Goal: Contribute content: Contribute content

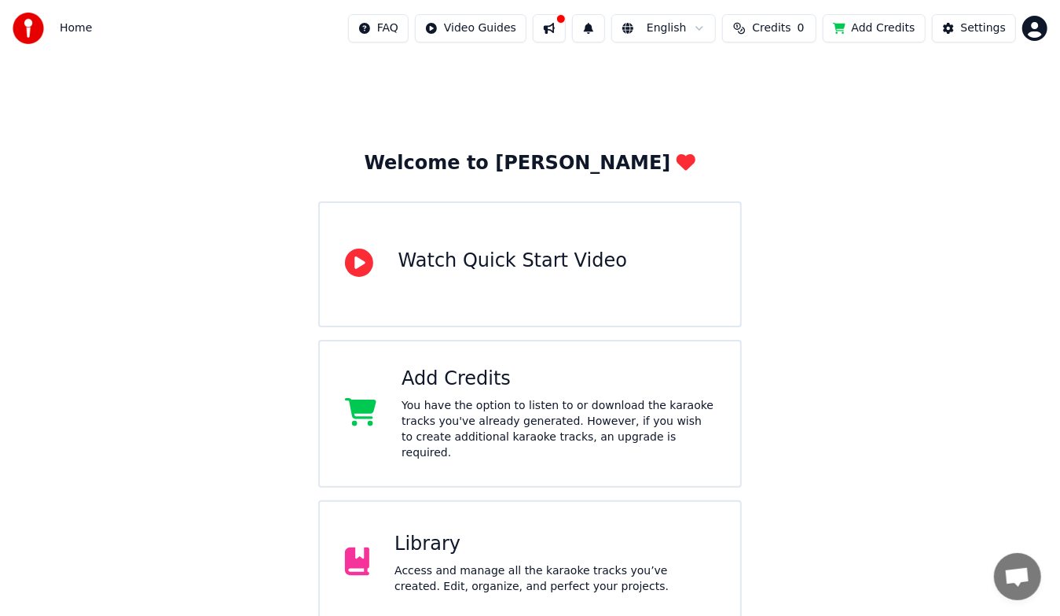
click at [552, 563] on div "Access and manage all the karaoke tracks you’ve created. Edit, organize, and pe…" at bounding box center [555, 578] width 321 height 31
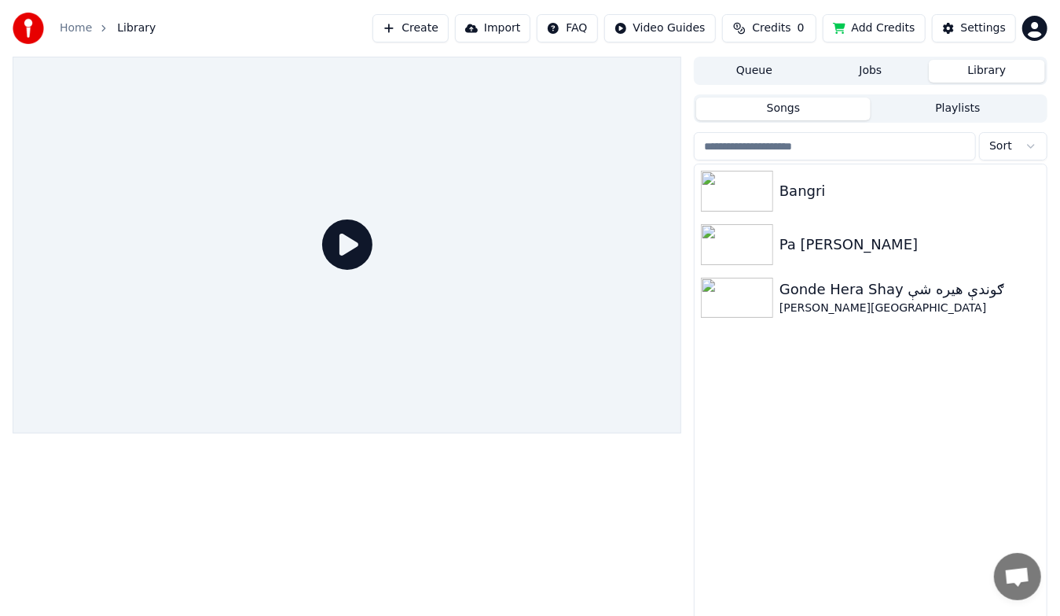
click at [362, 243] on icon at bounding box center [347, 244] width 50 height 50
click at [339, 241] on icon at bounding box center [347, 244] width 50 height 50
click at [763, 240] on img at bounding box center [737, 244] width 72 height 41
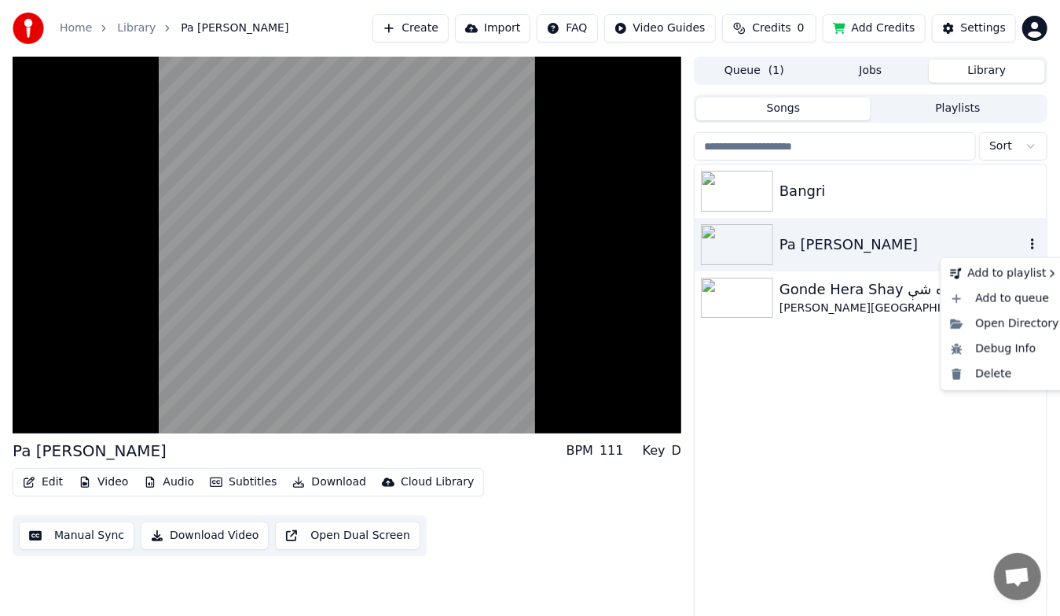
click at [1030, 239] on icon "button" at bounding box center [1033, 243] width 16 height 13
click at [207, 538] on button "Download Video" at bounding box center [205, 535] width 128 height 28
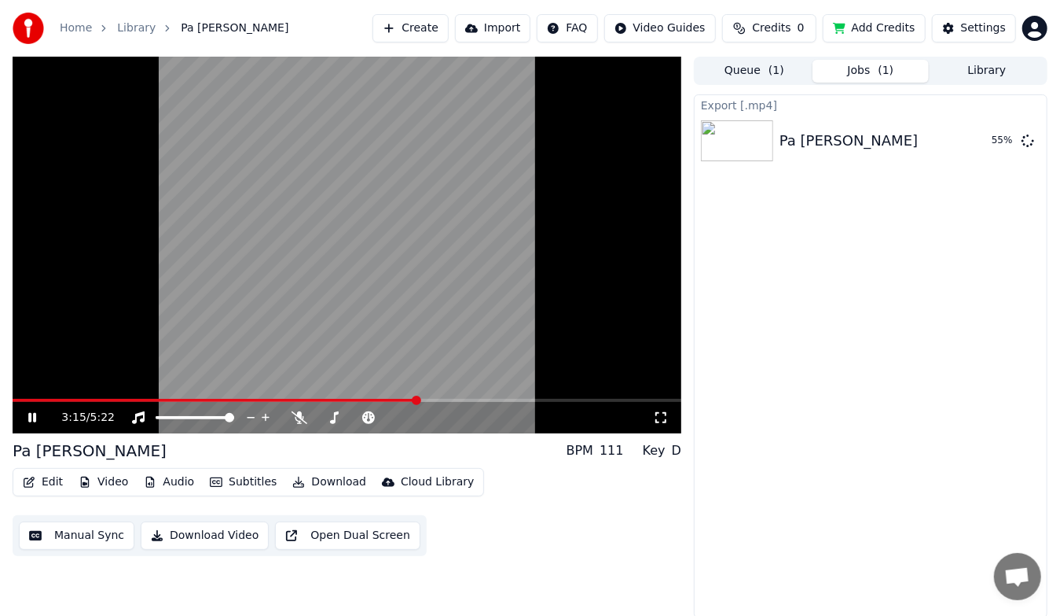
click at [30, 420] on icon at bounding box center [32, 417] width 8 height 9
click at [885, 301] on div "Export [.mp4] Pa [PERSON_NAME] Ghro Show" at bounding box center [871, 356] width 354 height 524
click at [987, 145] on button "Show" at bounding box center [987, 141] width 57 height 28
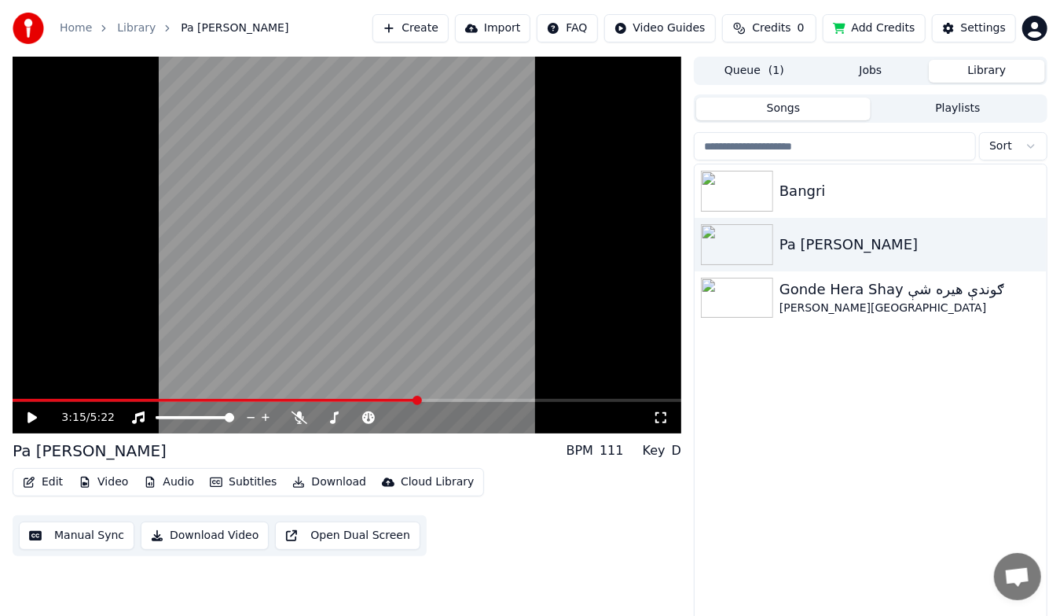
click at [1008, 71] on button "Library" at bounding box center [987, 71] width 116 height 23
click at [808, 192] on div "Bangri" at bounding box center [902, 191] width 245 height 22
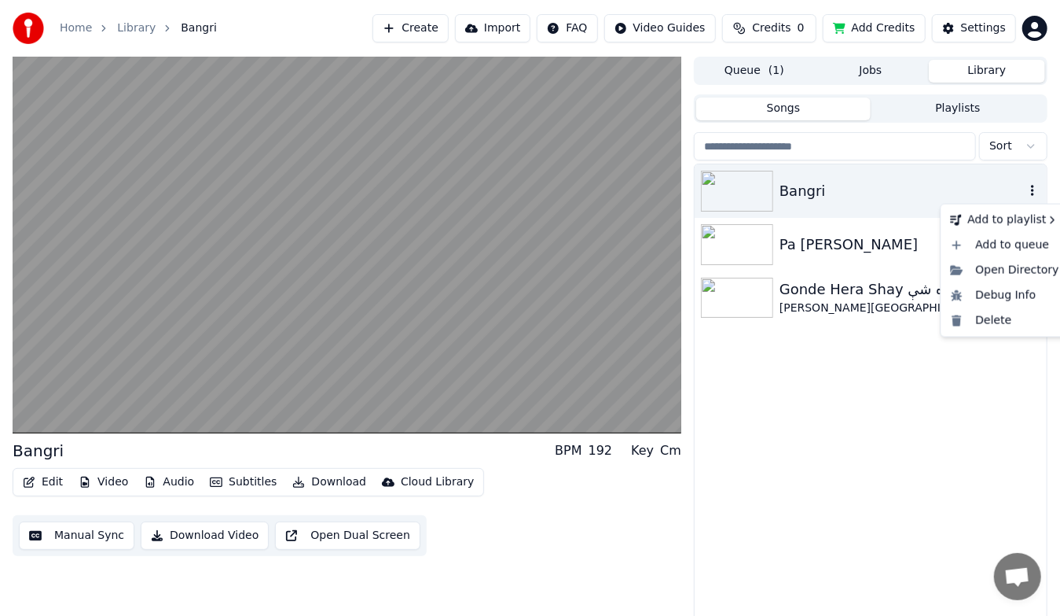
click at [1033, 192] on icon "button" at bounding box center [1032, 190] width 3 height 11
click at [862, 409] on div "Bangri Pa [PERSON_NAME] Hera Shay ګوندې هیره شې [PERSON_NAME][GEOGRAPHIC_DATA]" at bounding box center [871, 394] width 352 height 460
click at [208, 536] on button "Download Video" at bounding box center [205, 535] width 128 height 28
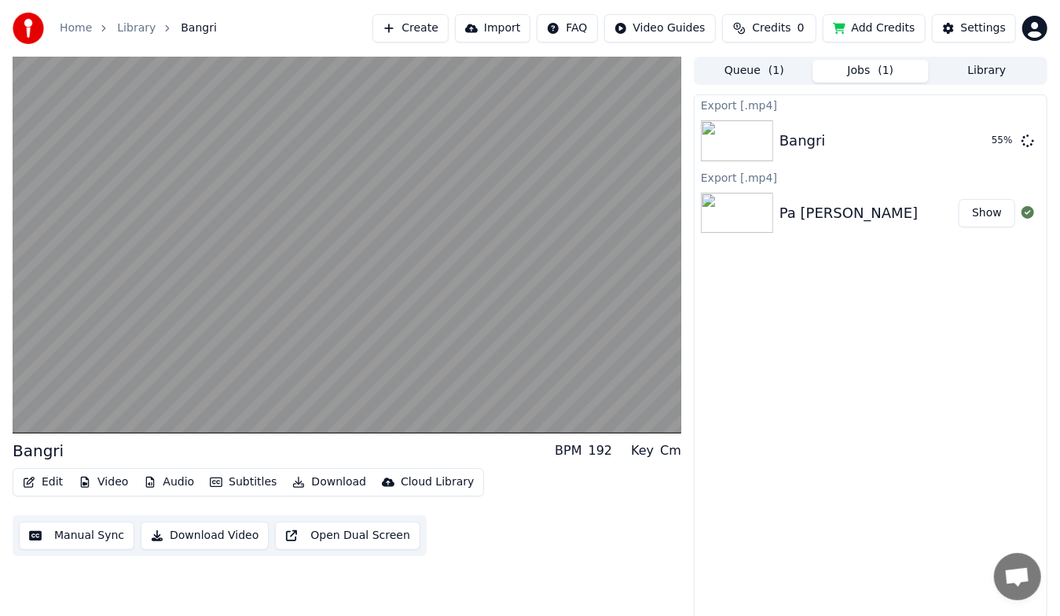
click at [898, 37] on button "Add Credits" at bounding box center [874, 28] width 103 height 28
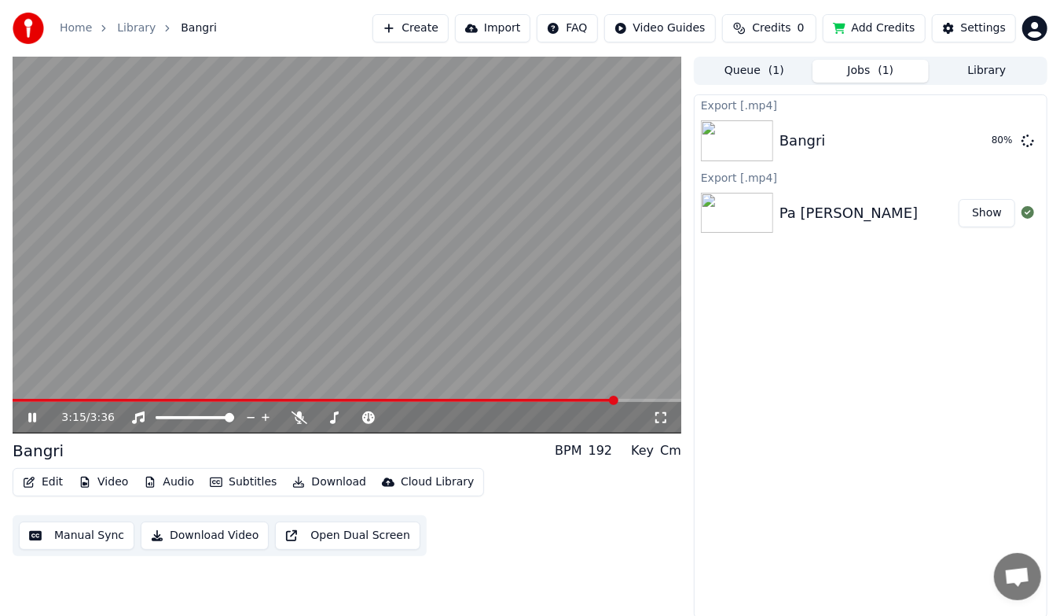
click at [36, 419] on icon at bounding box center [43, 417] width 36 height 13
click at [27, 411] on icon at bounding box center [43, 417] width 36 height 13
click at [210, 397] on video at bounding box center [347, 245] width 669 height 377
click at [220, 399] on span at bounding box center [117, 400] width 208 height 3
click at [29, 418] on icon at bounding box center [32, 417] width 9 height 11
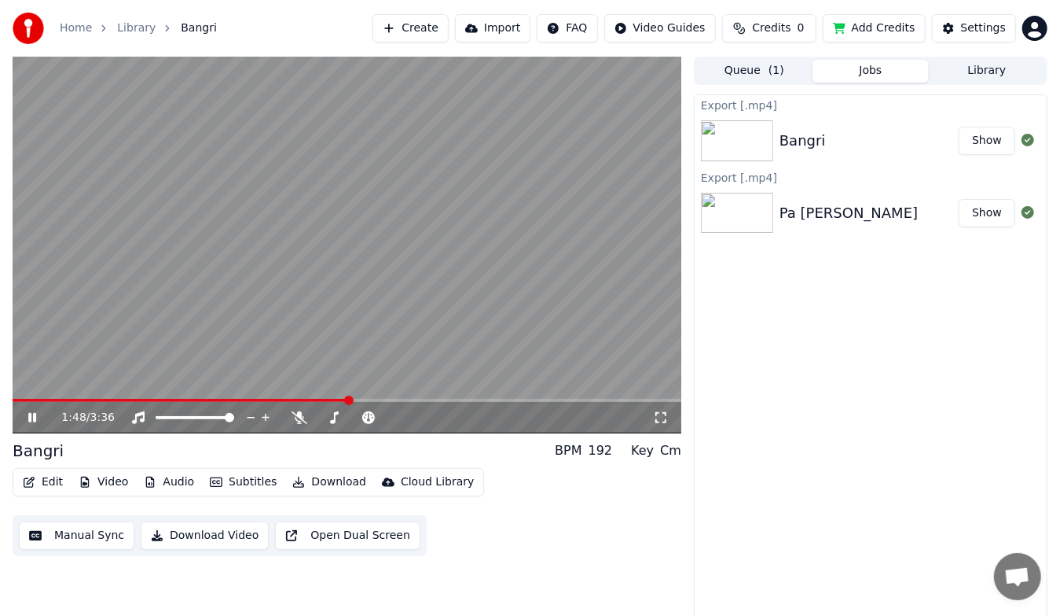
click at [35, 418] on icon at bounding box center [32, 417] width 8 height 9
click at [899, 31] on button "Add Credits" at bounding box center [874, 28] width 103 height 28
click at [771, 36] on button "Credits 0" at bounding box center [769, 28] width 94 height 28
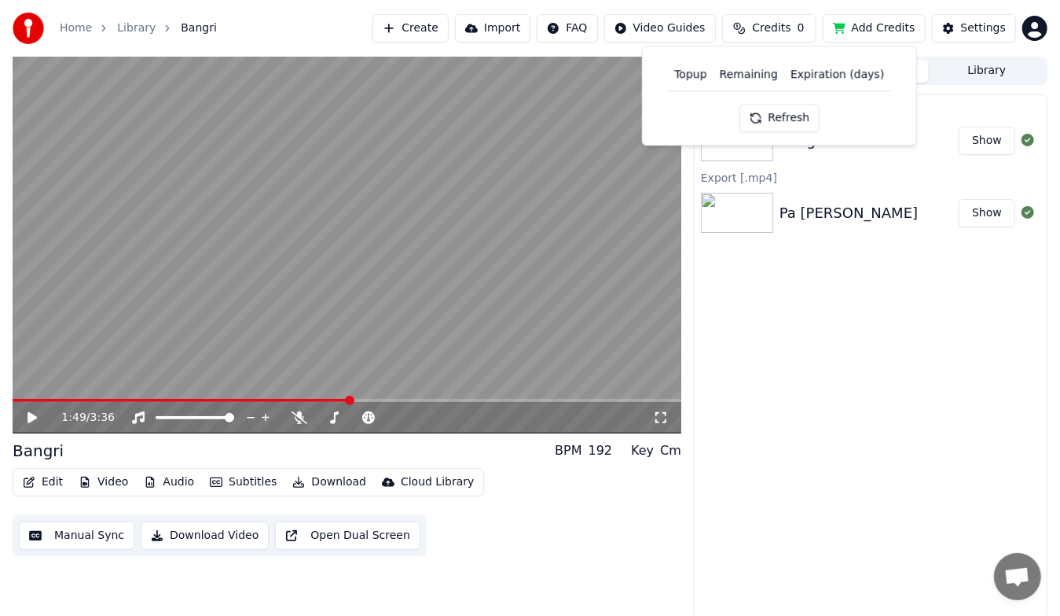
click at [783, 119] on button "Refresh" at bounding box center [779, 118] width 81 height 28
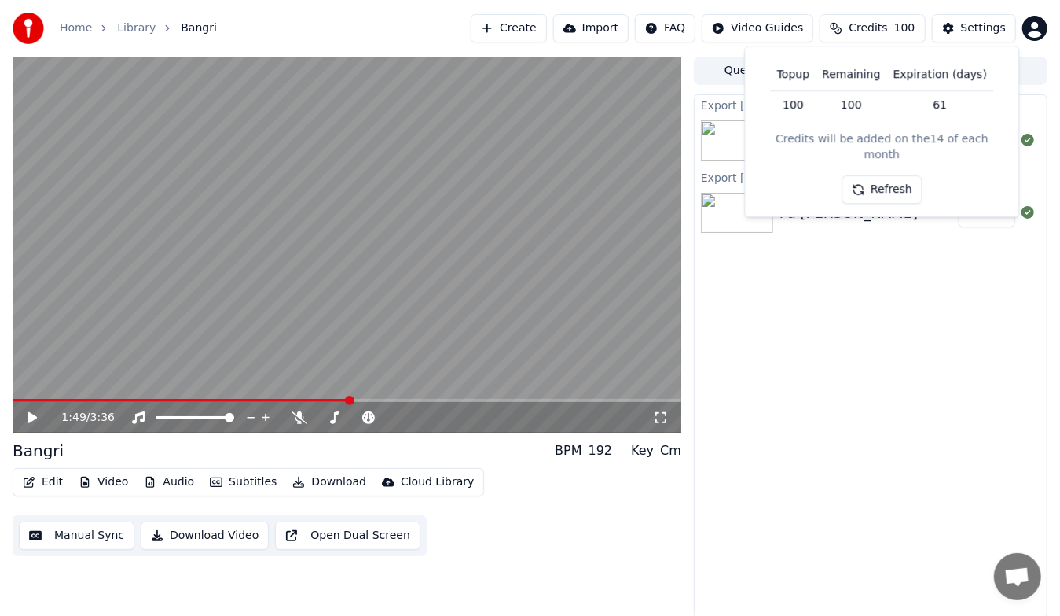
click at [887, 315] on div "Export [.mp4] Bangri Show Export [.mp4] Pa [PERSON_NAME] Ghro Show" at bounding box center [871, 356] width 354 height 524
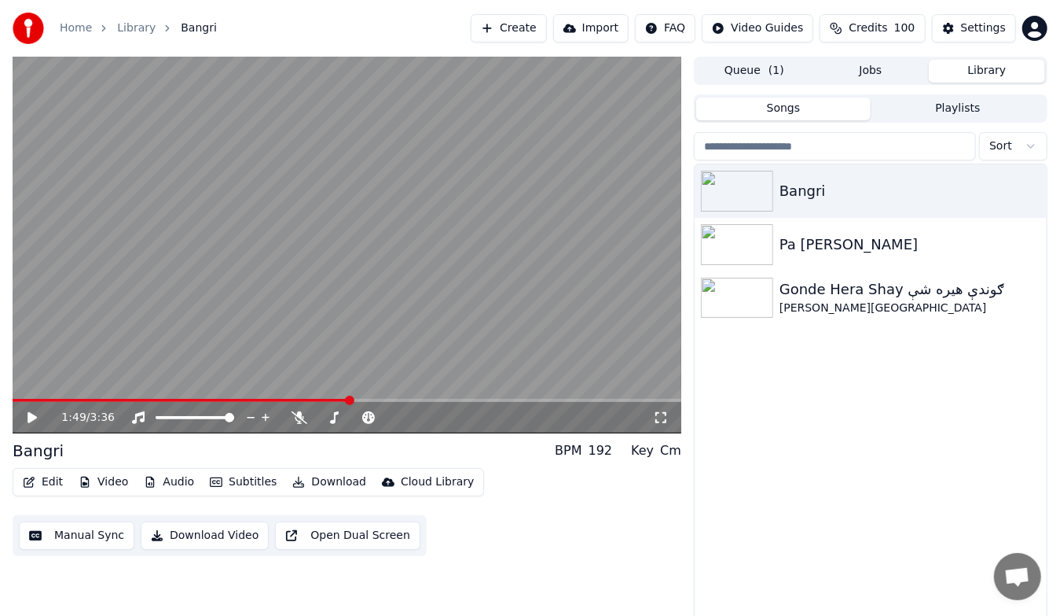
click at [980, 69] on button "Library" at bounding box center [987, 71] width 116 height 23
click at [527, 38] on button "Create" at bounding box center [509, 28] width 76 height 28
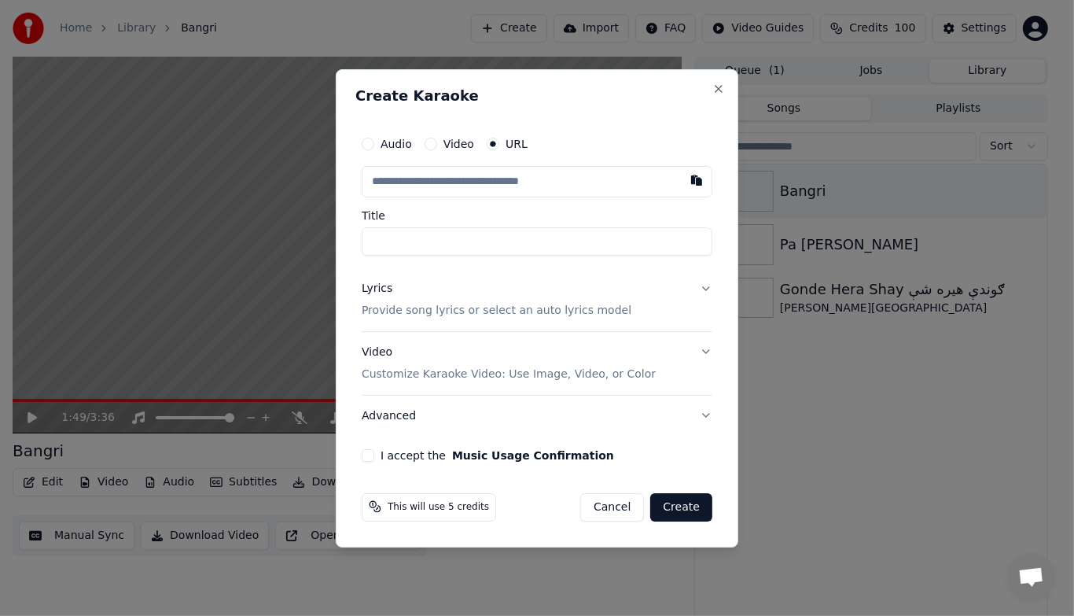
click at [465, 185] on input "text" at bounding box center [537, 181] width 351 height 31
type input "**********"
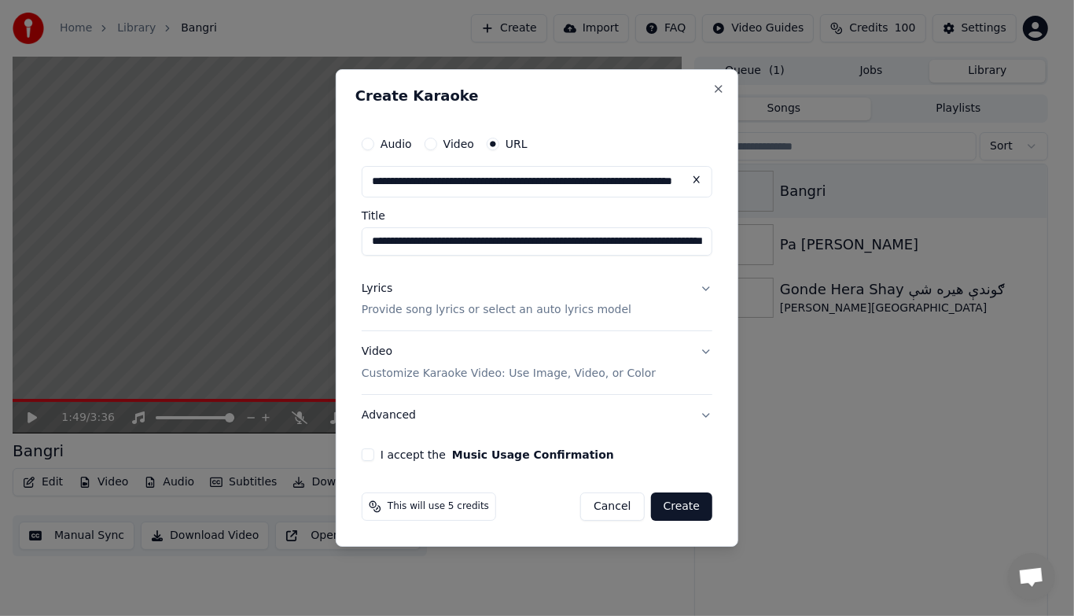
type input "**********"
click at [702, 291] on button "Lyrics Provide song lyrics or select an auto lyrics model" at bounding box center [537, 299] width 351 height 63
type input "**********"
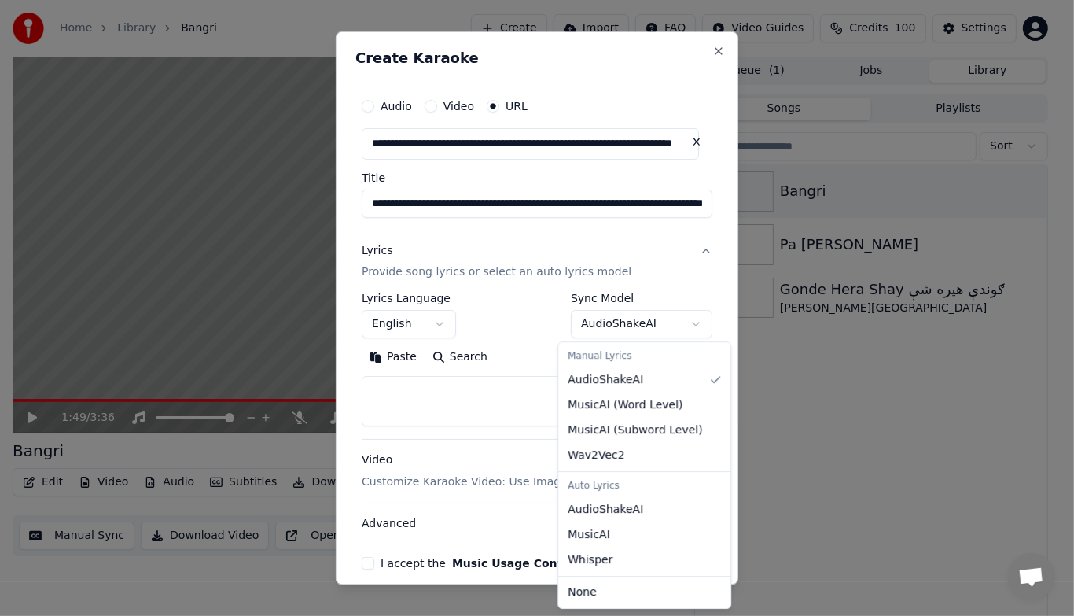
click at [657, 327] on body "**********" at bounding box center [530, 308] width 1060 height 616
click at [525, 344] on body "**********" at bounding box center [530, 308] width 1060 height 616
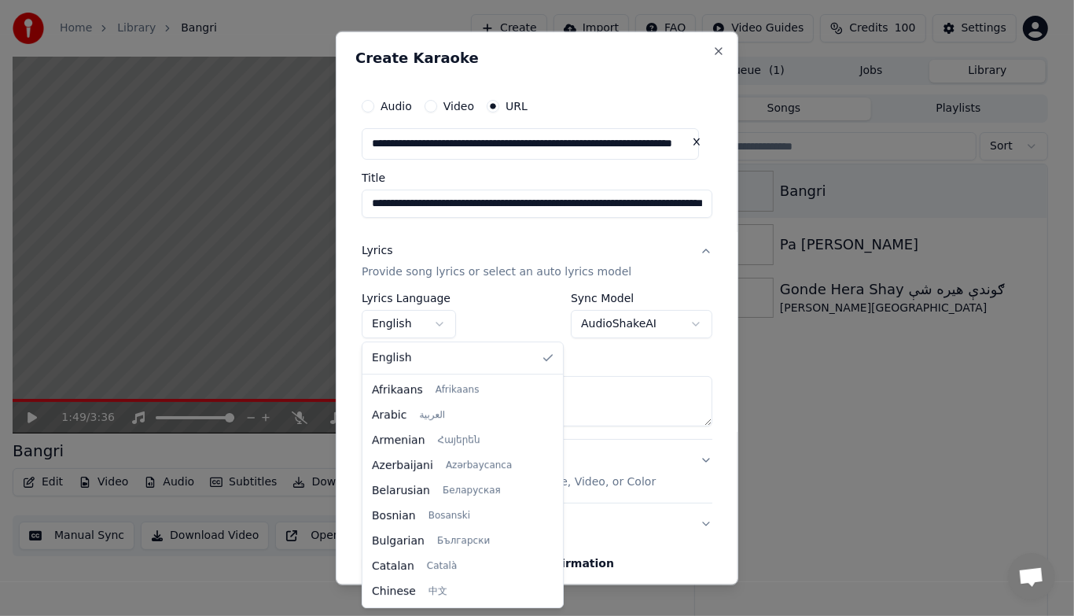
click at [440, 328] on body "**********" at bounding box center [530, 308] width 1060 height 616
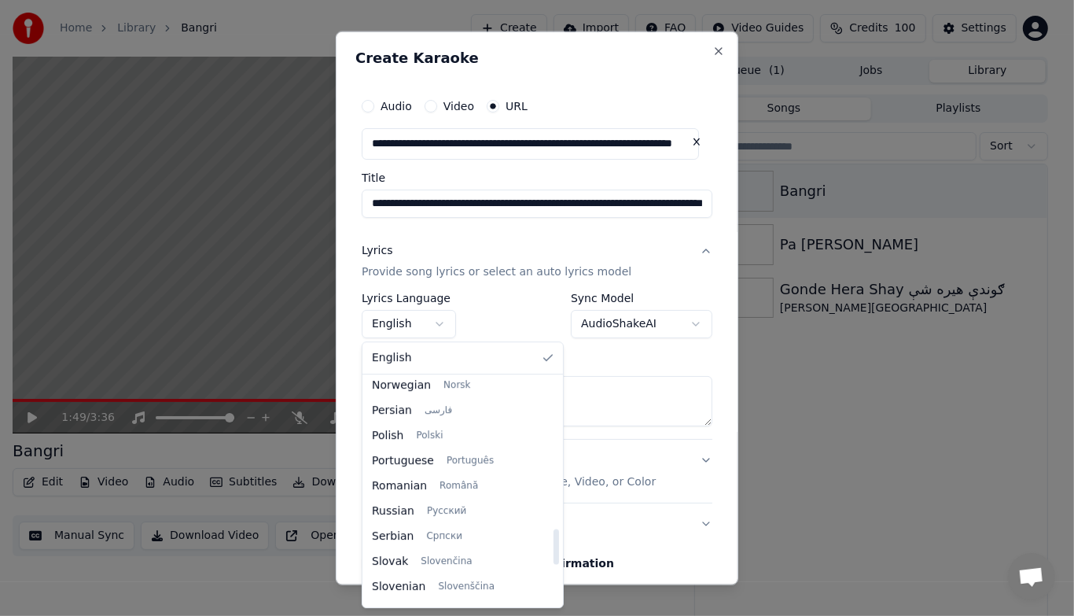
scroll to position [928, 0]
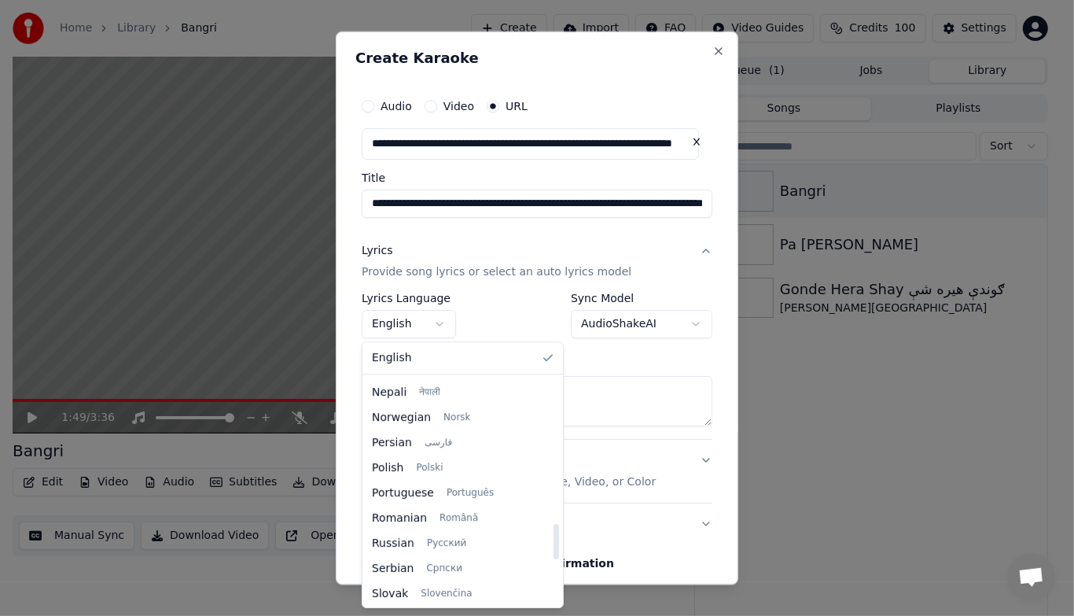
select select "**"
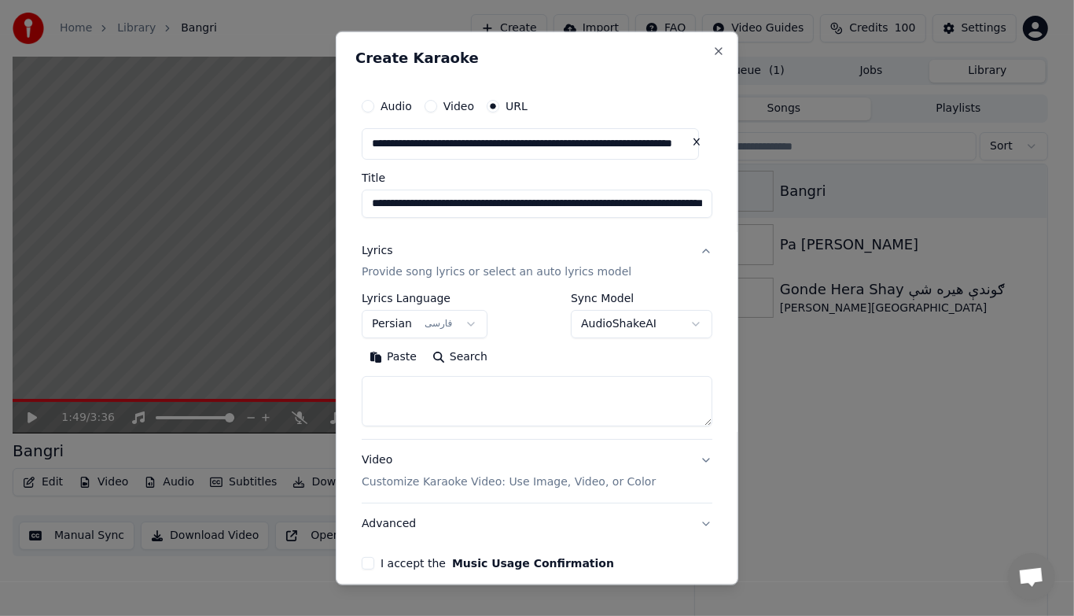
click at [517, 405] on textarea at bounding box center [537, 401] width 351 height 50
click at [378, 358] on button "Paste" at bounding box center [393, 356] width 63 height 25
type textarea "**********"
click at [450, 356] on button "Clear" at bounding box center [463, 356] width 62 height 25
click at [518, 387] on textarea at bounding box center [530, 401] width 337 height 50
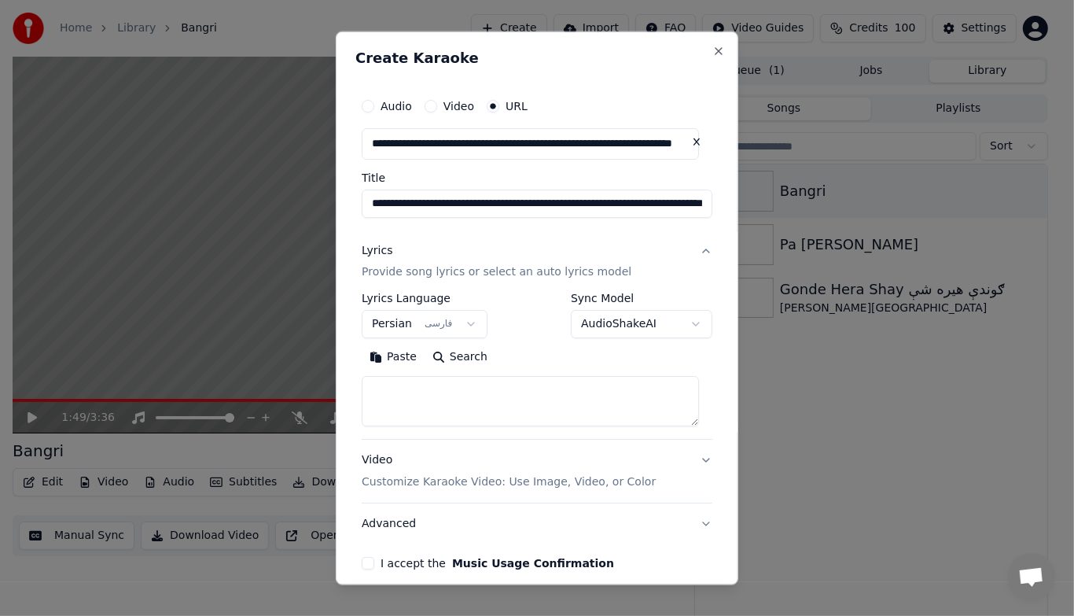
paste textarea "**********"
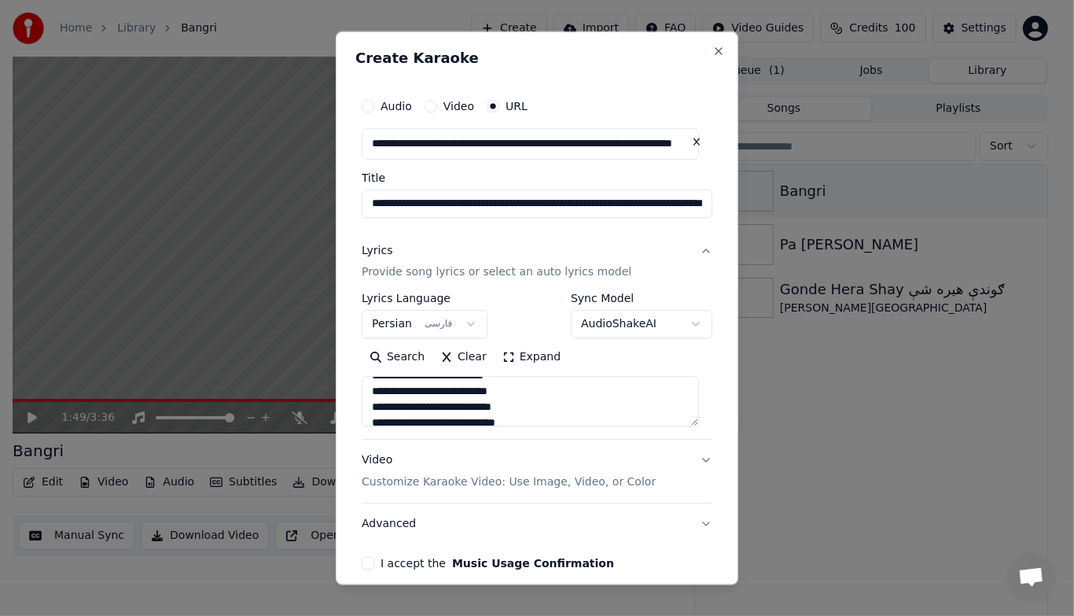
scroll to position [0, 0]
type textarea "**********"
click at [505, 357] on button "Expand" at bounding box center [531, 356] width 74 height 25
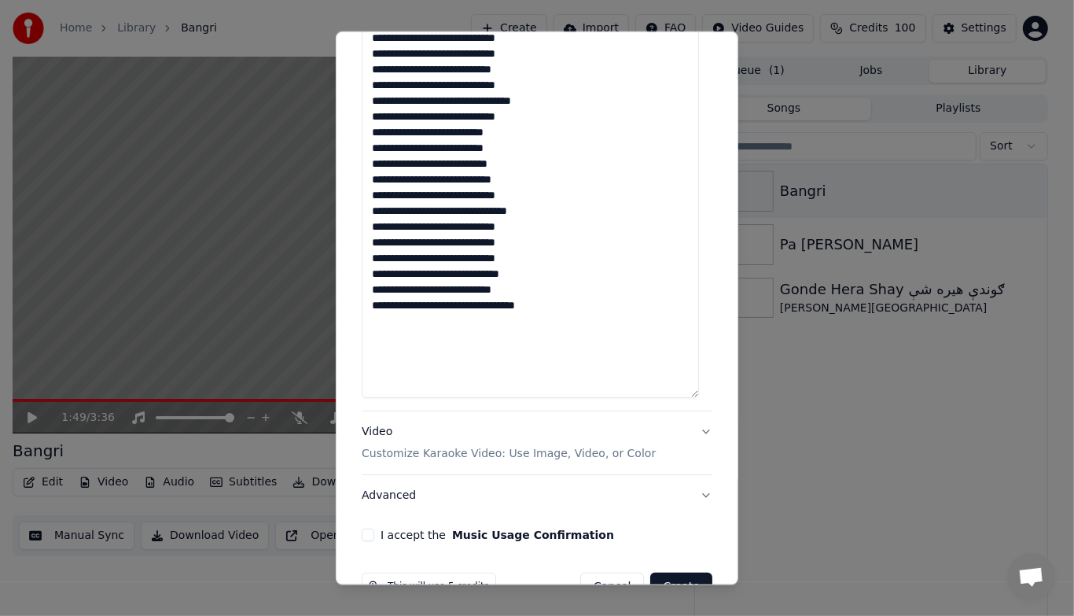
scroll to position [393, 0]
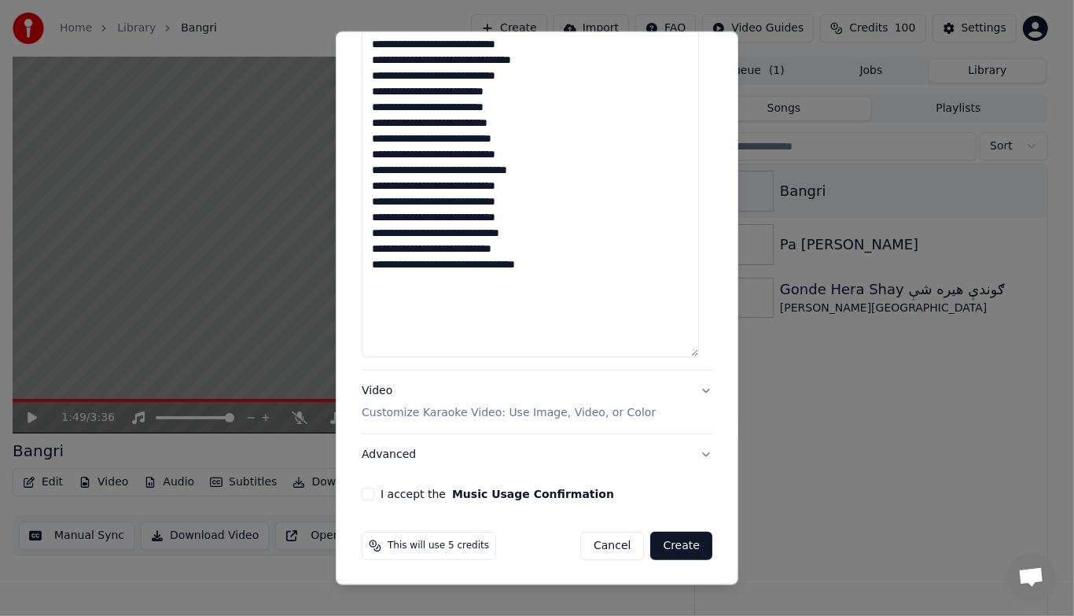
click at [467, 415] on p "Customize Karaoke Video: Use Image, Video, or Color" at bounding box center [509, 413] width 294 height 16
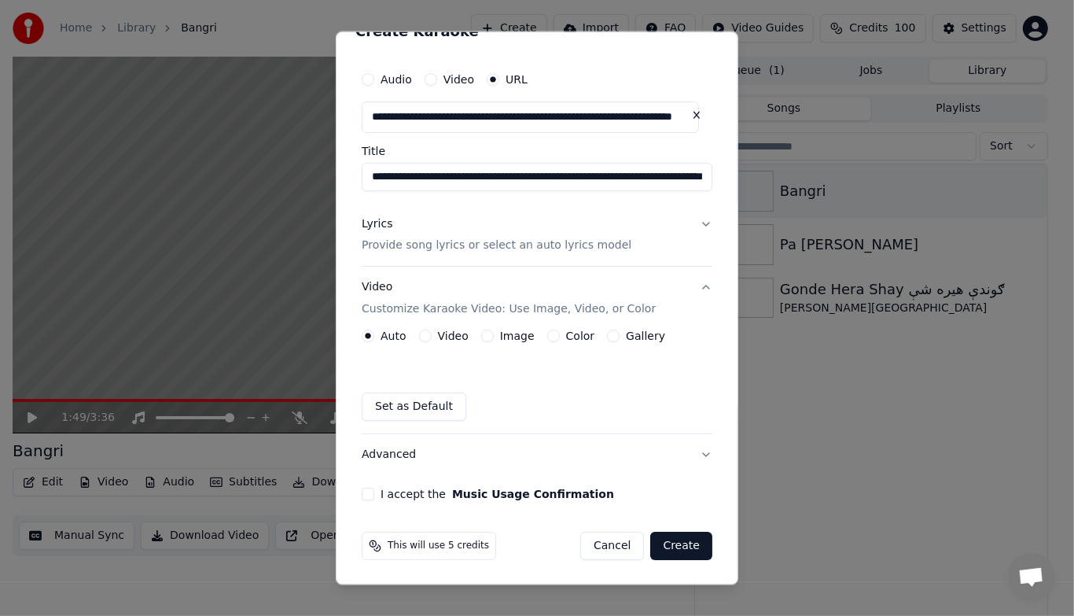
scroll to position [27, 0]
click at [425, 335] on button "Video" at bounding box center [425, 335] width 13 height 13
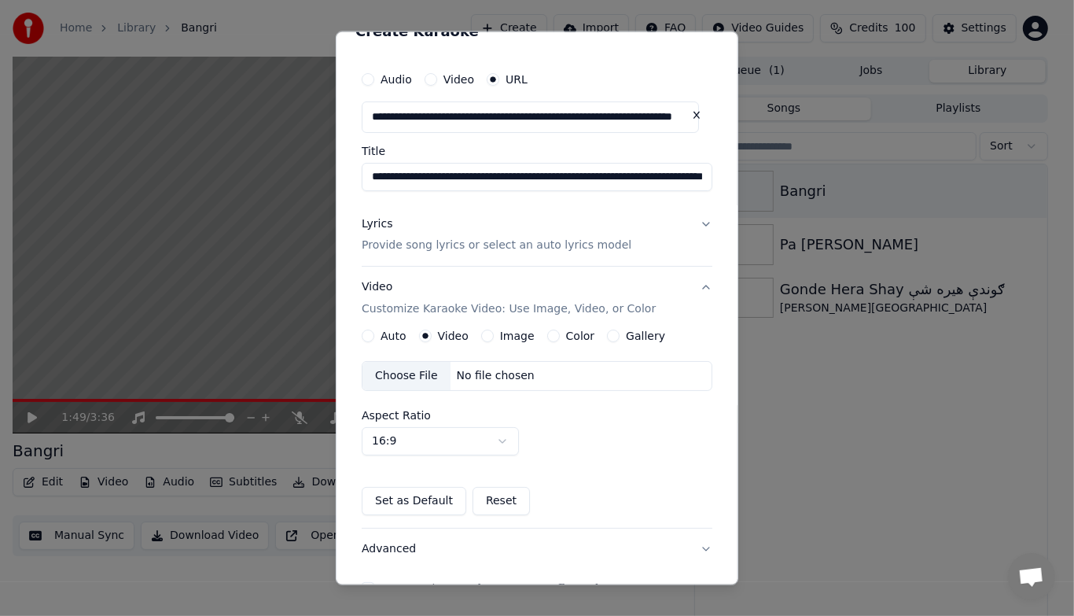
click at [479, 378] on div "No file chosen" at bounding box center [495, 376] width 90 height 16
click at [373, 334] on button "Auto" at bounding box center [368, 335] width 13 height 13
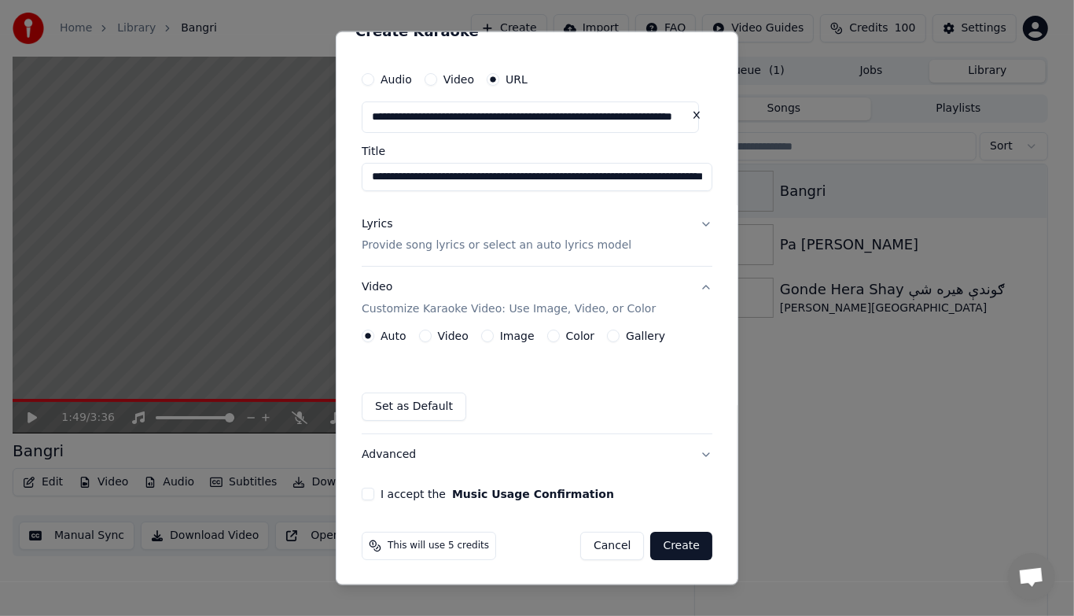
click at [366, 491] on button "I accept the Music Usage Confirmation" at bounding box center [368, 493] width 13 height 13
click at [694, 226] on button "Lyrics Provide song lyrics or select an auto lyrics model" at bounding box center [537, 234] width 351 height 63
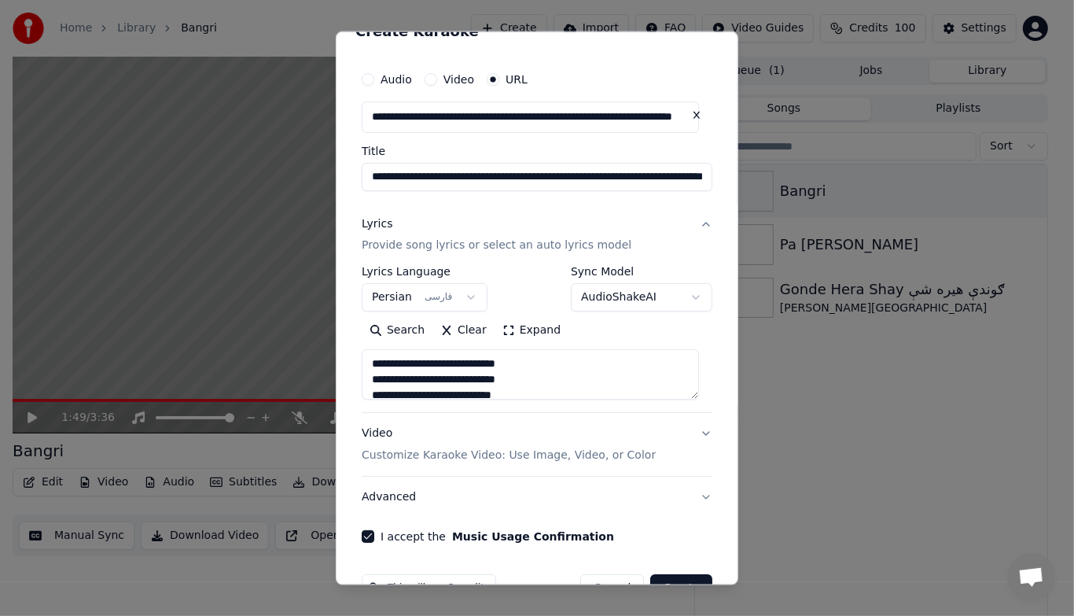
scroll to position [69, 0]
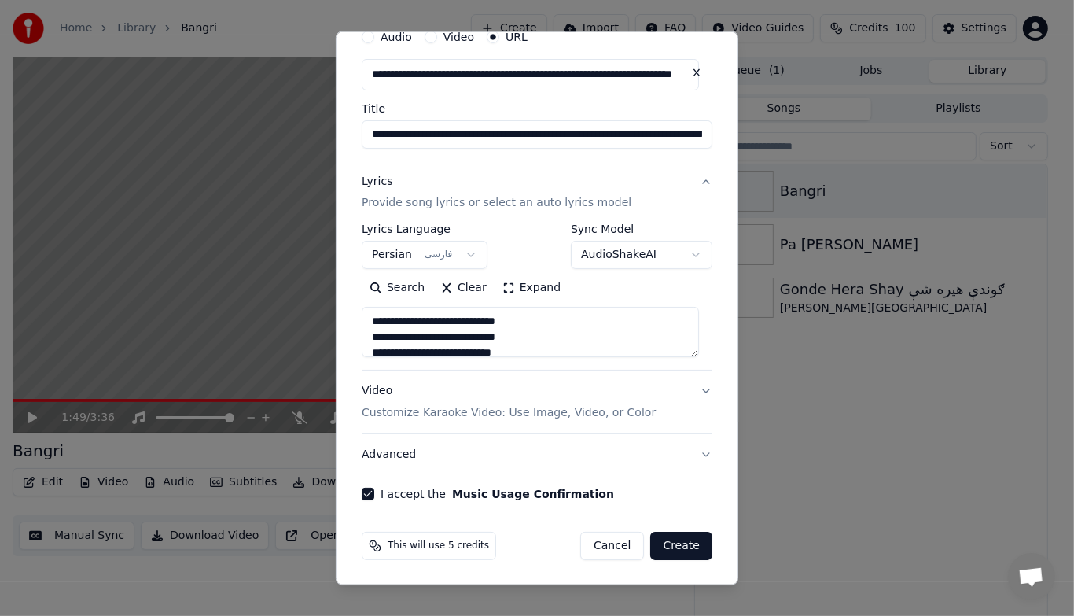
click at [666, 543] on button "Create" at bounding box center [681, 545] width 62 height 28
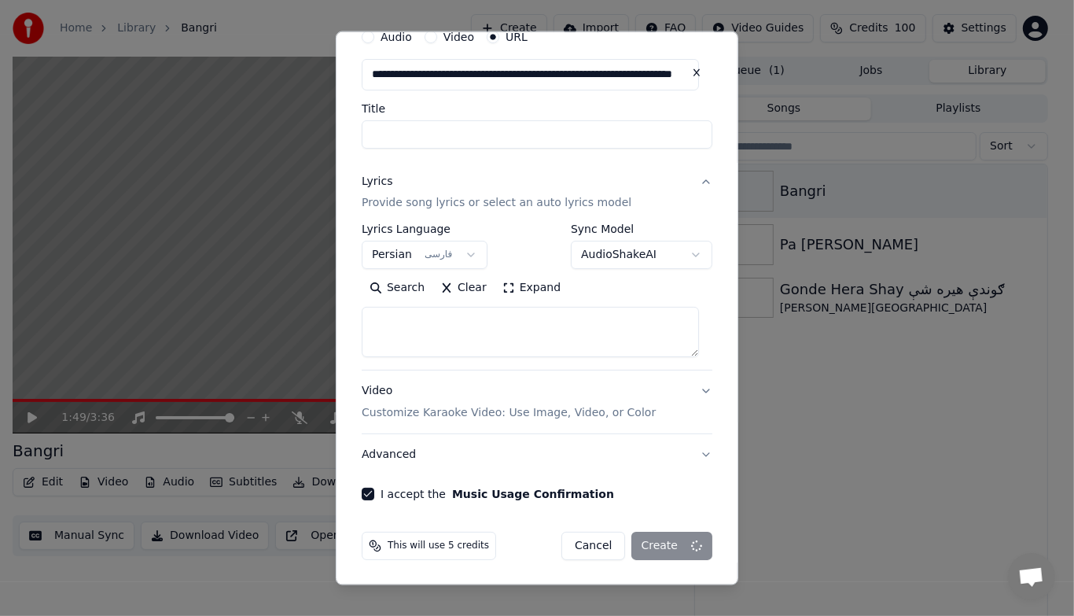
select select
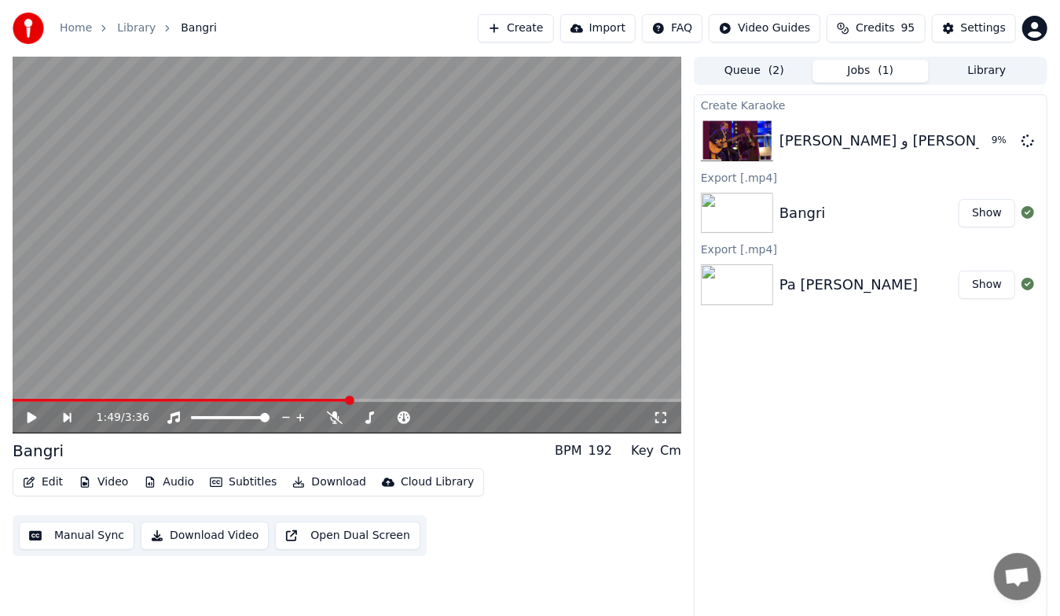
click at [347, 534] on button "Open Dual Screen" at bounding box center [347, 535] width 145 height 28
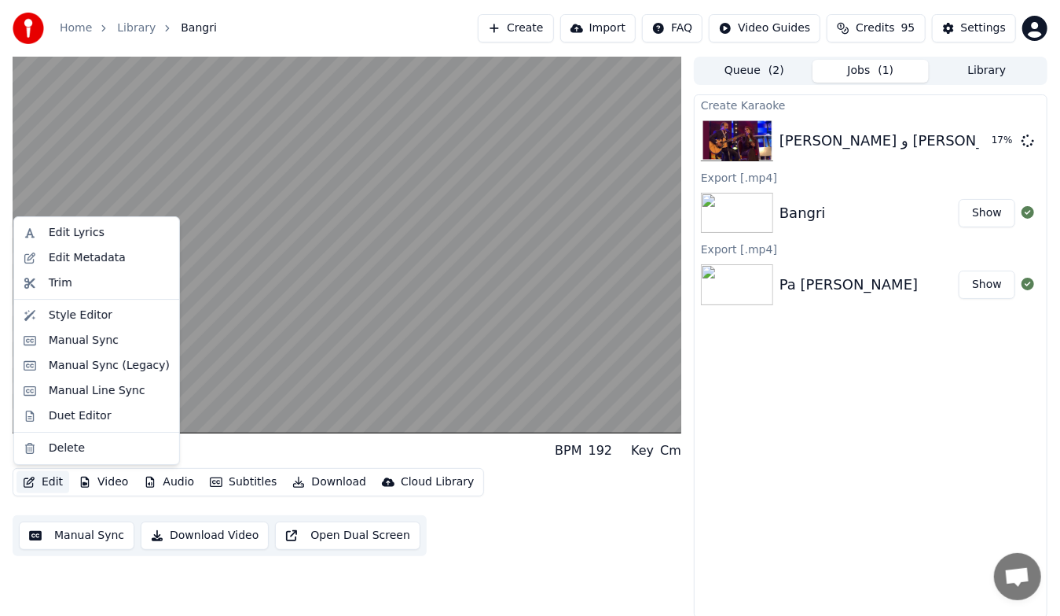
click at [46, 487] on button "Edit" at bounding box center [43, 482] width 53 height 22
click at [86, 423] on div "Duet Editor" at bounding box center [80, 416] width 63 height 16
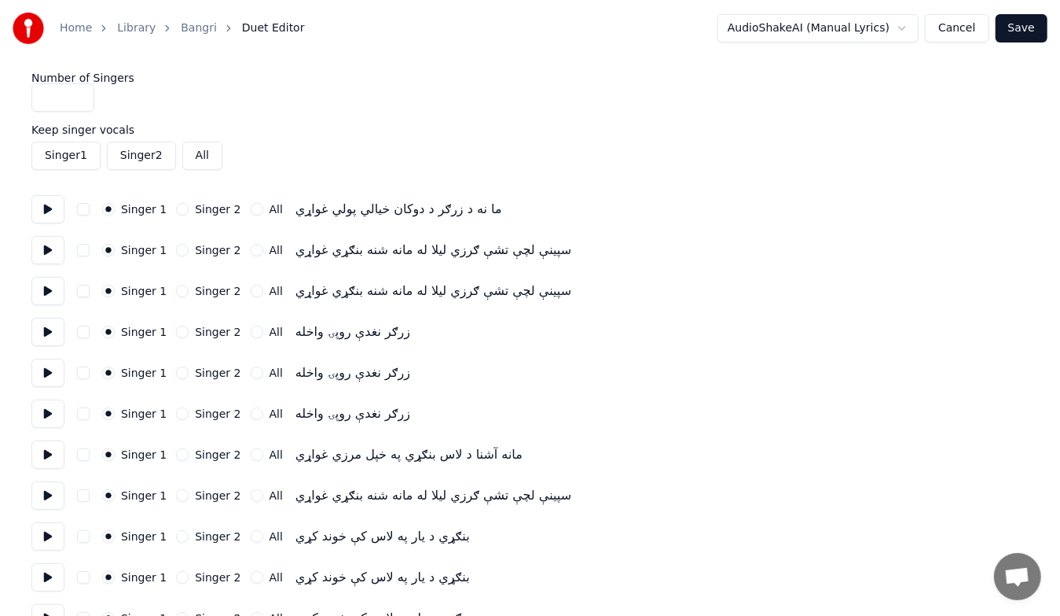
click at [954, 28] on button "Cancel" at bounding box center [957, 28] width 64 height 28
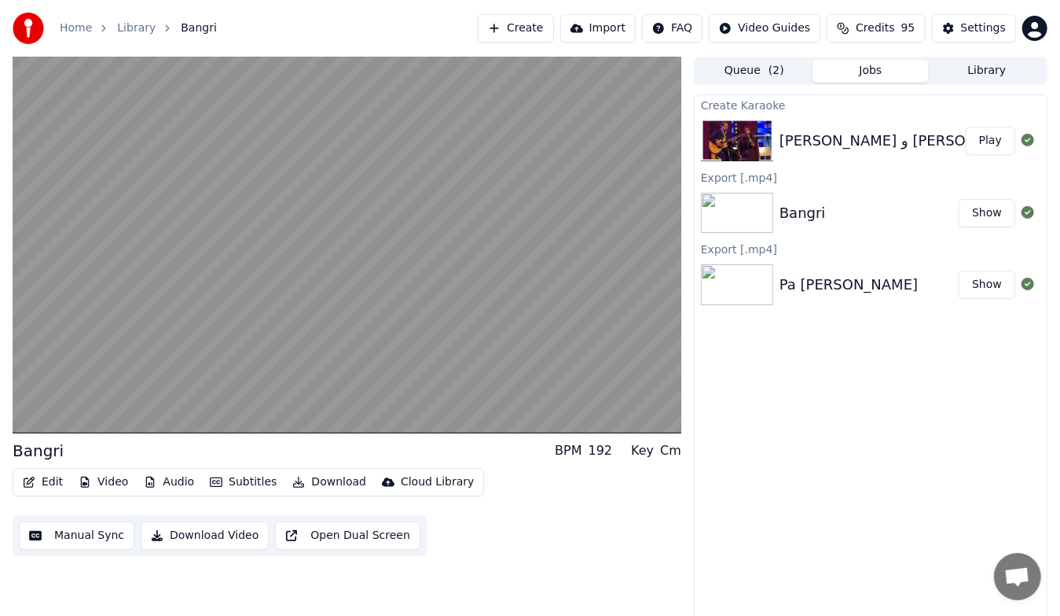
click at [990, 145] on button "Play" at bounding box center [991, 141] width 50 height 28
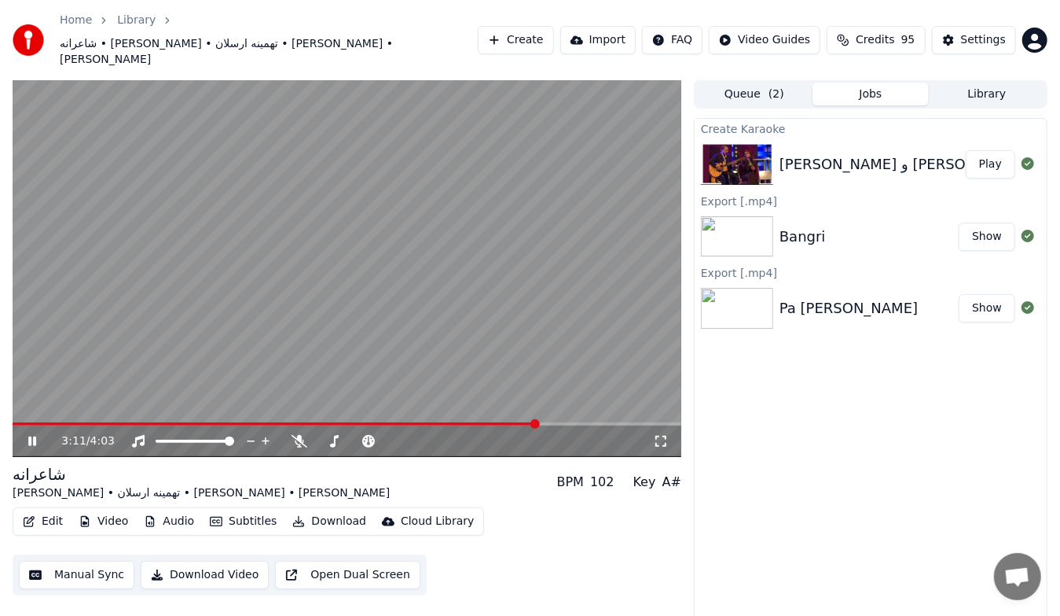
click at [204, 561] on button "Download Video" at bounding box center [205, 575] width 128 height 28
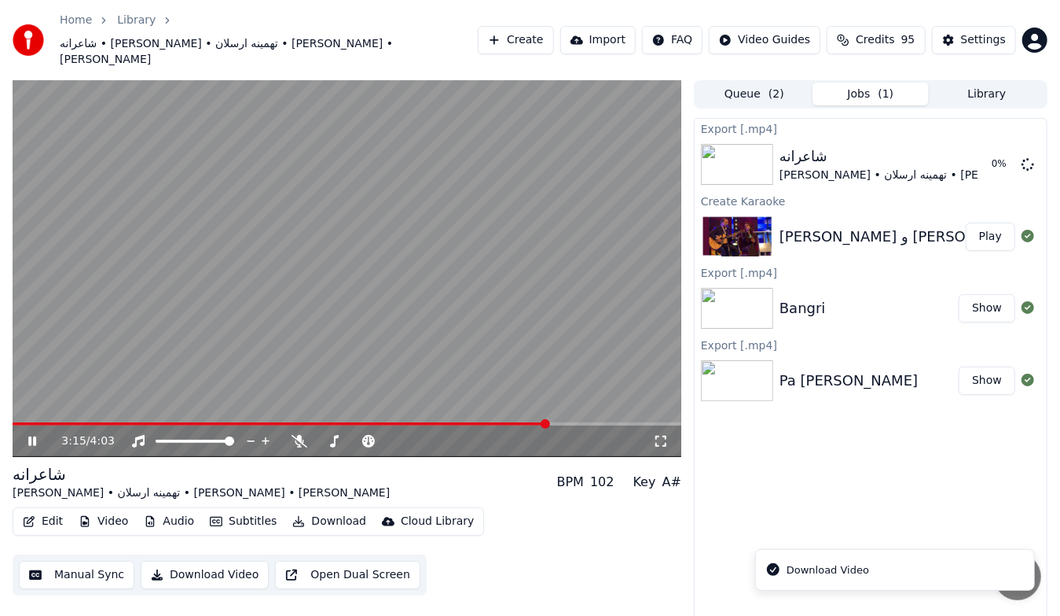
click at [31, 435] on icon at bounding box center [43, 441] width 36 height 13
click at [522, 40] on button "Create" at bounding box center [516, 40] width 76 height 28
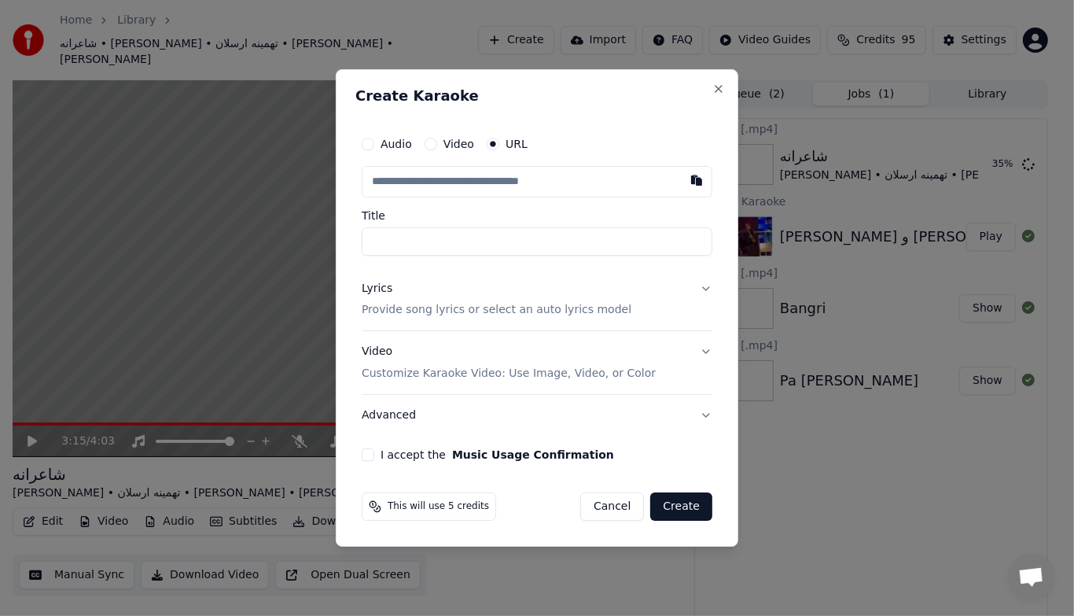
click at [629, 514] on button "Cancel" at bounding box center [612, 506] width 64 height 28
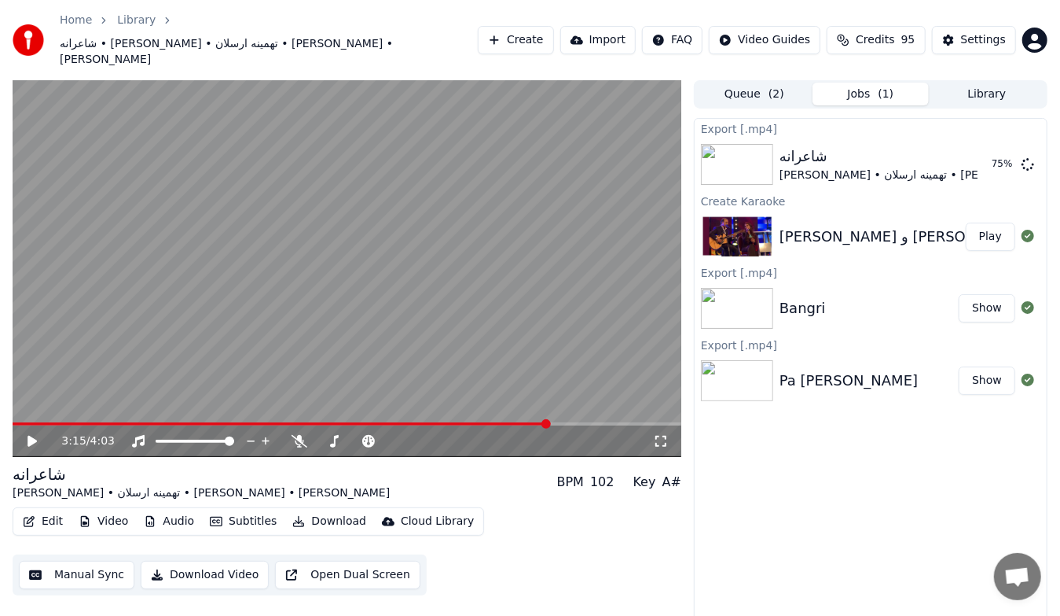
click at [533, 33] on button "Create" at bounding box center [516, 40] width 76 height 28
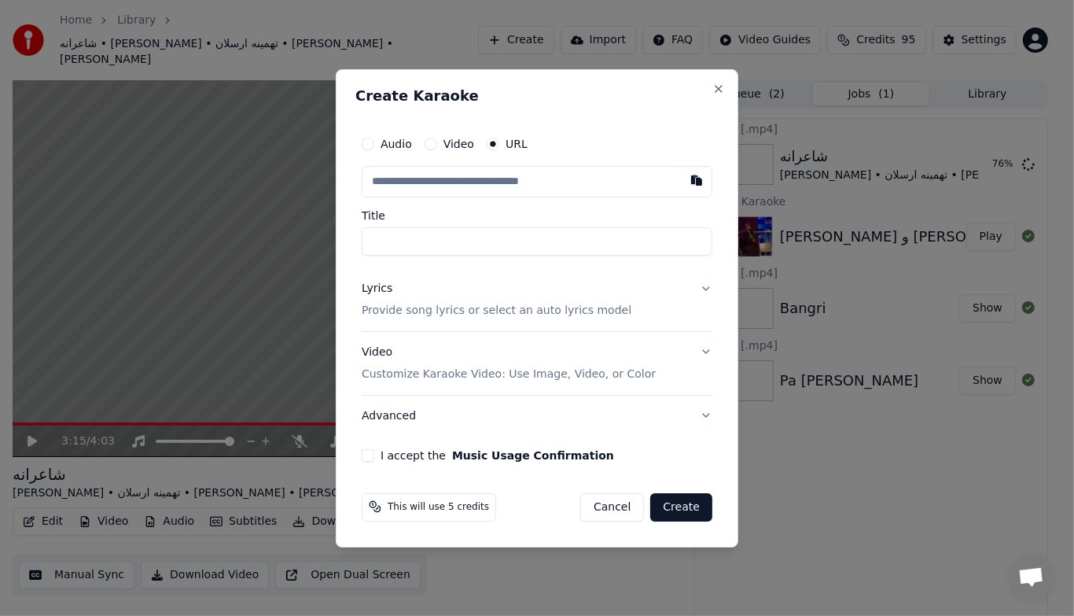
click at [491, 183] on input "text" at bounding box center [537, 181] width 351 height 31
type input "**********"
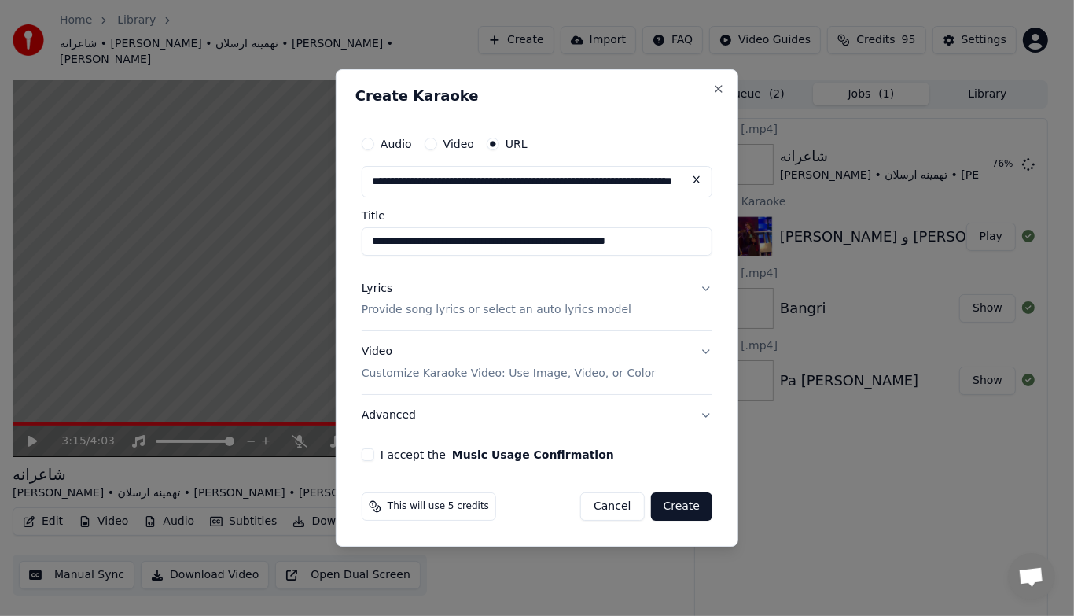
type input "**********"
click at [471, 237] on input "**********" at bounding box center [537, 241] width 351 height 28
type input "**********"
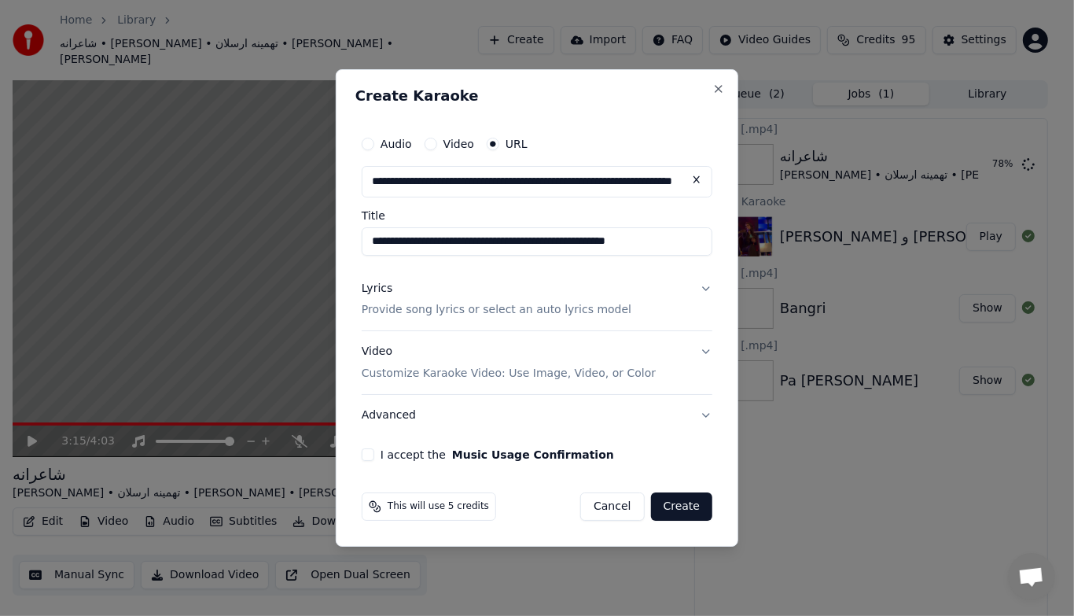
click at [702, 289] on button "Lyrics Provide song lyrics or select an auto lyrics model" at bounding box center [537, 299] width 351 height 63
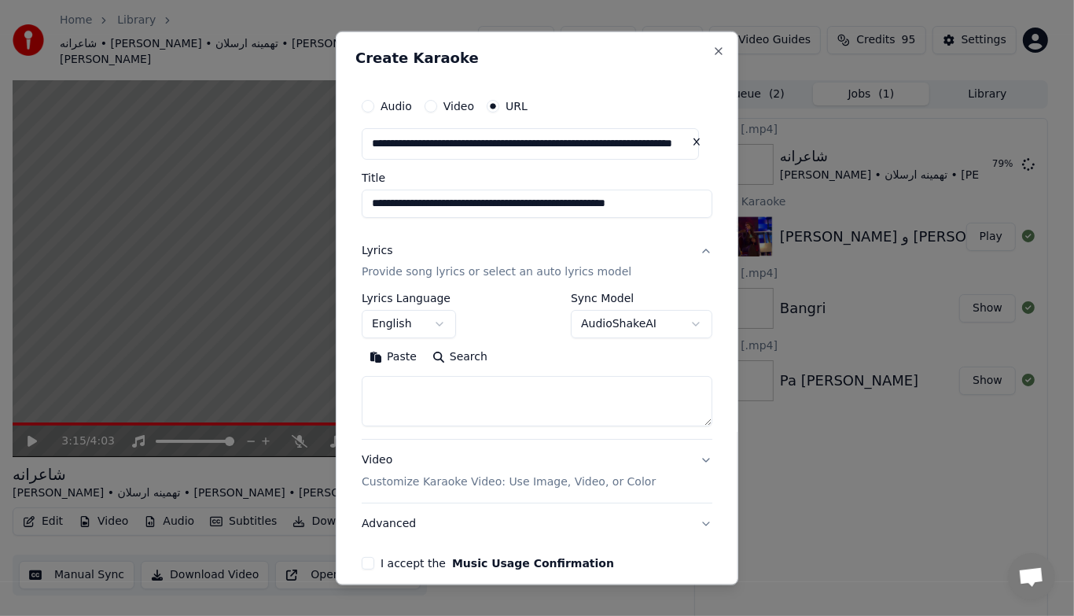
click at [439, 324] on button "English" at bounding box center [409, 324] width 94 height 28
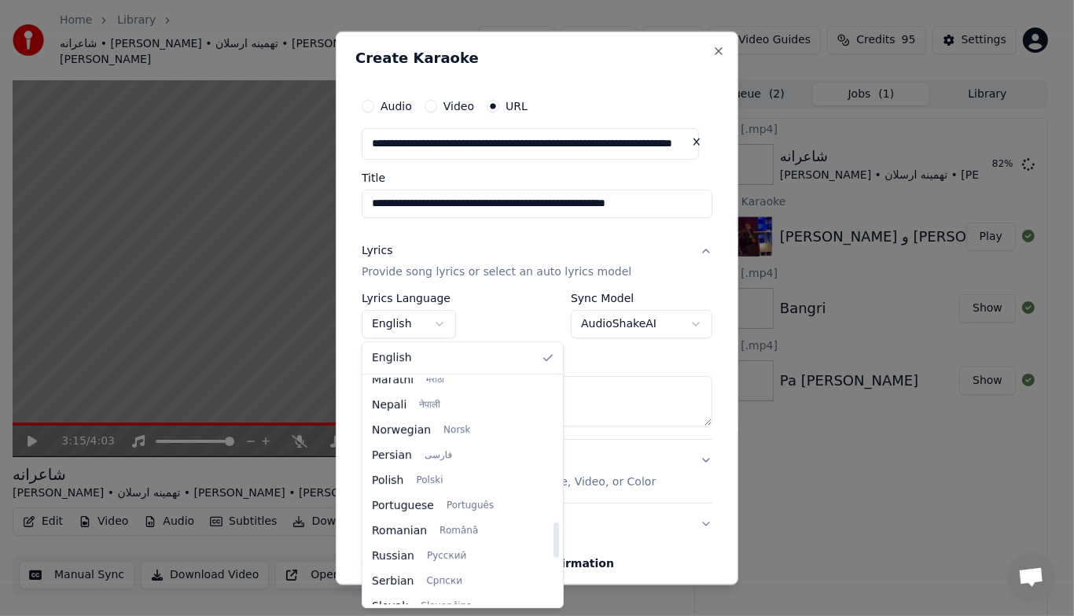
scroll to position [891, 0]
select select "**"
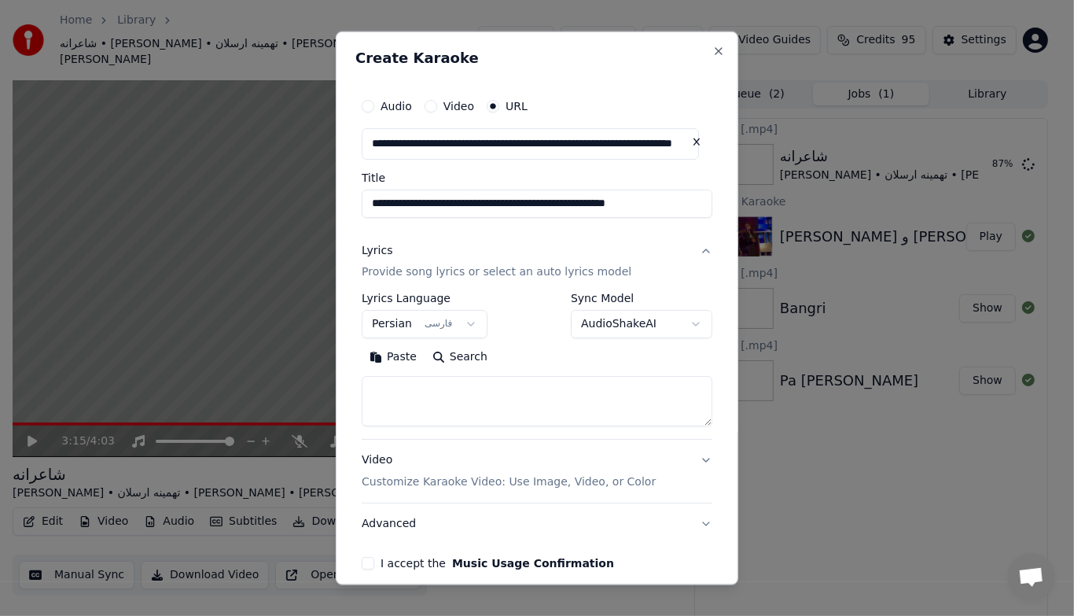
click at [458, 381] on textarea at bounding box center [537, 401] width 351 height 50
paste textarea "**********"
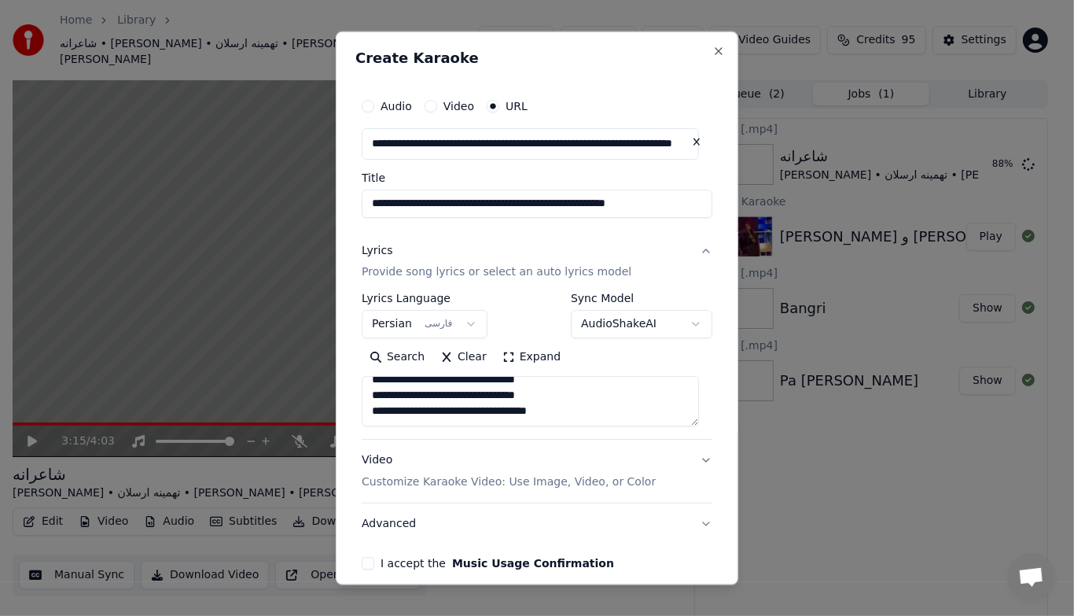
type textarea "**********"
click at [526, 365] on button "Expand" at bounding box center [531, 356] width 74 height 25
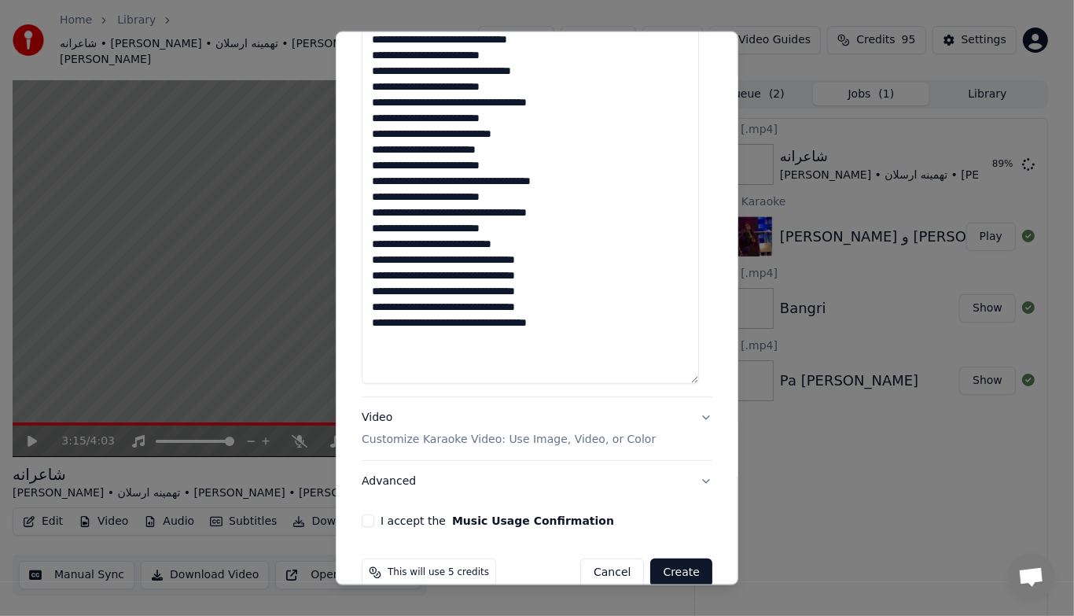
scroll to position [582, 0]
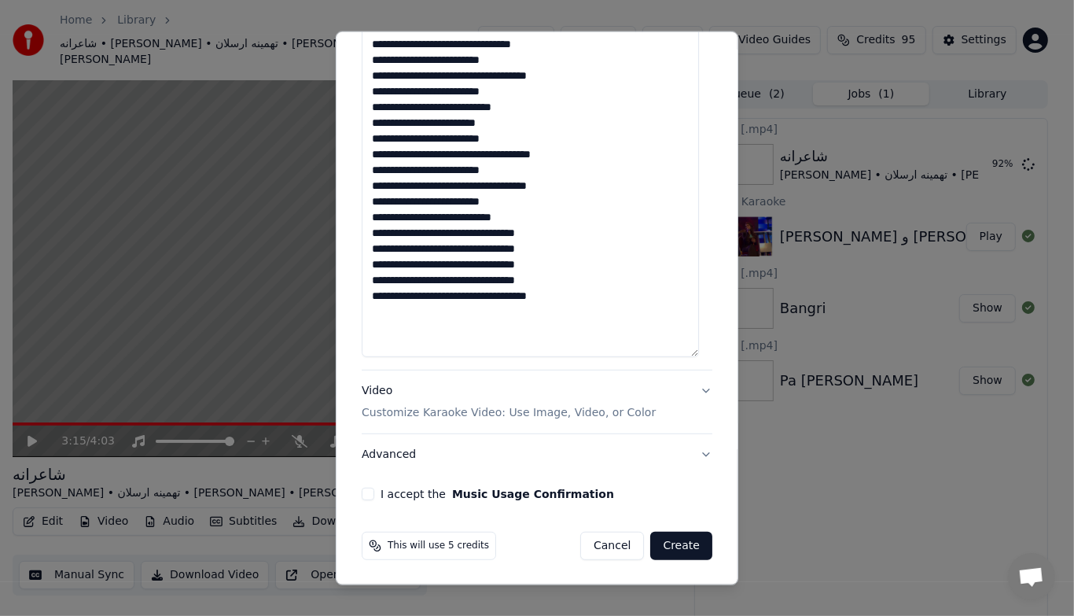
click at [698, 393] on button "Video Customize Karaoke Video: Use Image, Video, or Color" at bounding box center [537, 401] width 351 height 63
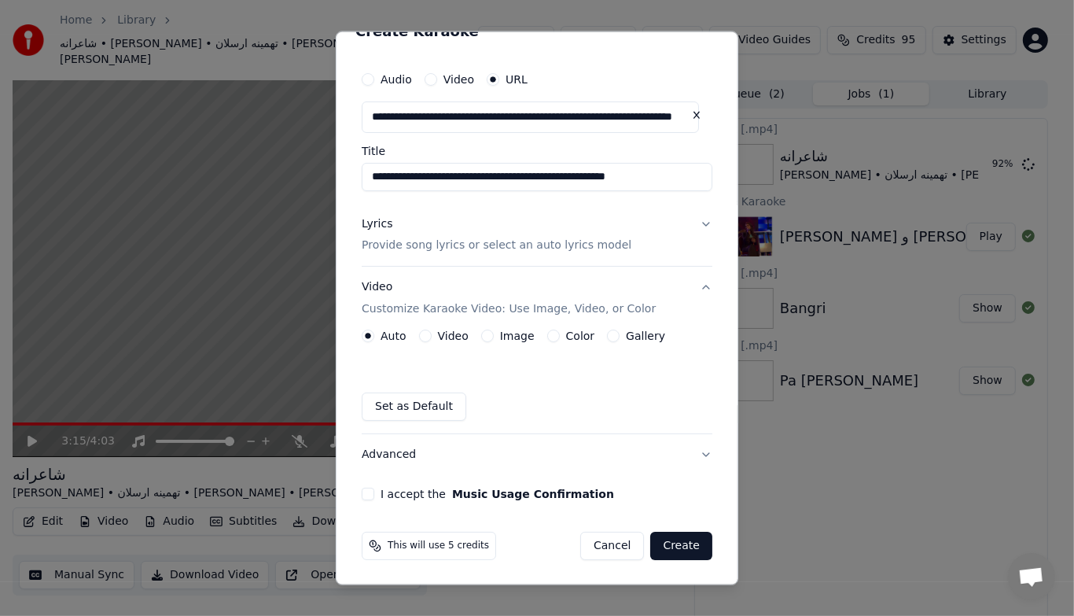
scroll to position [27, 0]
click at [484, 337] on button "Image" at bounding box center [487, 335] width 13 height 13
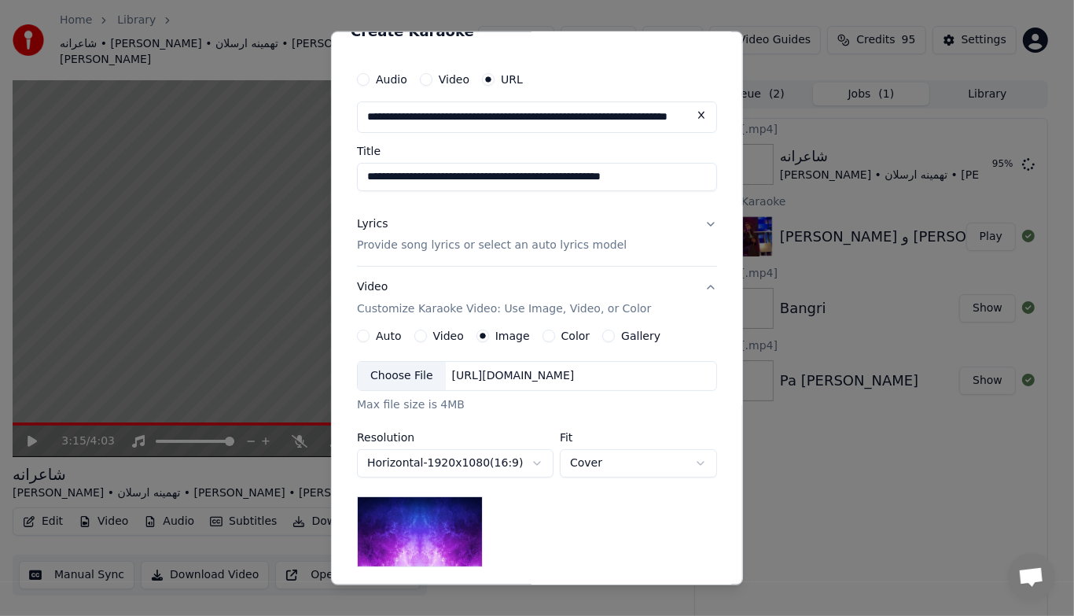
click at [542, 336] on button "Color" at bounding box center [548, 335] width 13 height 13
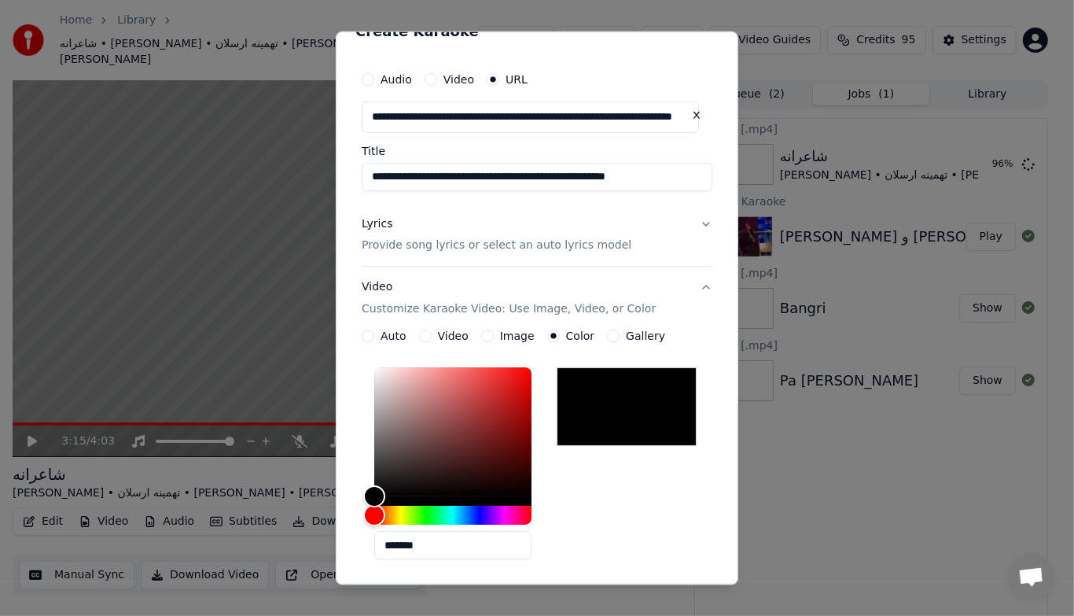
click at [607, 335] on button "Gallery" at bounding box center [613, 335] width 13 height 13
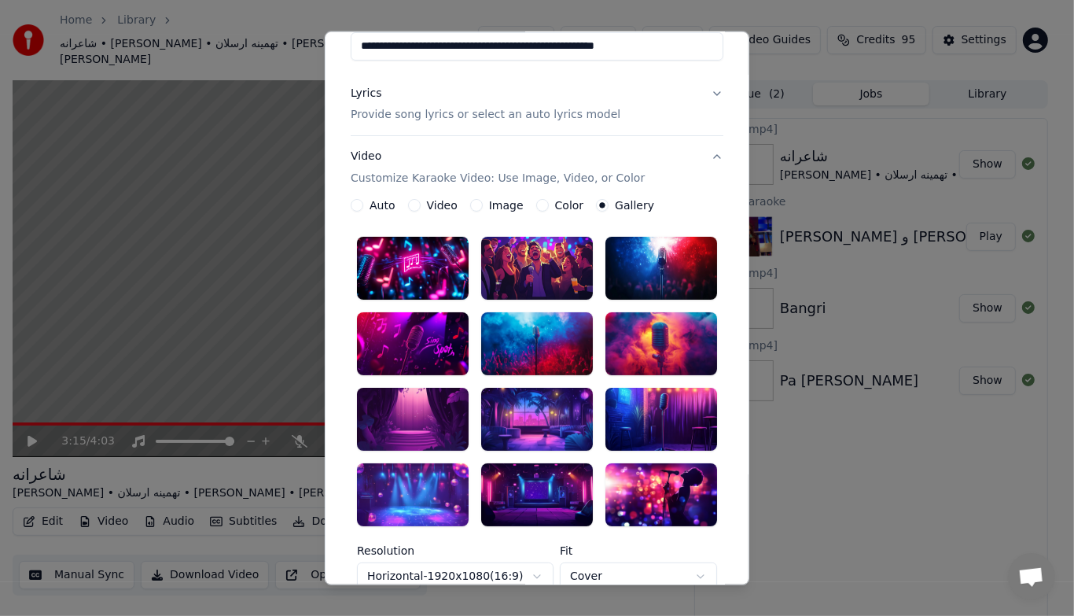
scroll to position [171, 0]
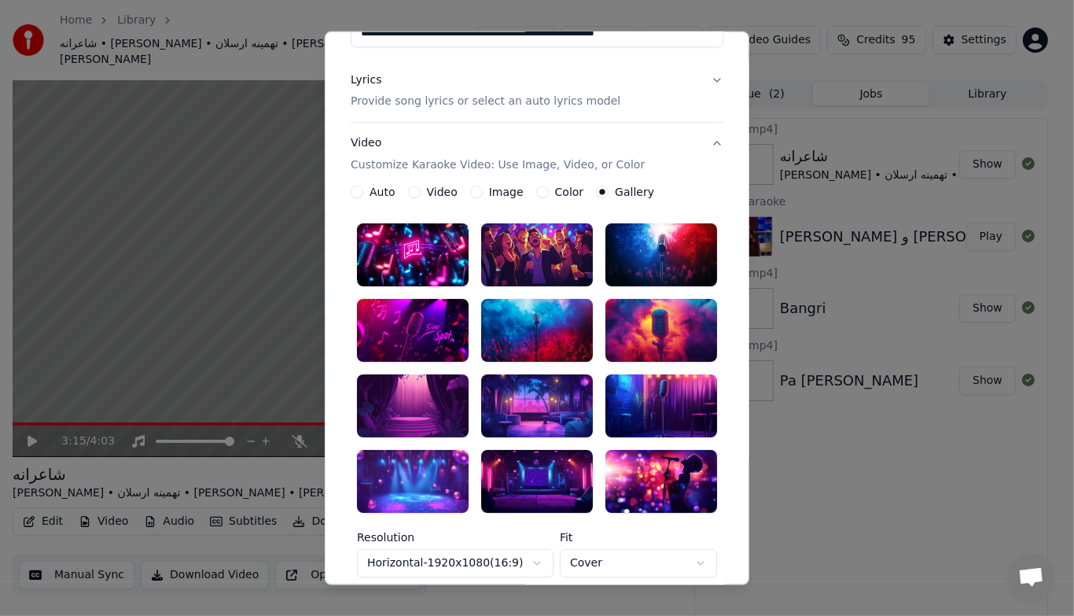
click at [419, 399] on div at bounding box center [413, 405] width 112 height 63
click at [531, 411] on div at bounding box center [537, 405] width 112 height 63
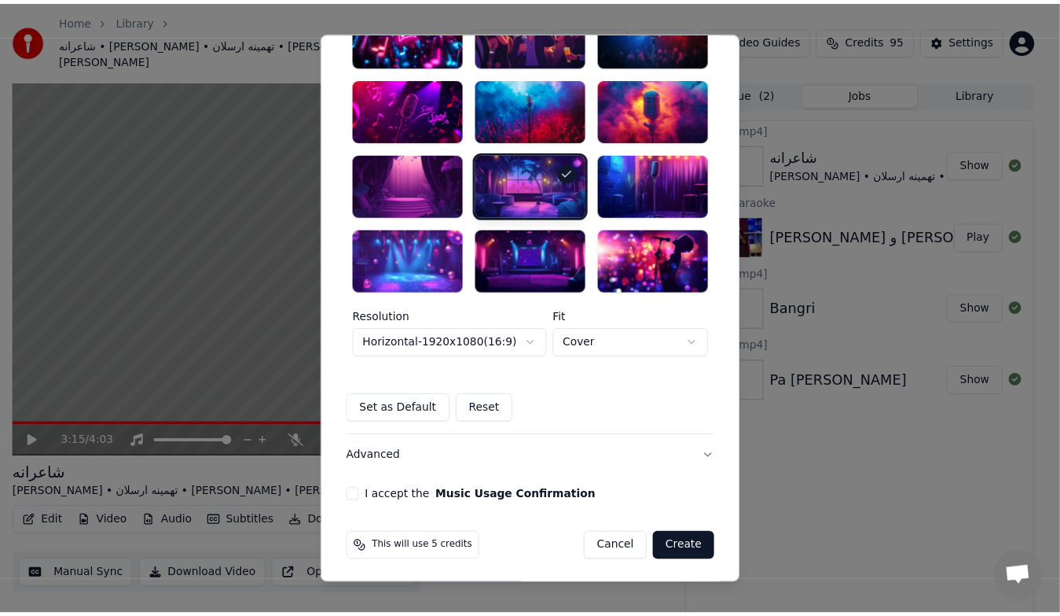
scroll to position [393, 0]
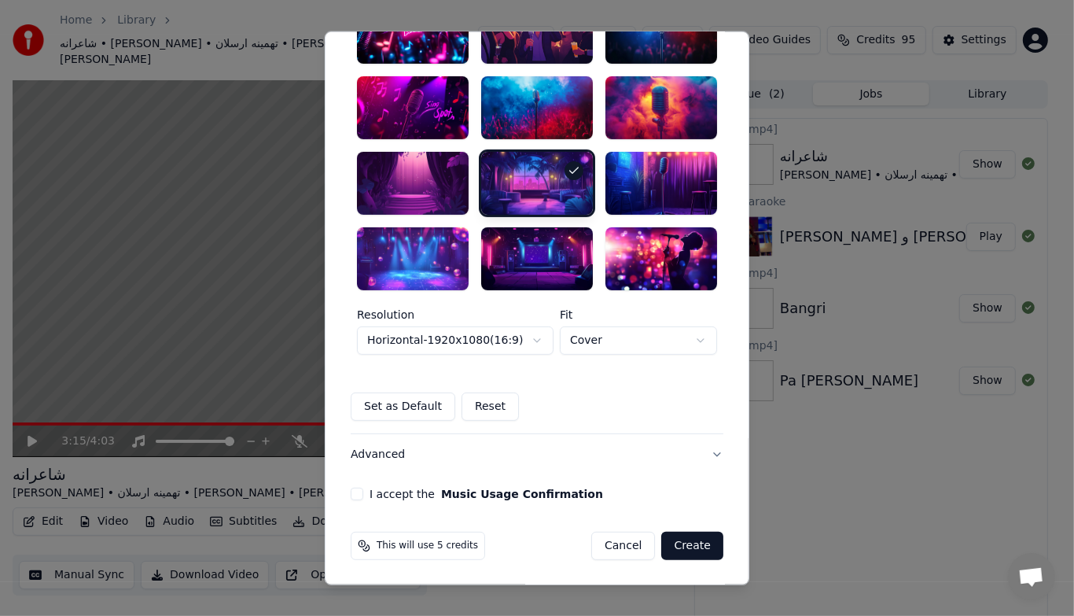
click at [351, 492] on button "I accept the Music Usage Confirmation" at bounding box center [357, 493] width 13 height 13
click at [683, 546] on button "Create" at bounding box center [692, 545] width 62 height 28
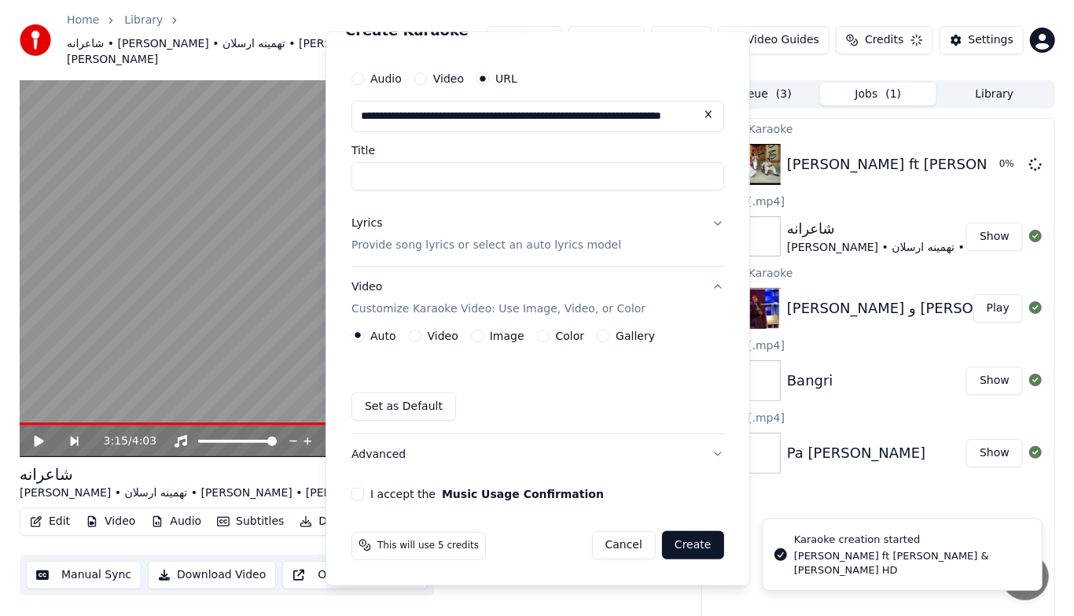
scroll to position [27, 0]
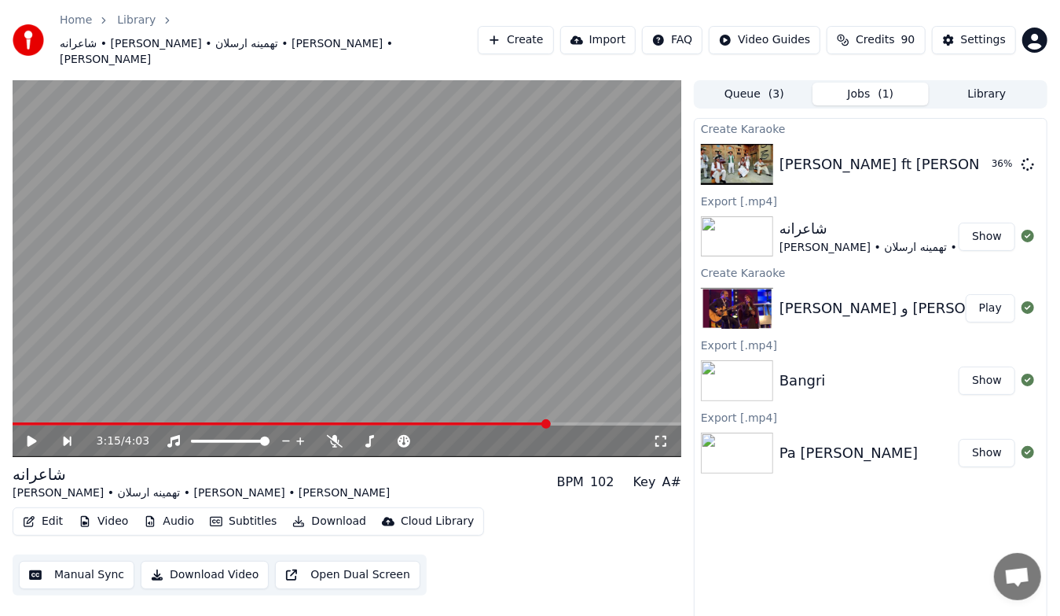
click at [530, 28] on button "Create" at bounding box center [516, 40] width 76 height 28
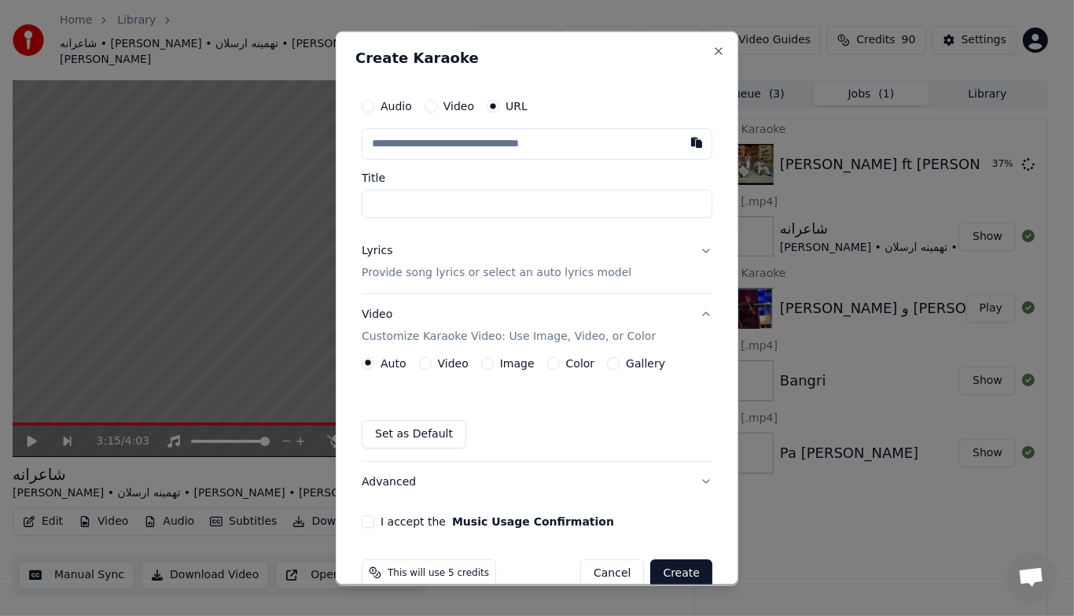
click at [537, 151] on input "text" at bounding box center [537, 142] width 351 height 31
type input "**********"
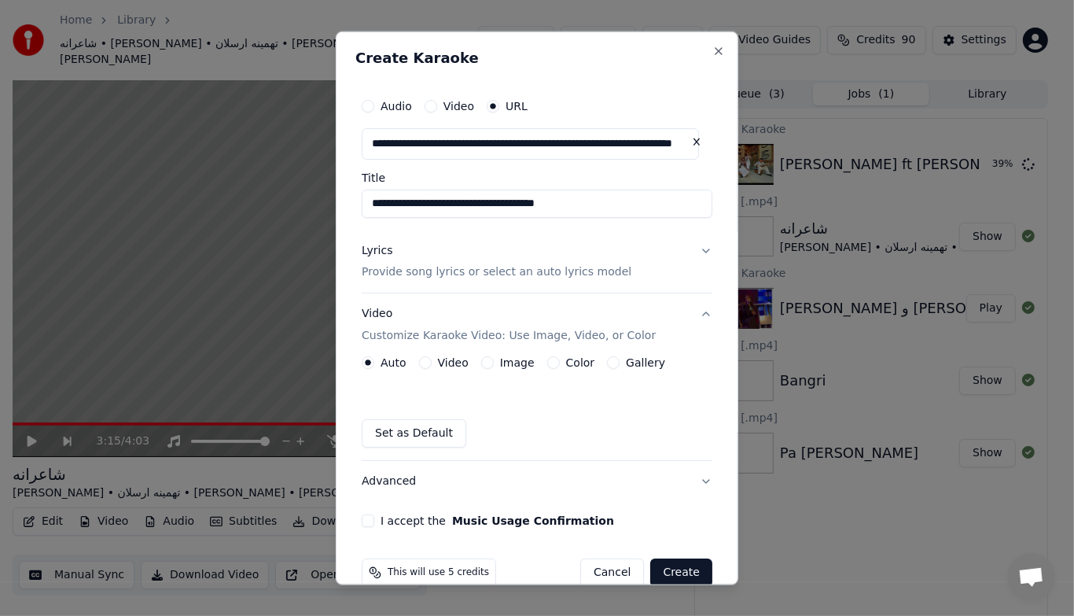
type input "**********"
click at [693, 251] on button "Lyrics Provide song lyrics or select an auto lyrics model" at bounding box center [537, 261] width 351 height 63
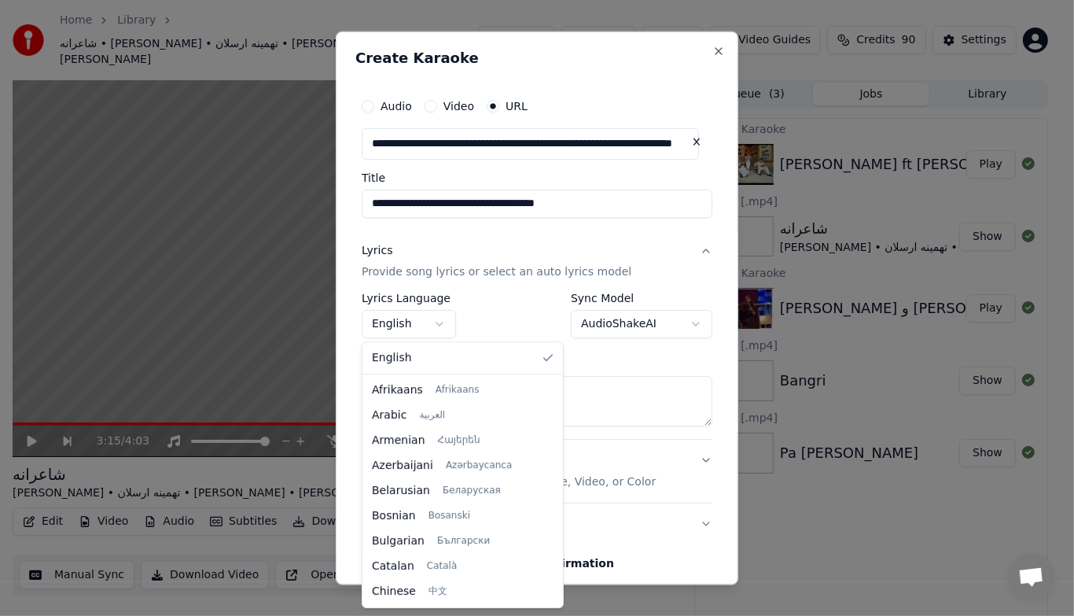
click at [442, 324] on body "**********" at bounding box center [530, 308] width 1060 height 616
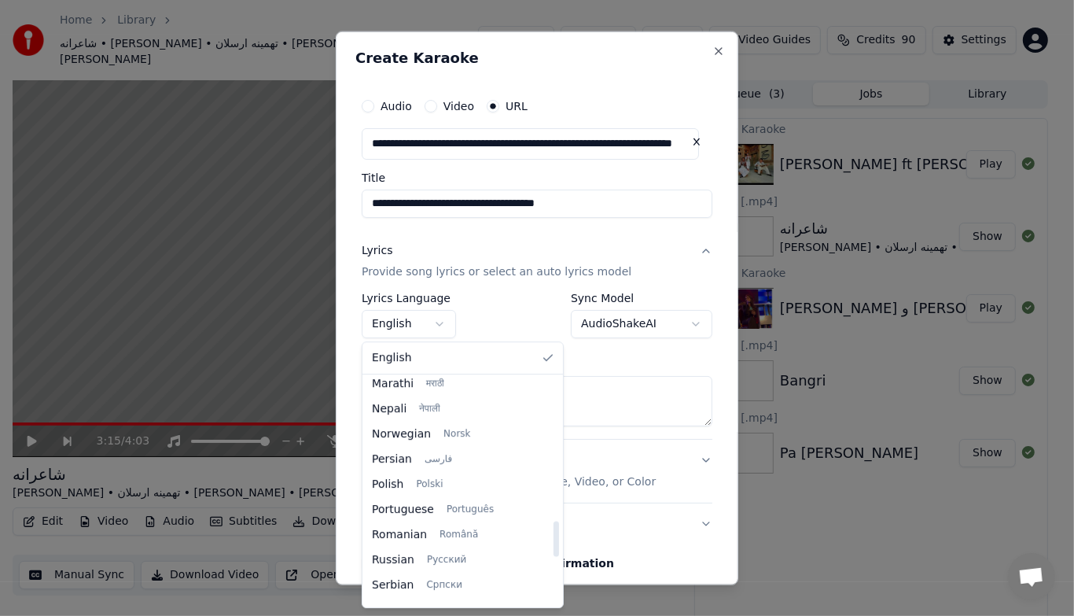
scroll to position [912, 0]
select select "**"
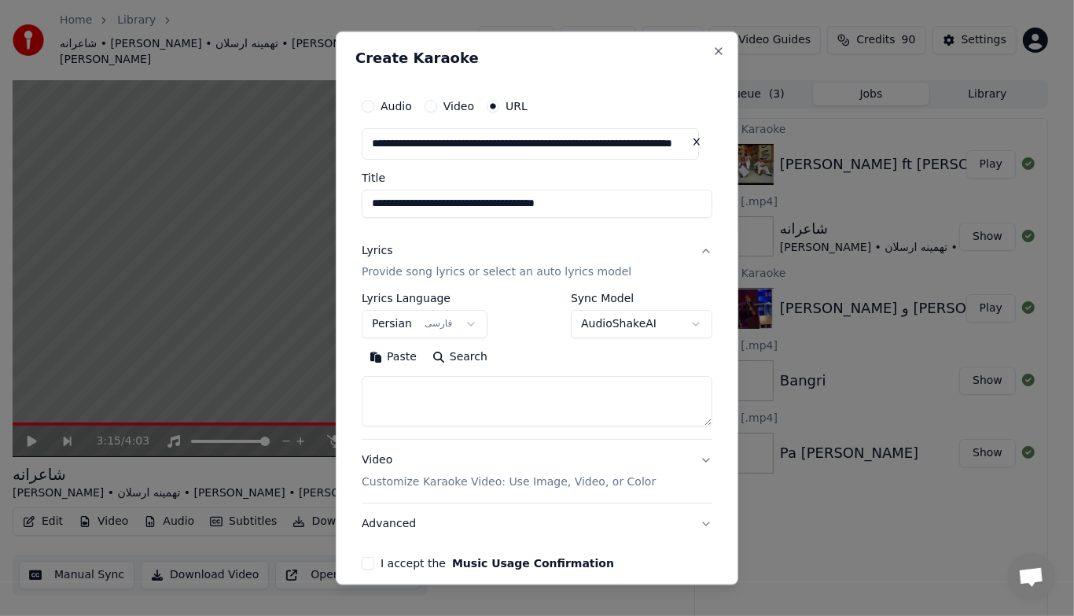
click at [436, 395] on textarea at bounding box center [537, 401] width 351 height 50
paste textarea "**********"
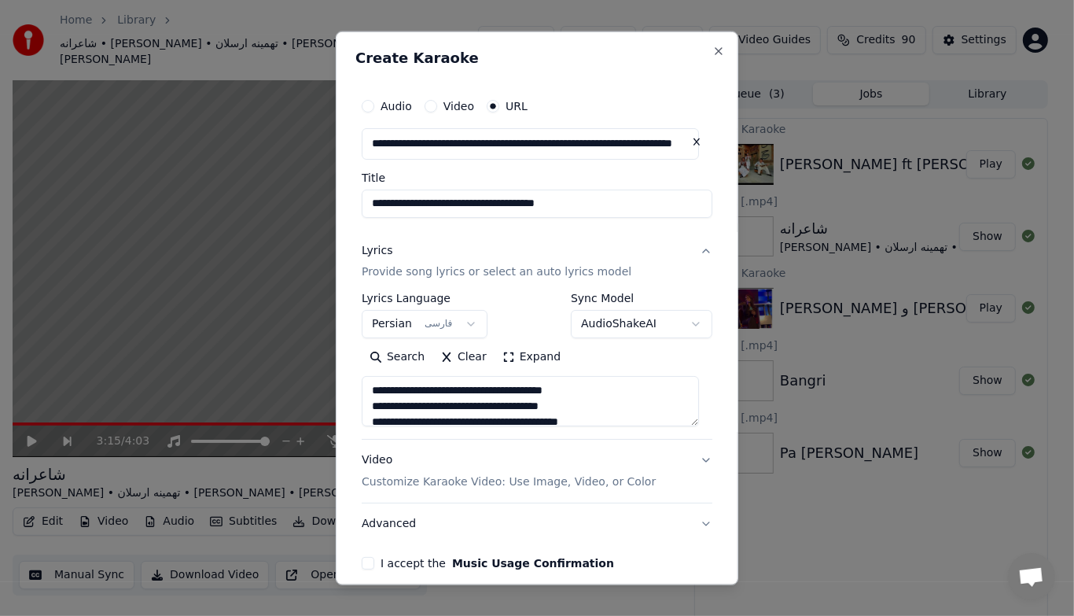
scroll to position [569, 0]
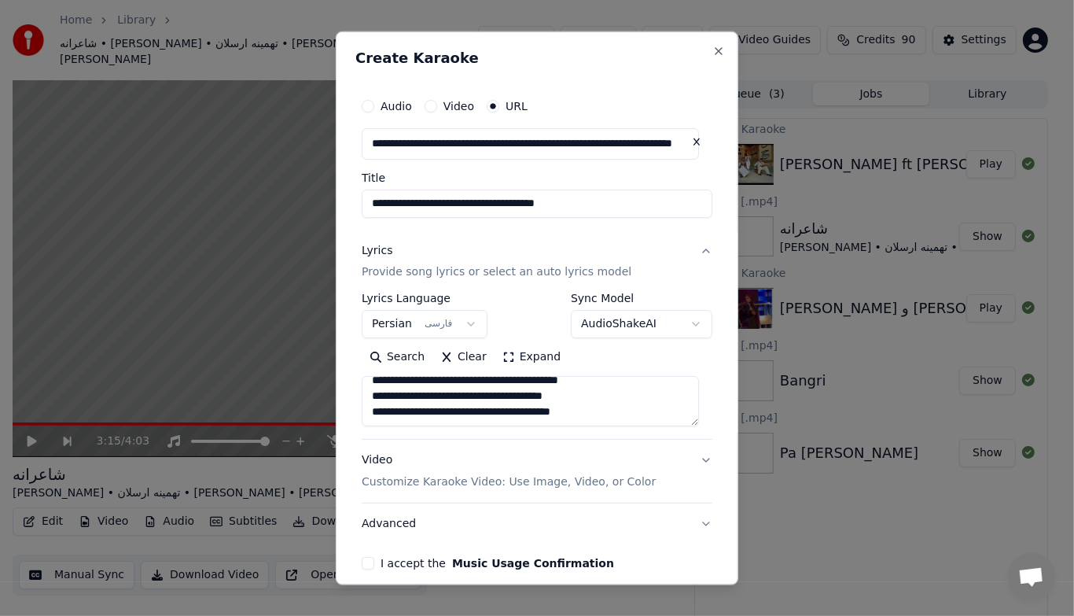
type textarea "**********"
click at [522, 359] on button "Expand" at bounding box center [531, 356] width 74 height 25
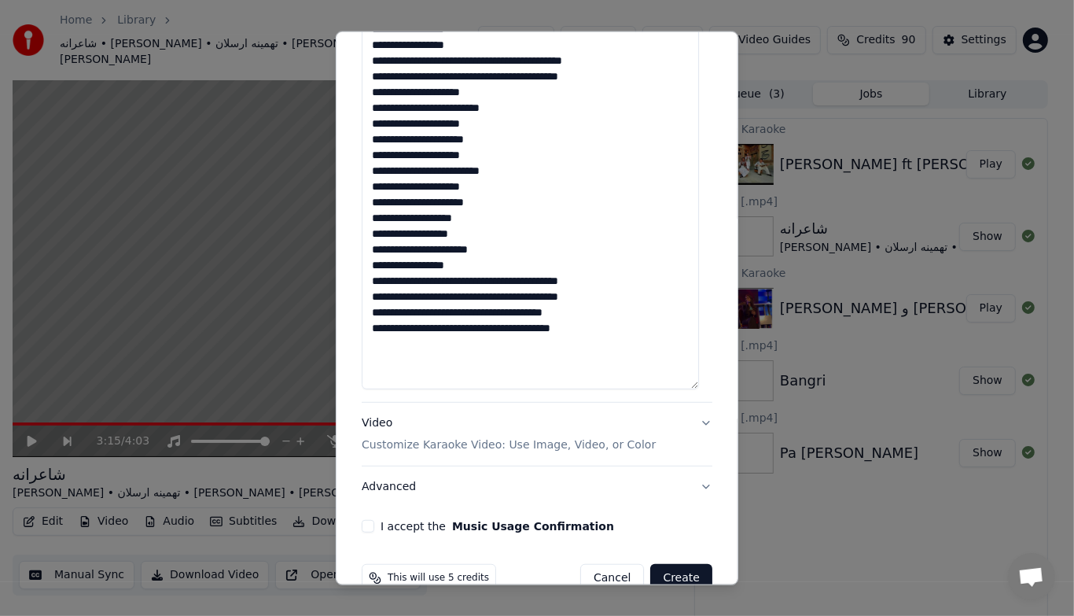
scroll to position [645, 0]
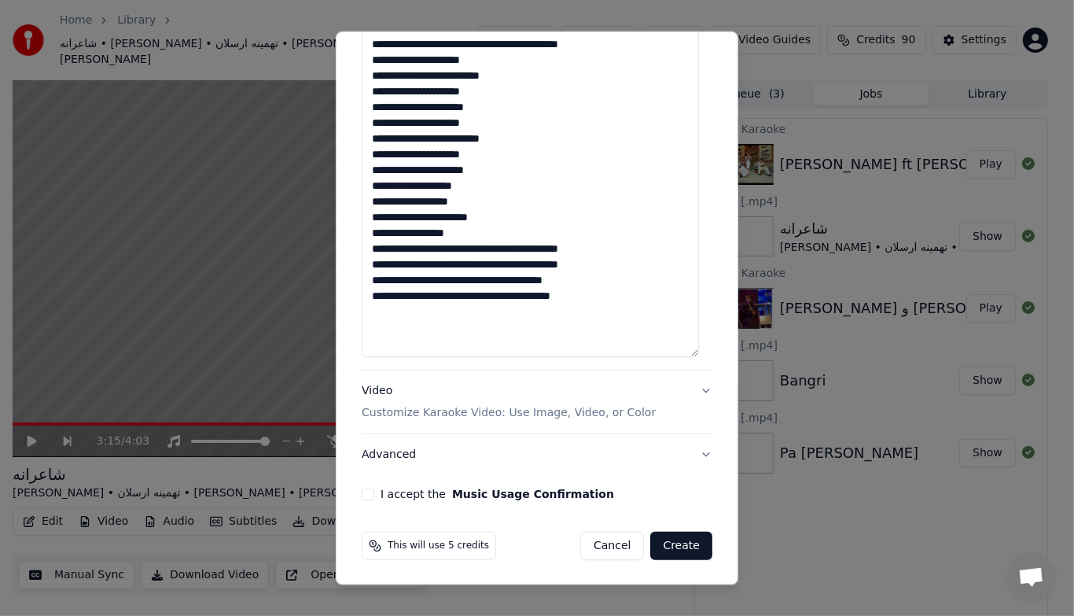
click at [695, 391] on button "Video Customize Karaoke Video: Use Image, Video, or Color" at bounding box center [537, 401] width 351 height 63
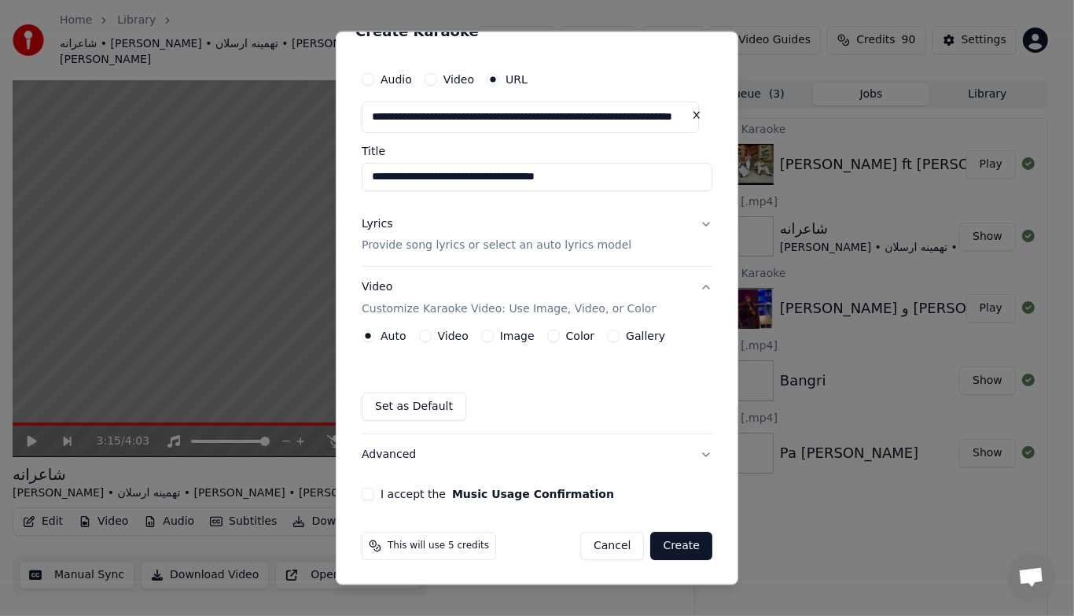
scroll to position [27, 0]
click at [610, 339] on button "Gallery" at bounding box center [613, 335] width 13 height 13
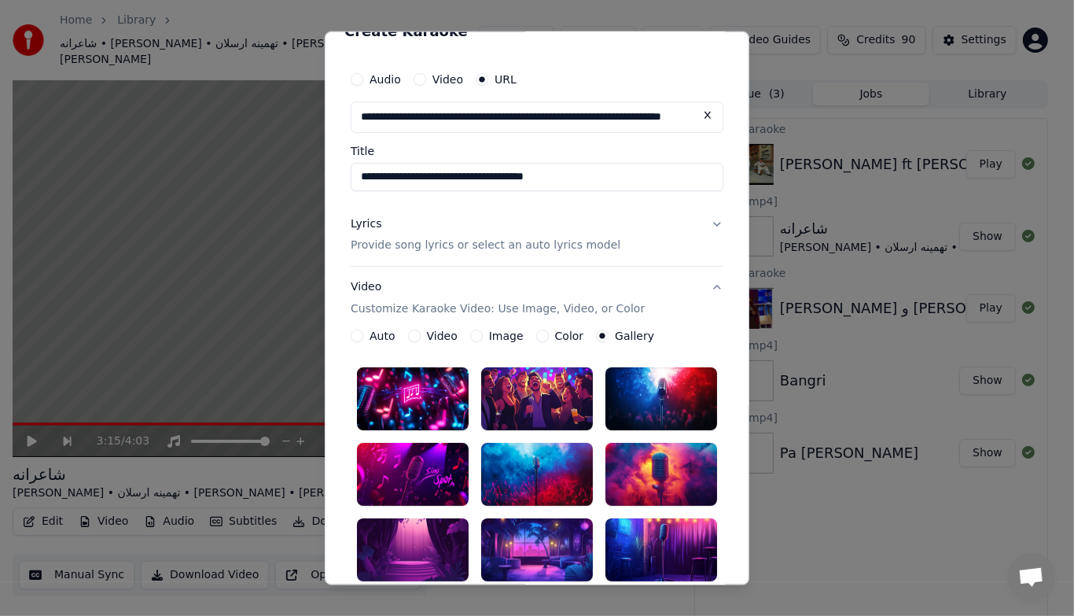
click at [417, 535] on div at bounding box center [413, 549] width 112 height 63
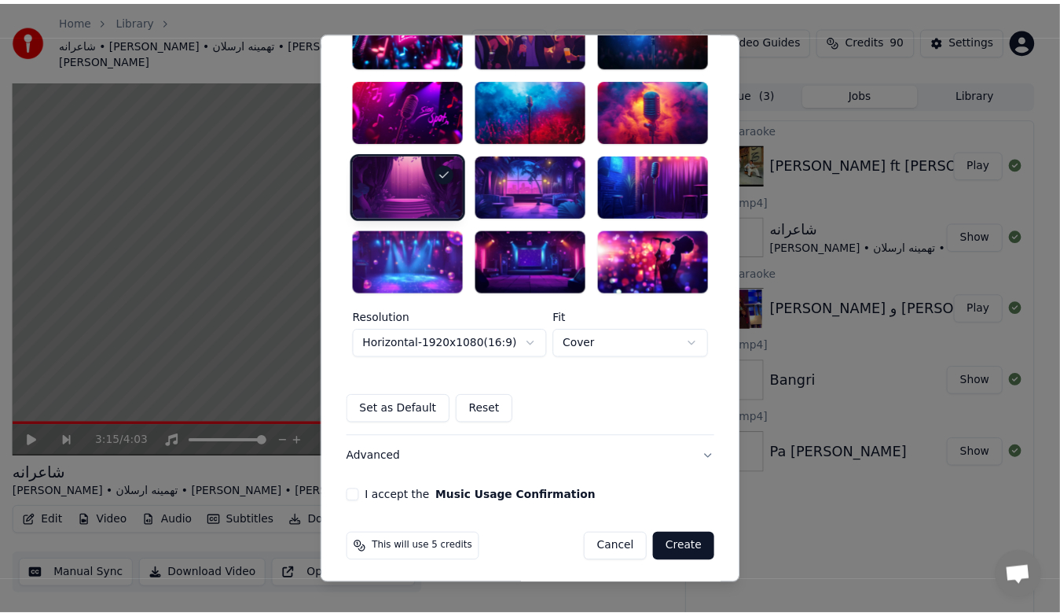
scroll to position [391, 0]
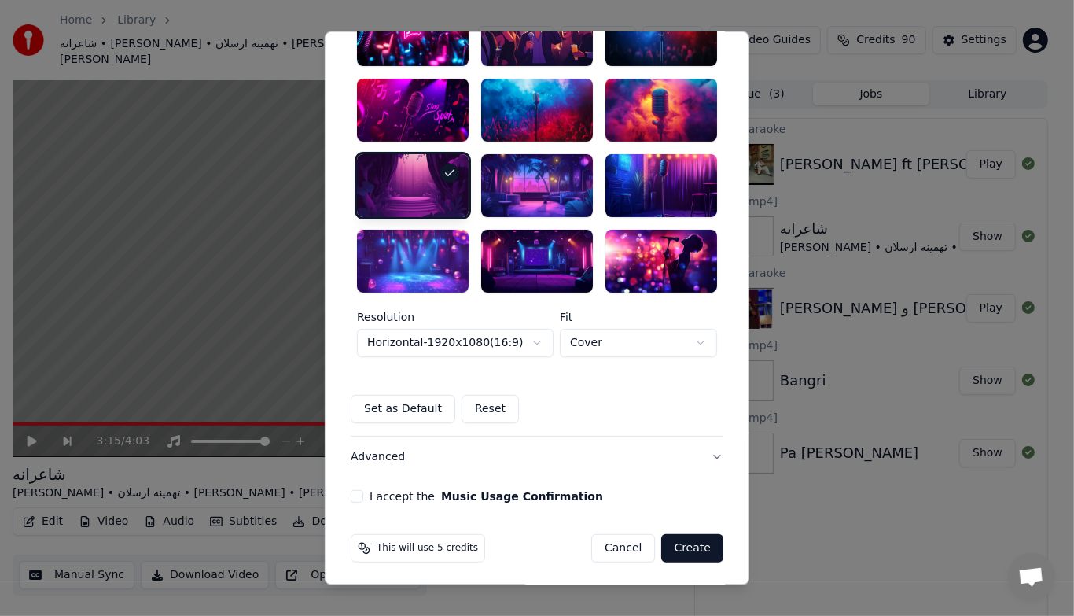
click at [354, 498] on button "I accept the Music Usage Confirmation" at bounding box center [357, 496] width 13 height 13
click at [682, 543] on button "Create" at bounding box center [692, 548] width 62 height 28
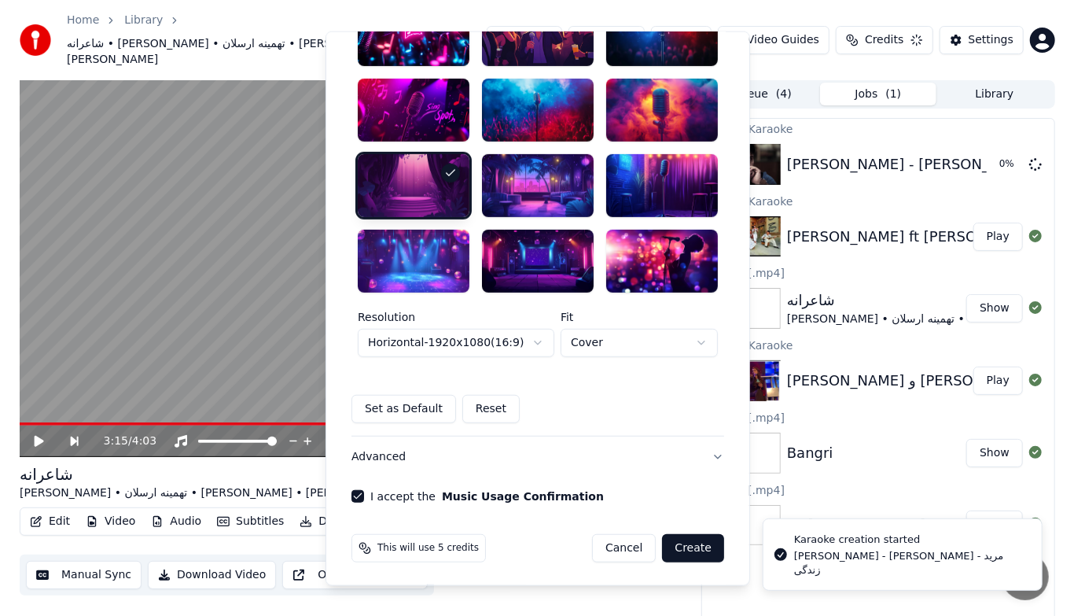
scroll to position [27, 0]
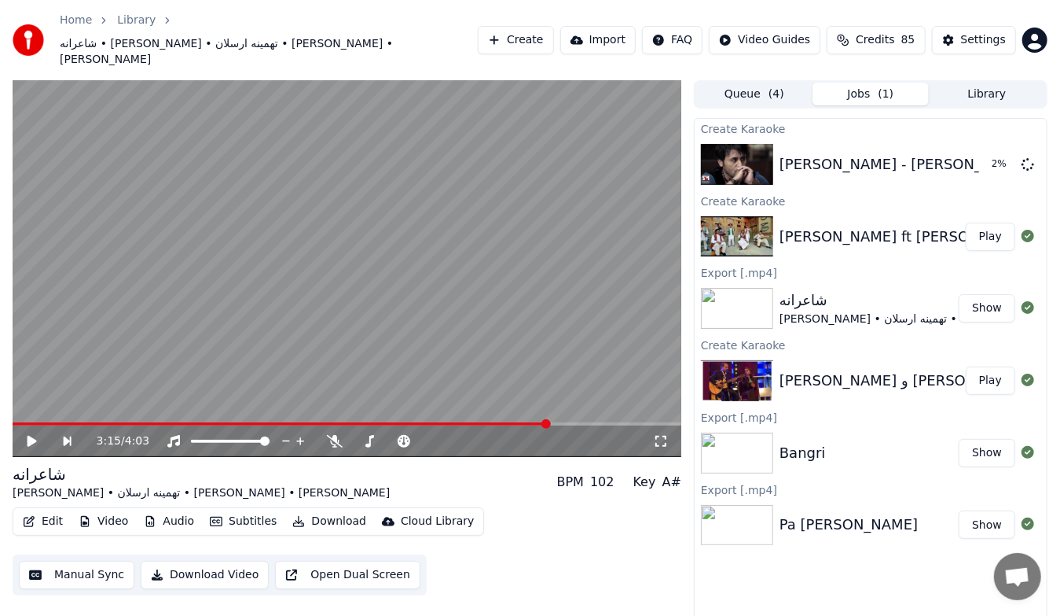
click at [988, 222] on button "Play" at bounding box center [991, 236] width 50 height 28
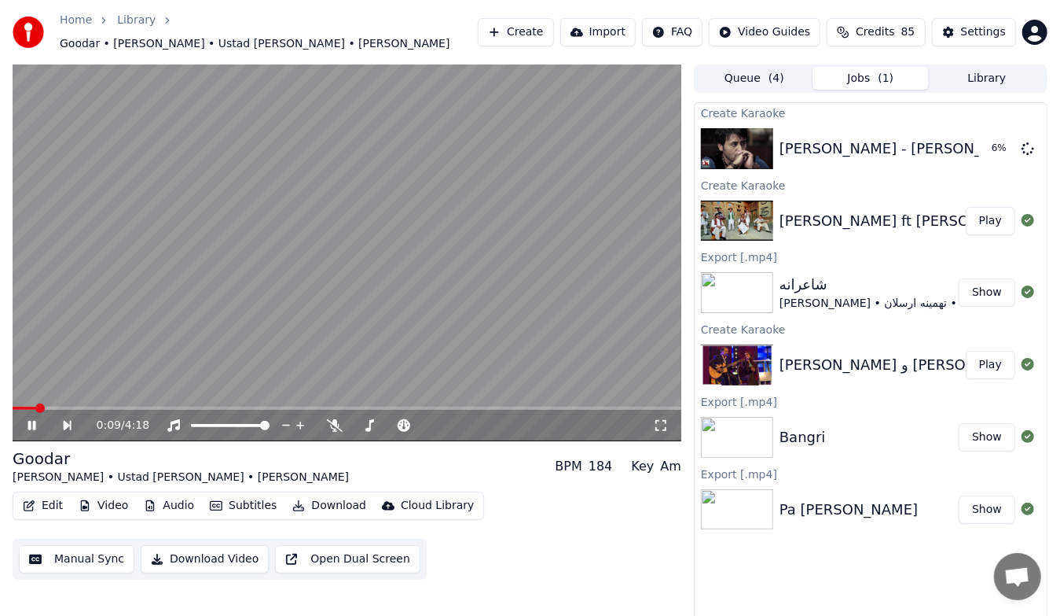
click at [35, 406] on span at bounding box center [347, 407] width 669 height 3
click at [29, 421] on icon at bounding box center [32, 425] width 8 height 9
click at [29, 420] on icon at bounding box center [32, 425] width 9 height 11
click at [31, 421] on icon at bounding box center [42, 425] width 35 height 13
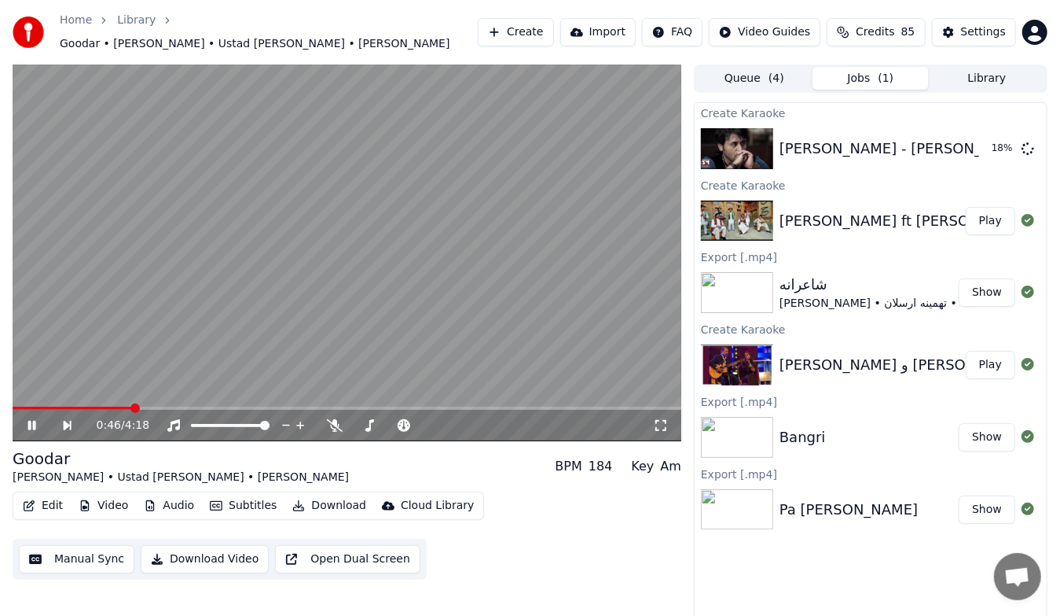
click at [752, 217] on img at bounding box center [737, 220] width 72 height 41
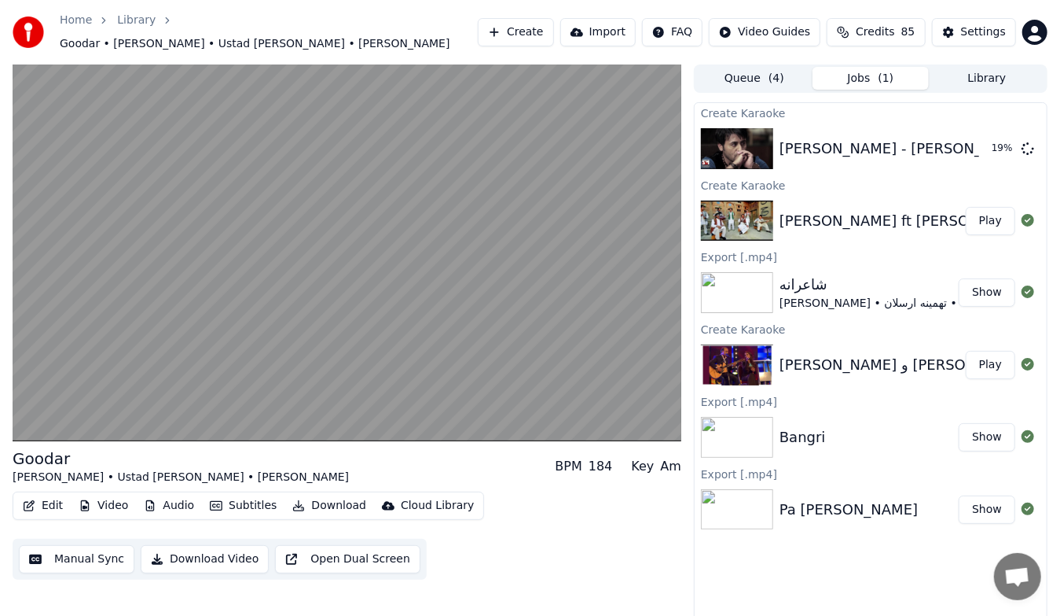
click at [987, 211] on button "Play" at bounding box center [991, 221] width 50 height 28
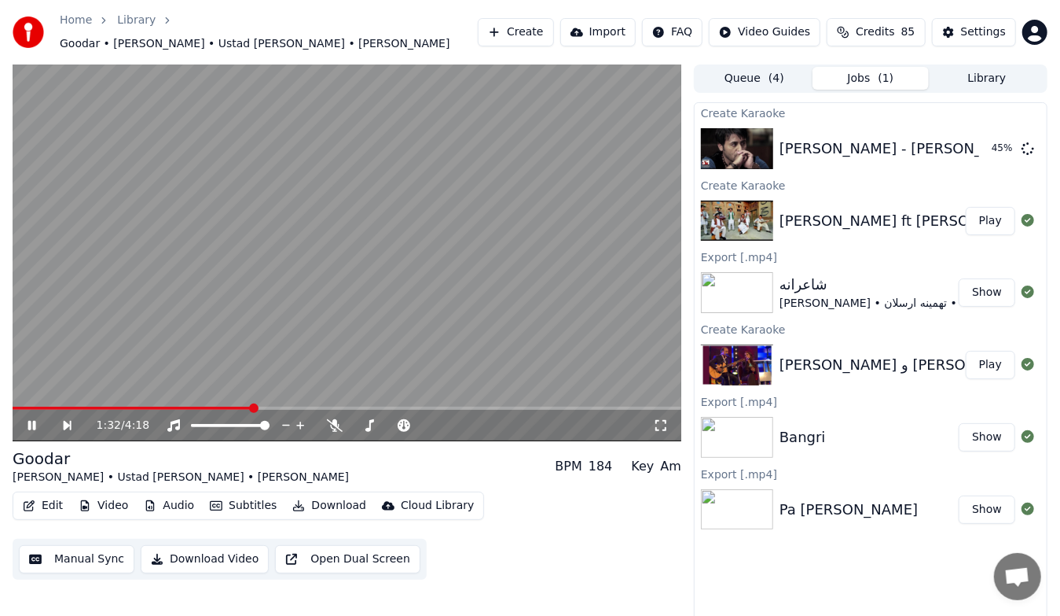
click at [39, 419] on icon at bounding box center [42, 425] width 35 height 13
click at [38, 419] on icon at bounding box center [42, 425] width 35 height 13
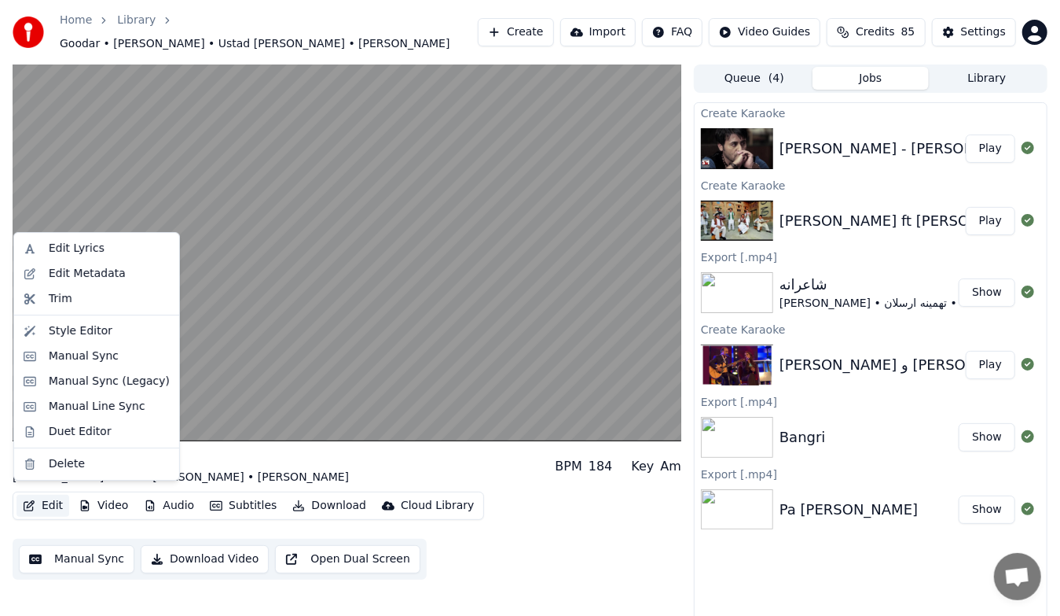
click at [42, 494] on button "Edit" at bounding box center [43, 505] width 53 height 22
click at [86, 254] on div "Edit Lyrics" at bounding box center [77, 249] width 56 height 16
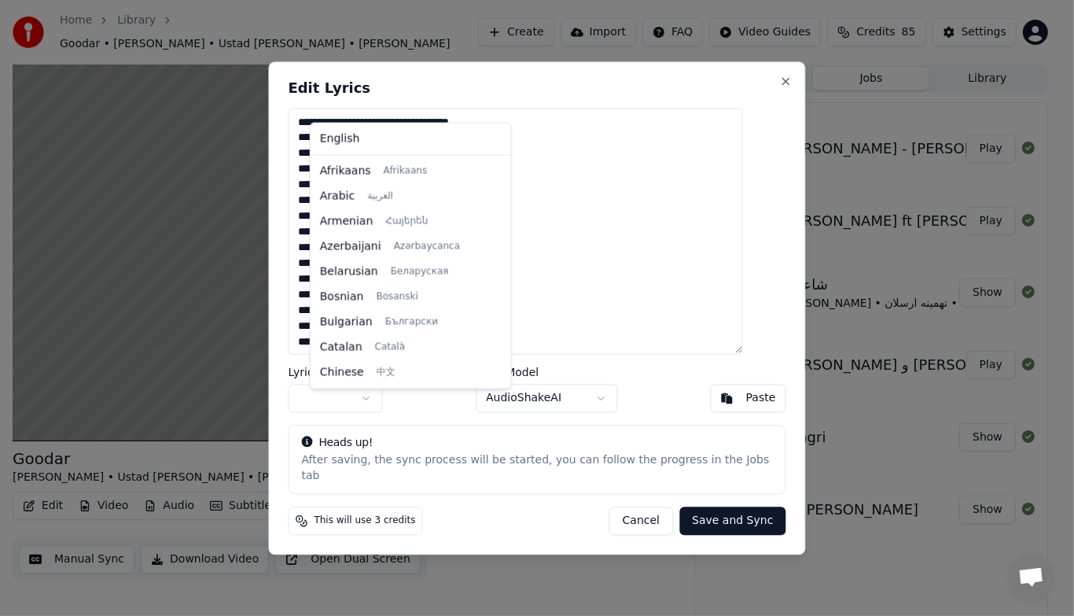
click at [387, 407] on body "Home Library Goodar • [PERSON_NAME] • Ustad [PERSON_NAME] • [PERSON_NAME] Creat…" at bounding box center [530, 308] width 1060 height 616
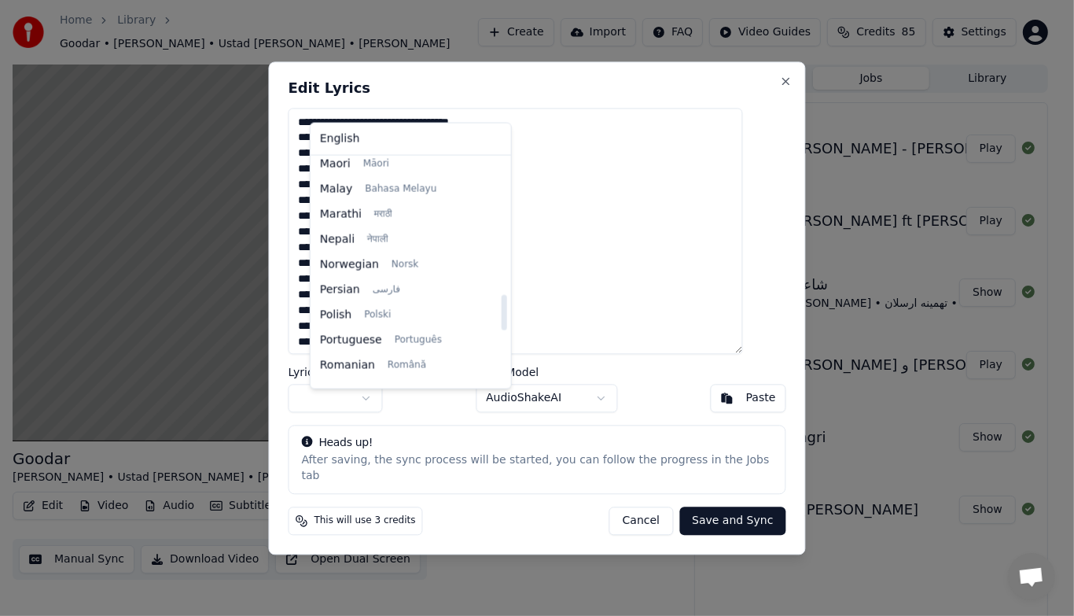
scroll to position [865, 0]
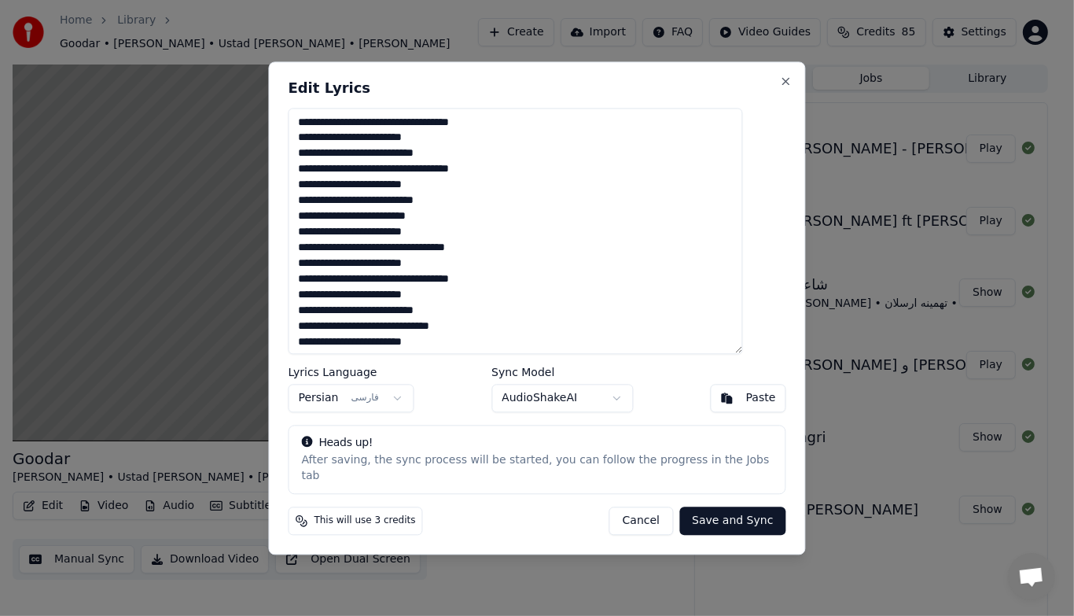
click at [687, 513] on button "Save and Sync" at bounding box center [732, 520] width 106 height 28
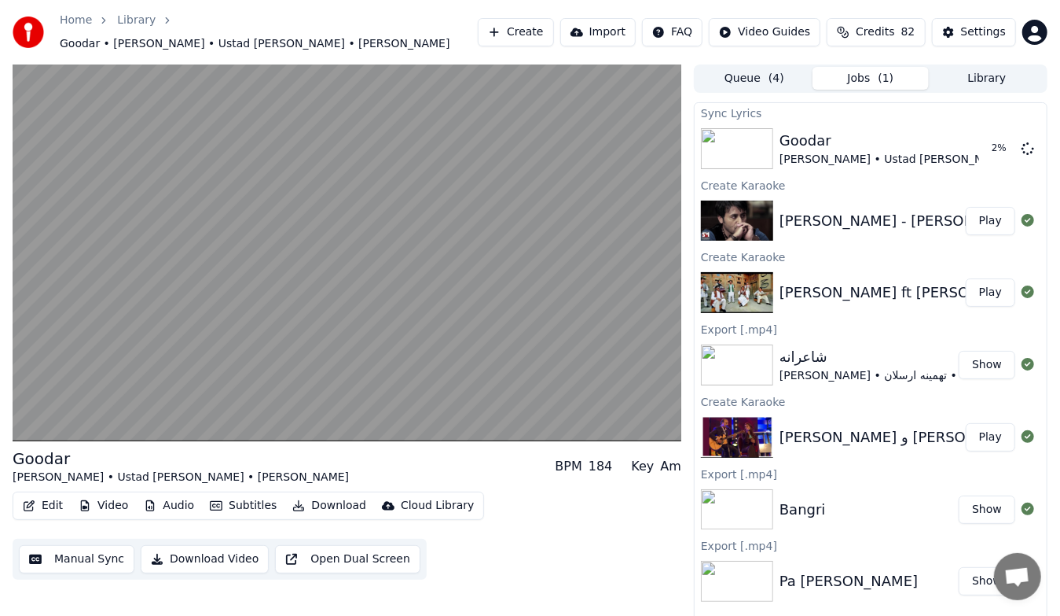
click at [990, 288] on button "Play" at bounding box center [991, 292] width 50 height 28
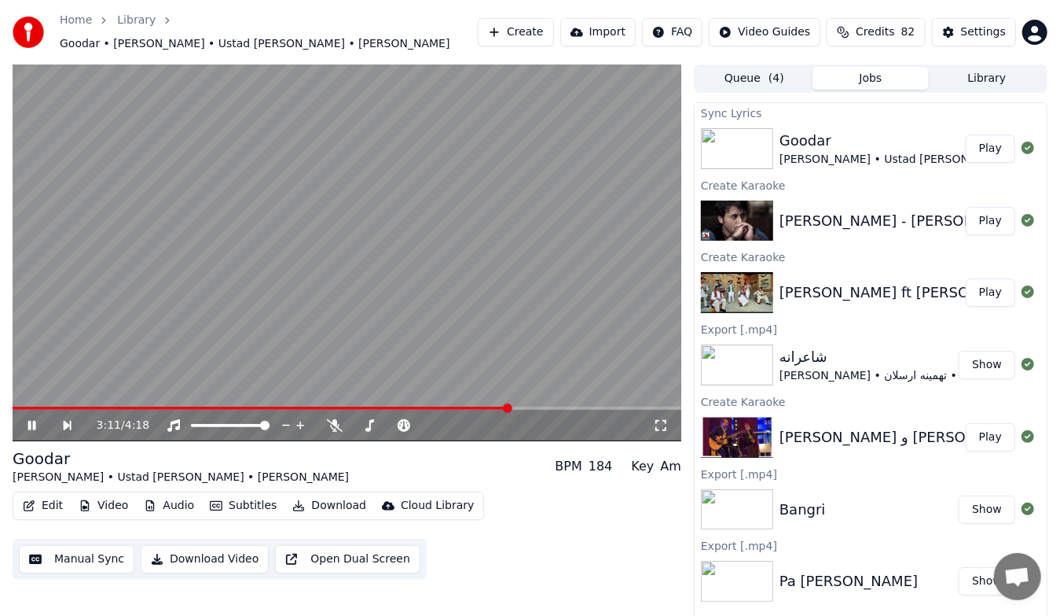
click at [195, 551] on button "Download Video" at bounding box center [205, 559] width 128 height 28
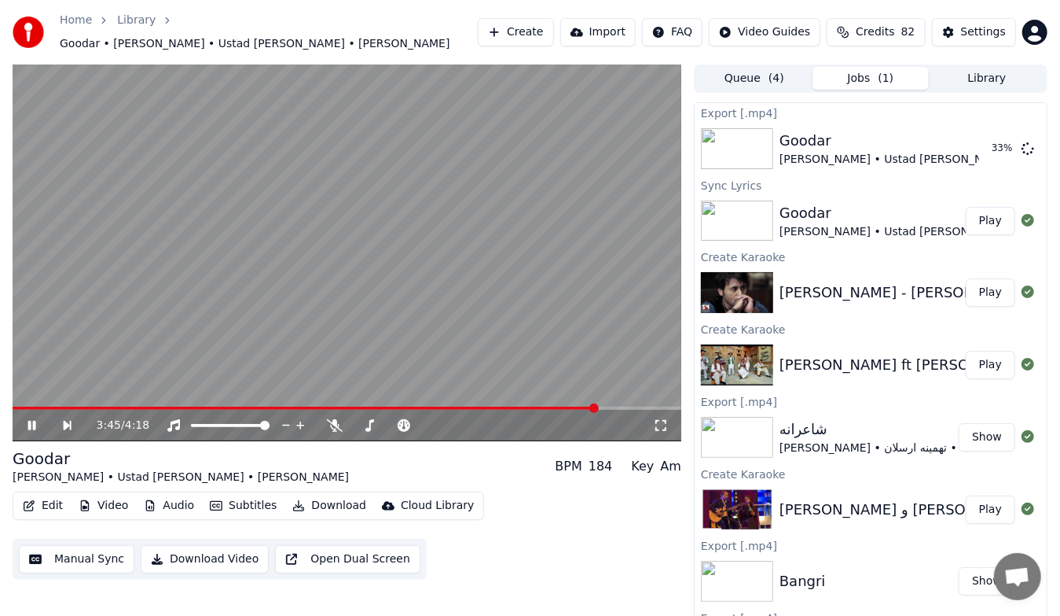
click at [27, 419] on icon at bounding box center [42, 425] width 35 height 13
click at [984, 296] on button "Play" at bounding box center [991, 292] width 50 height 28
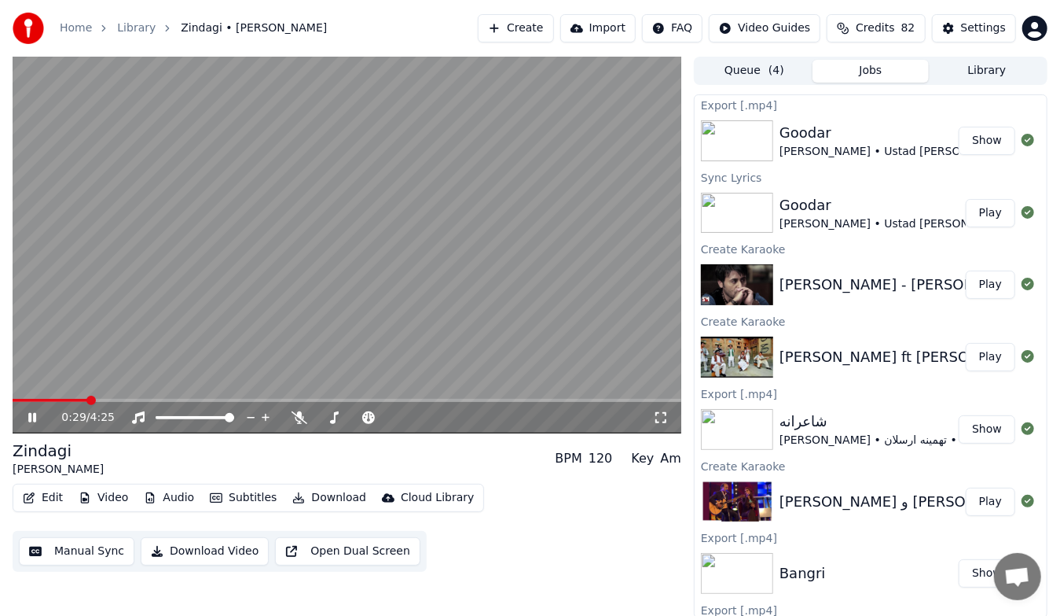
click at [39, 419] on icon at bounding box center [43, 417] width 36 height 13
click at [13, 402] on span at bounding box center [17, 399] width 9 height 9
click at [25, 415] on icon at bounding box center [43, 417] width 36 height 13
click at [978, 286] on button "Play" at bounding box center [991, 284] width 50 height 28
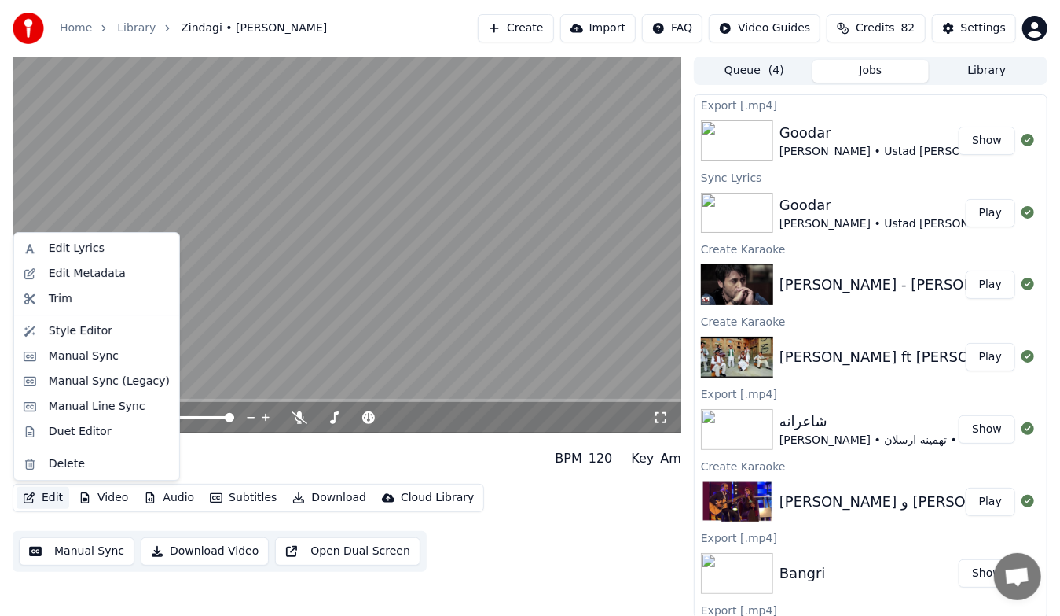
click at [24, 498] on icon "button" at bounding box center [29, 497] width 11 height 11
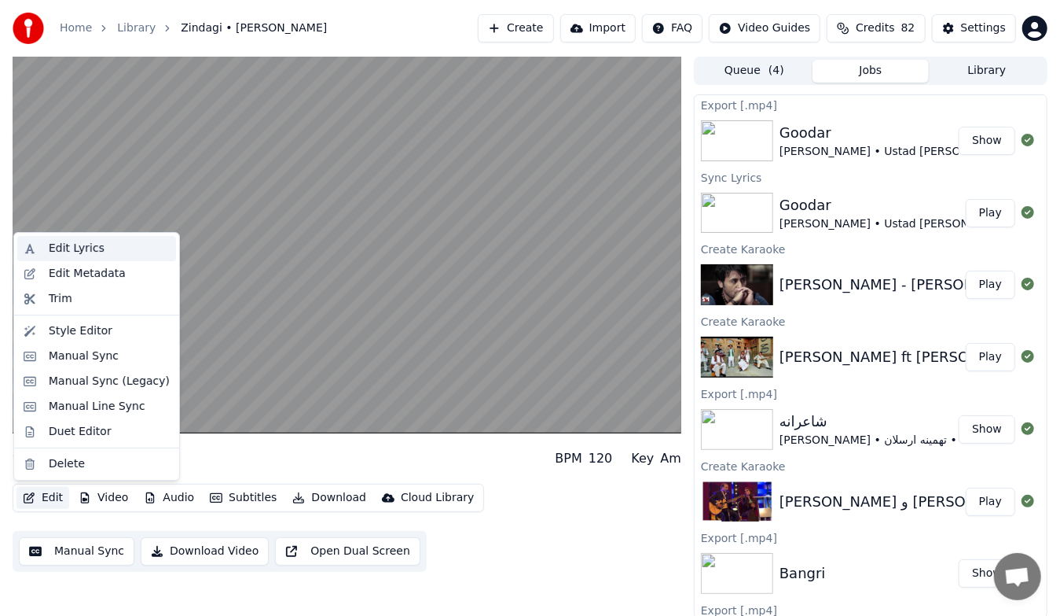
click at [86, 254] on div "Edit Lyrics" at bounding box center [77, 249] width 56 height 16
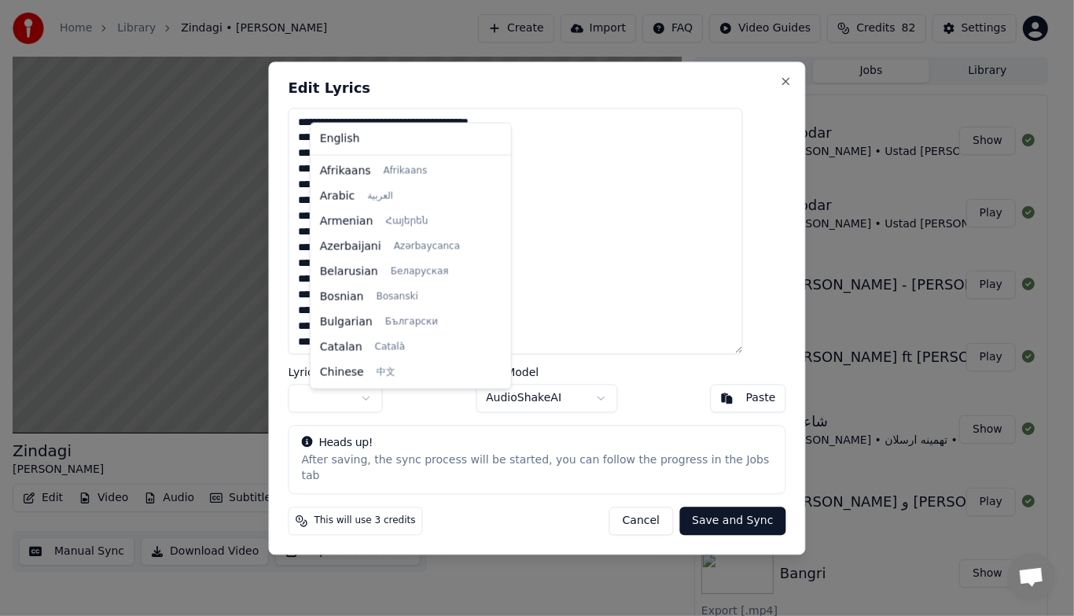
click at [390, 406] on body "Home Library Zindagi • [PERSON_NAME] Create Import FAQ Video Guides Credits 82 …" at bounding box center [530, 308] width 1060 height 616
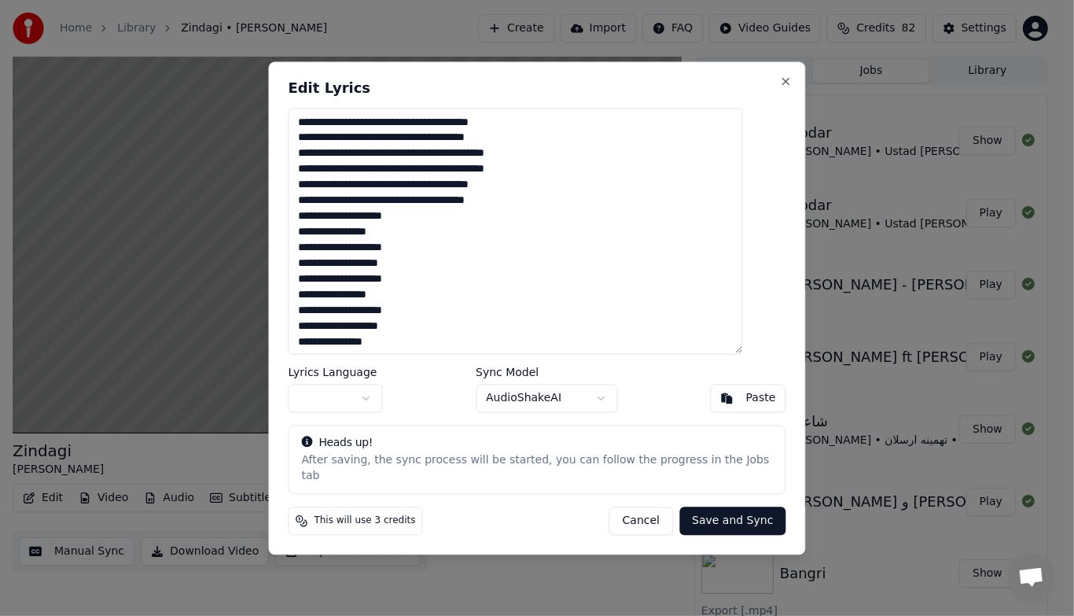
click at [766, 91] on body "Home Library Zindagi • [PERSON_NAME] Create Import FAQ Video Guides Credits 82 …" at bounding box center [530, 308] width 1060 height 616
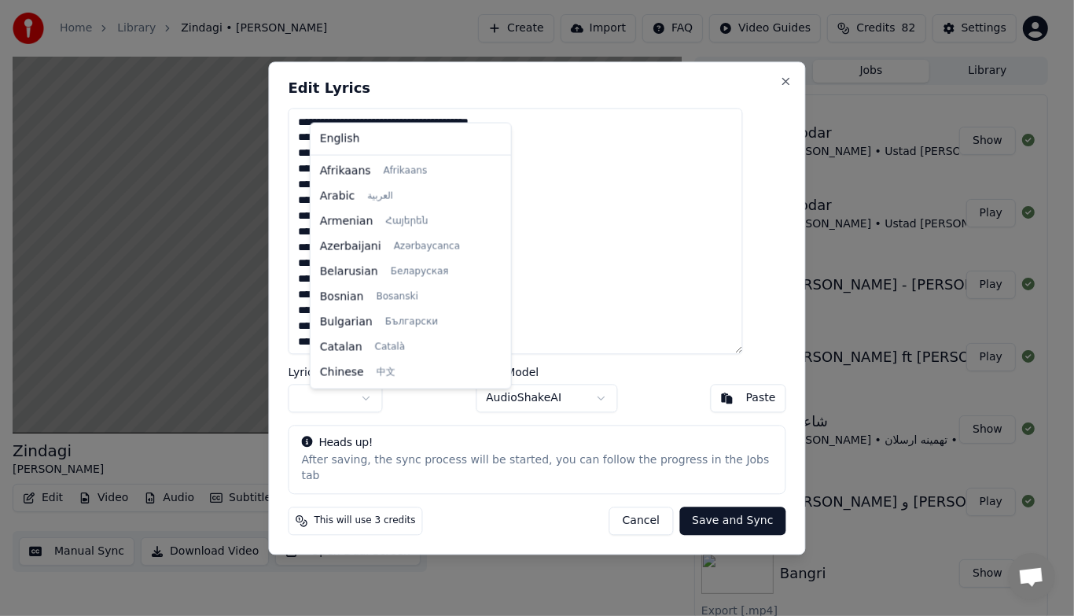
click at [389, 405] on body "Home Library Zindagi • [PERSON_NAME] Create Import FAQ Video Guides Credits 82 …" at bounding box center [530, 308] width 1060 height 616
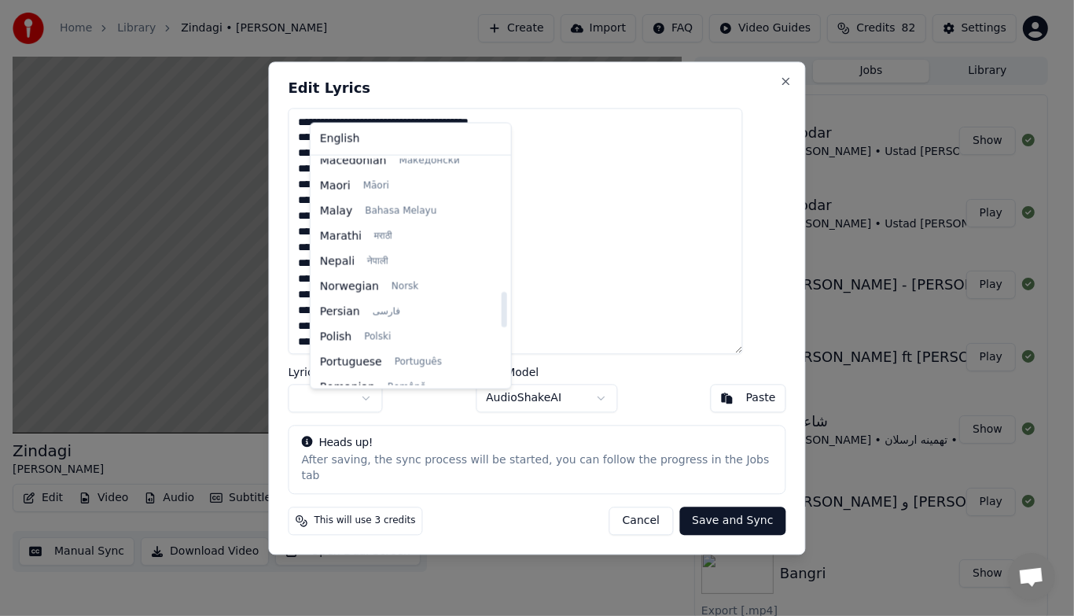
scroll to position [845, 0]
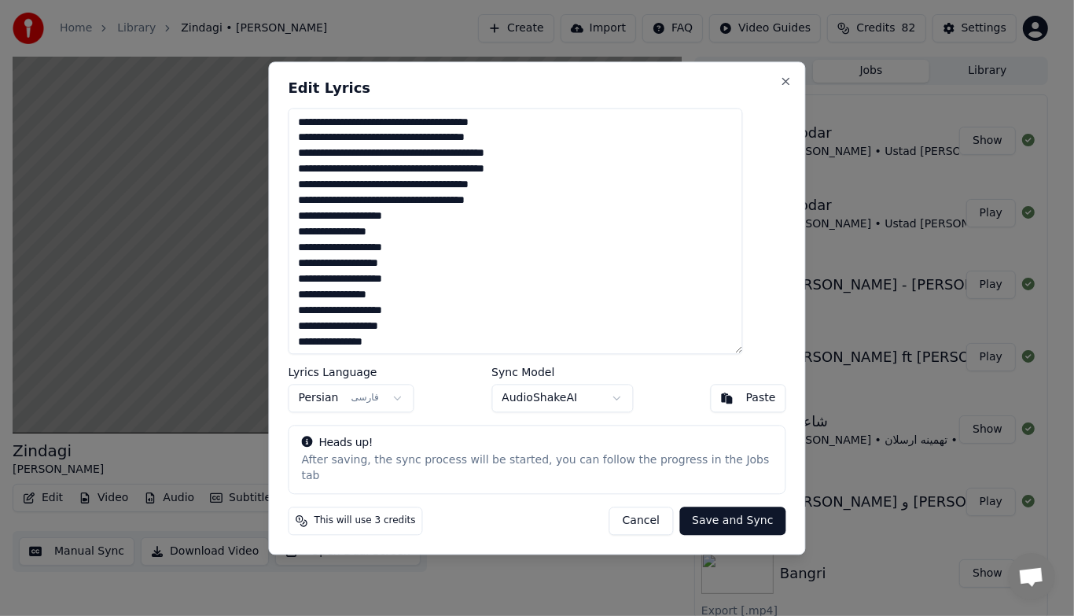
click at [698, 513] on button "Save and Sync" at bounding box center [732, 520] width 106 height 28
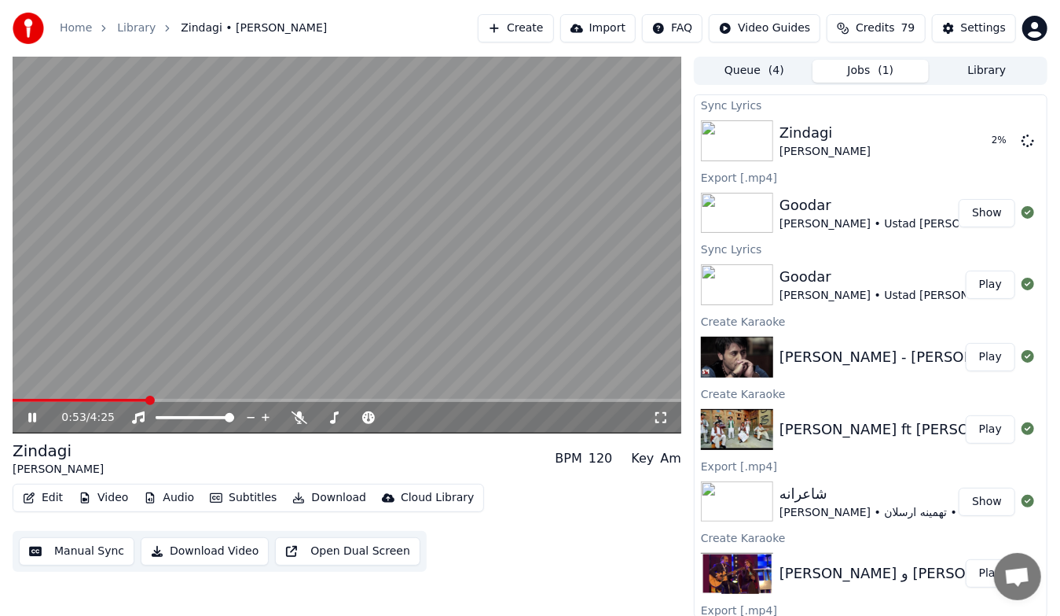
click at [29, 418] on icon at bounding box center [32, 417] width 8 height 9
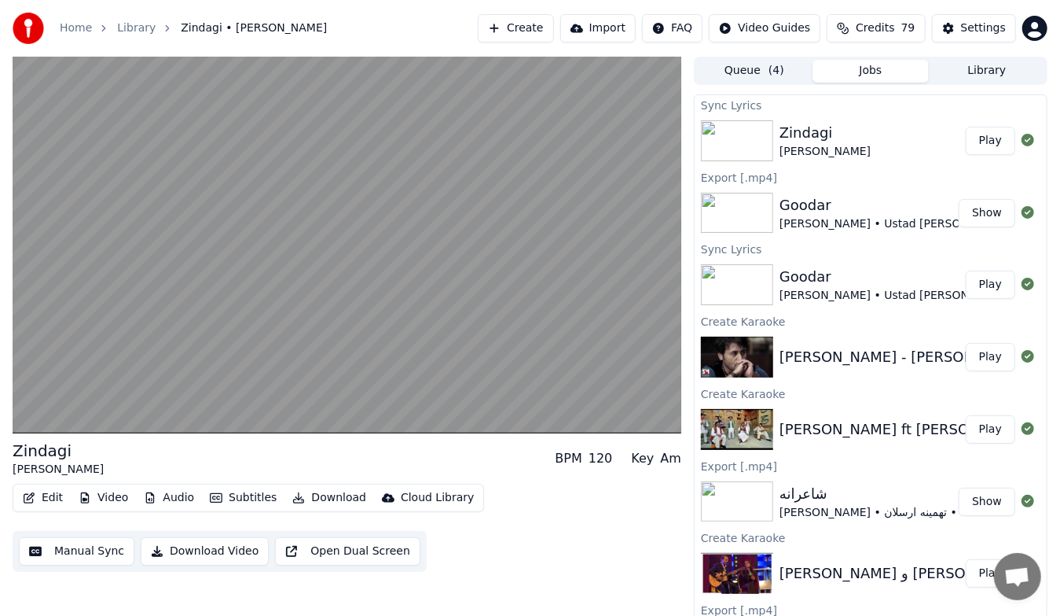
click at [975, 143] on button "Play" at bounding box center [991, 141] width 50 height 28
click at [198, 554] on button "Download Video" at bounding box center [205, 551] width 128 height 28
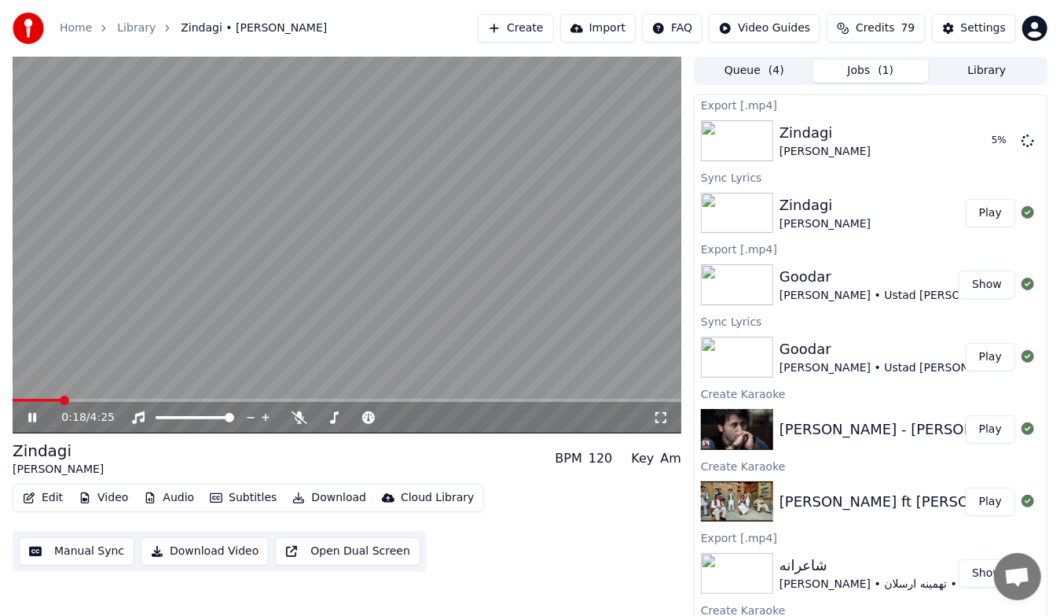
click at [34, 415] on icon at bounding box center [32, 417] width 8 height 9
click at [538, 34] on button "Create" at bounding box center [516, 28] width 76 height 28
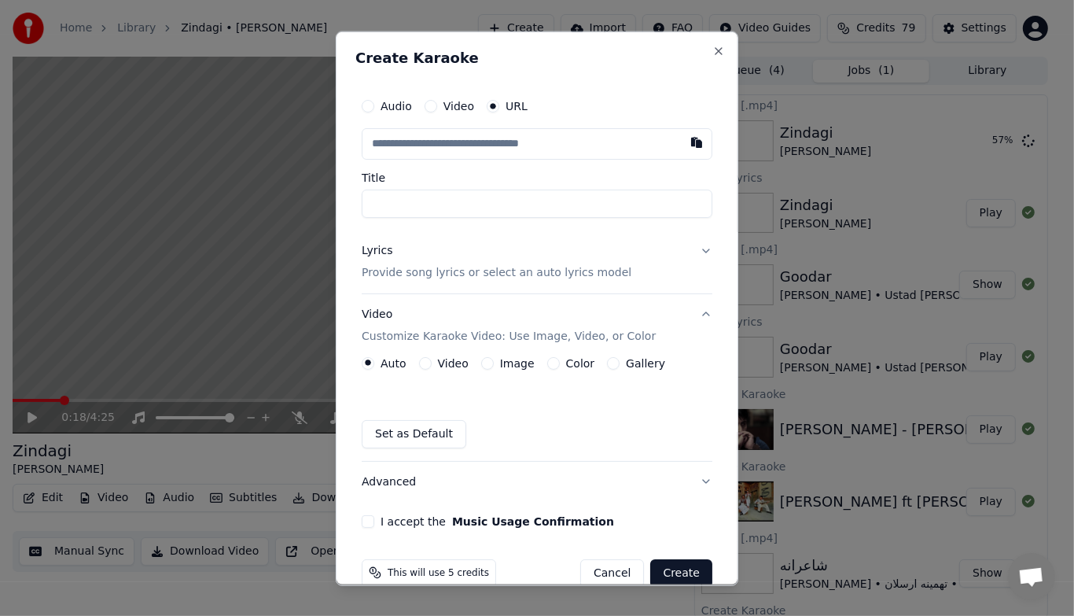
click at [521, 140] on input "text" at bounding box center [537, 142] width 351 height 31
type input "**********"
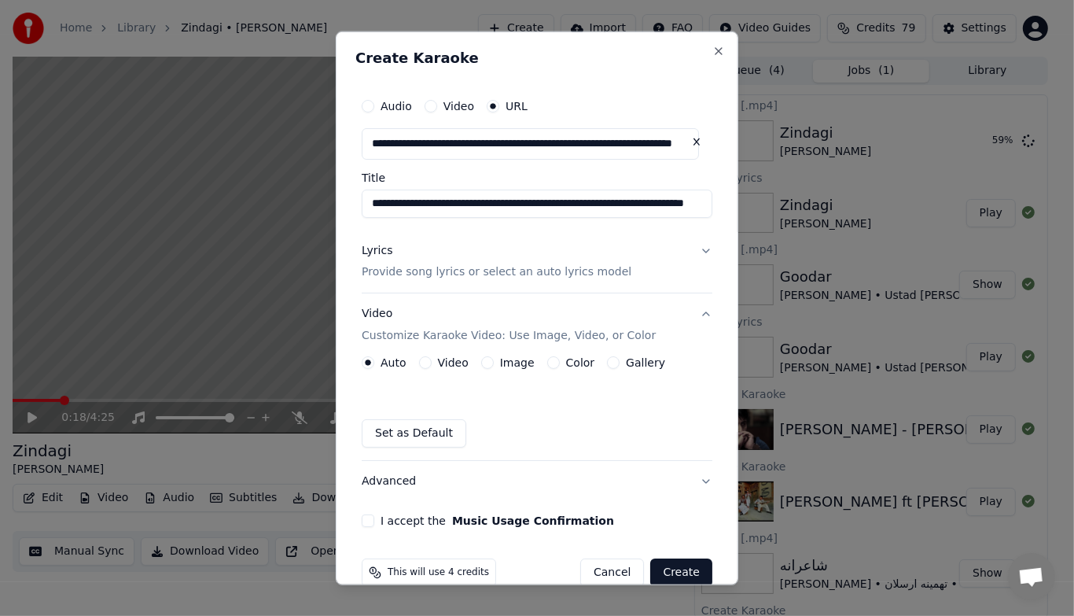
type input "**********"
click at [645, 66] on div "Create Karaoke" at bounding box center [536, 60] width 363 height 20
click at [690, 248] on button "Lyrics Provide song lyrics or select an auto lyrics model" at bounding box center [537, 261] width 351 height 63
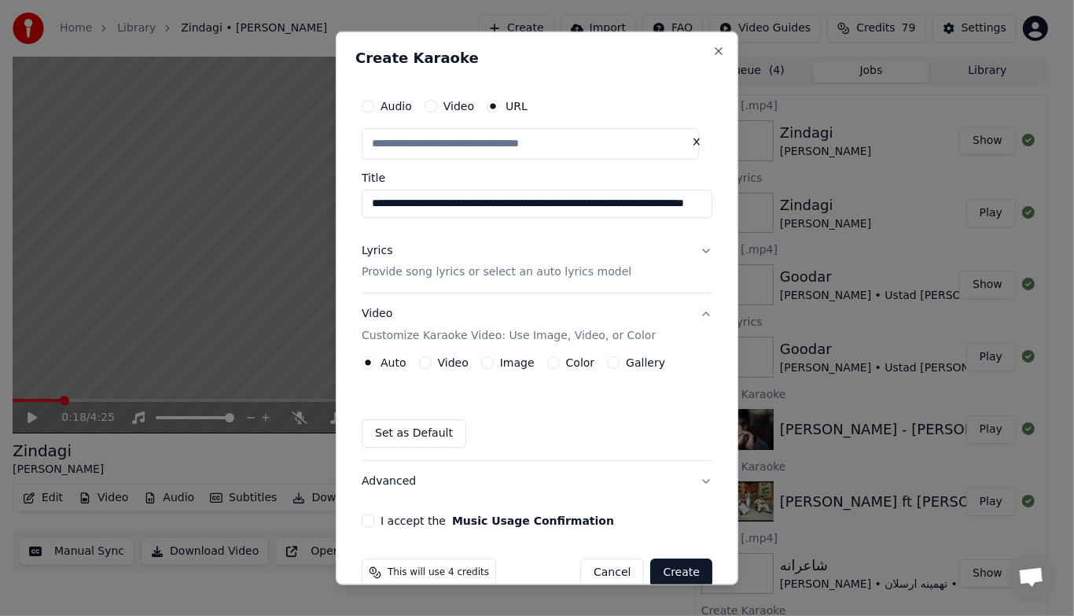
type input "**********"
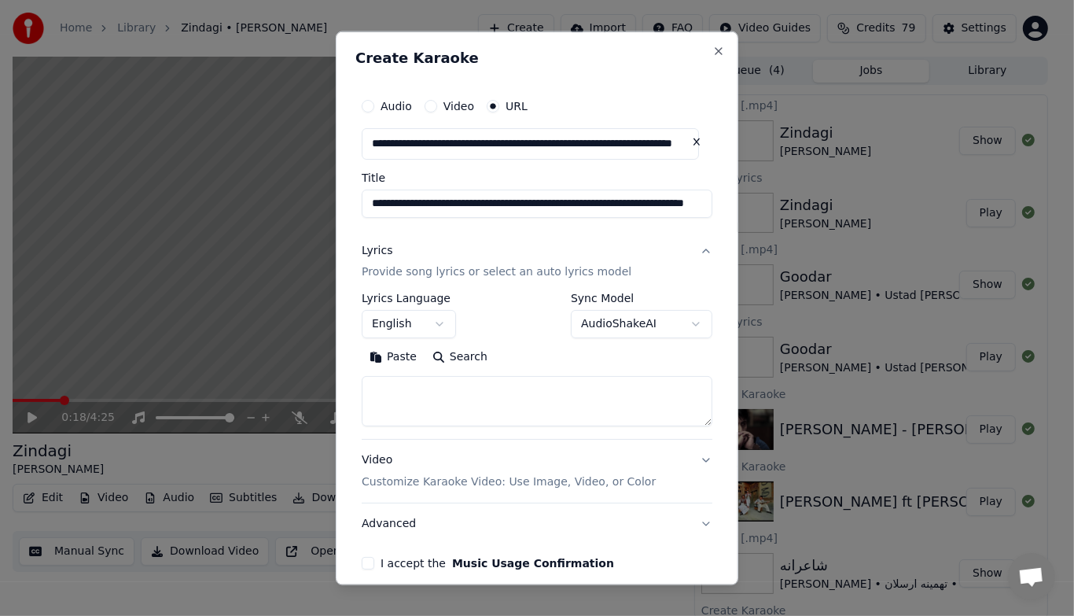
click at [502, 403] on textarea at bounding box center [537, 401] width 351 height 50
paste textarea "**********"
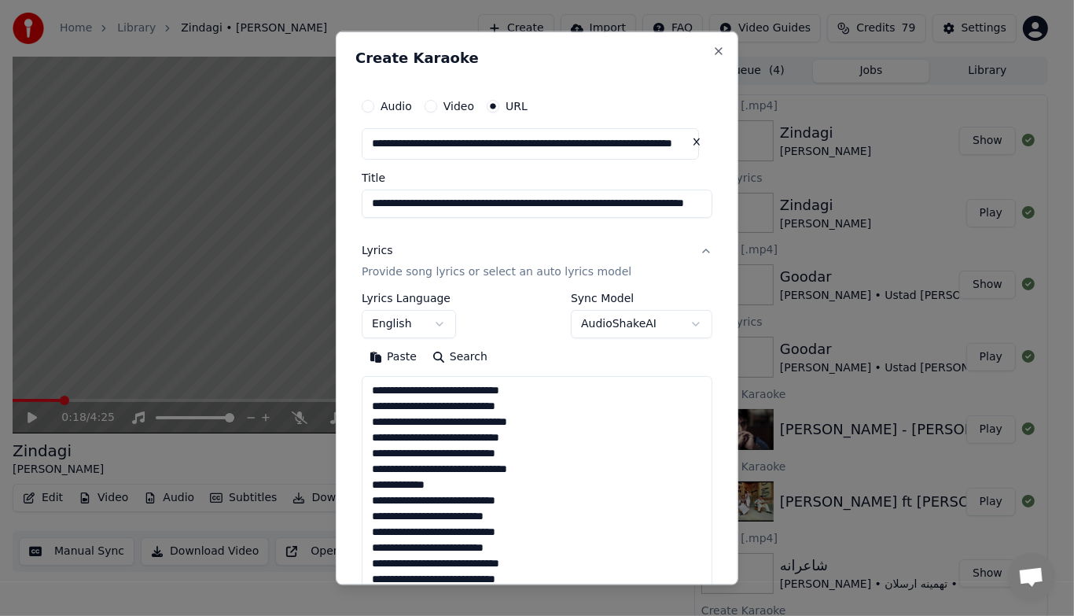
scroll to position [459, 0]
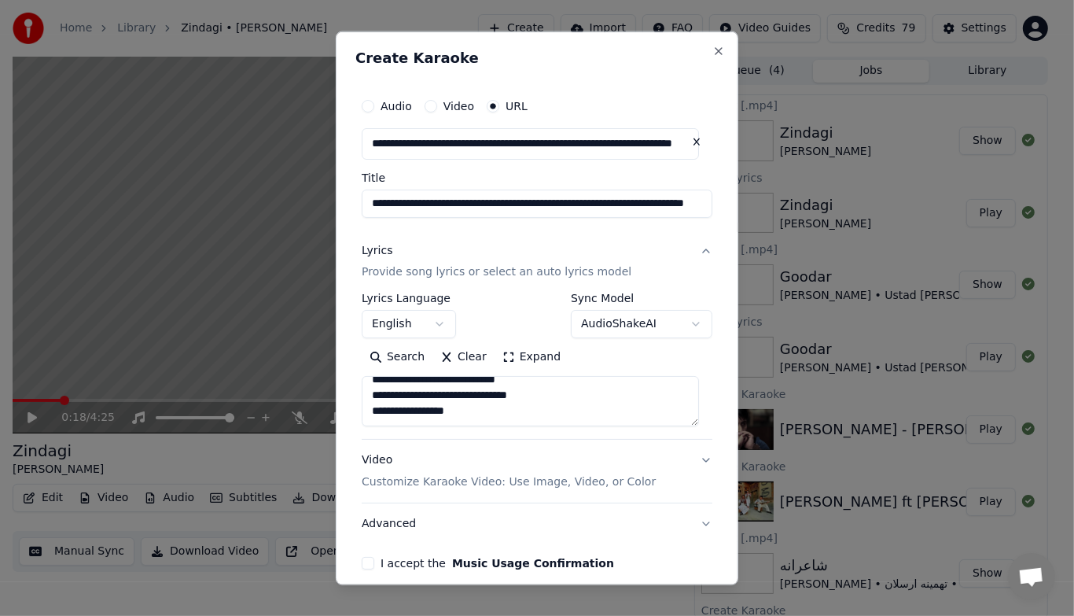
type textarea "**********"
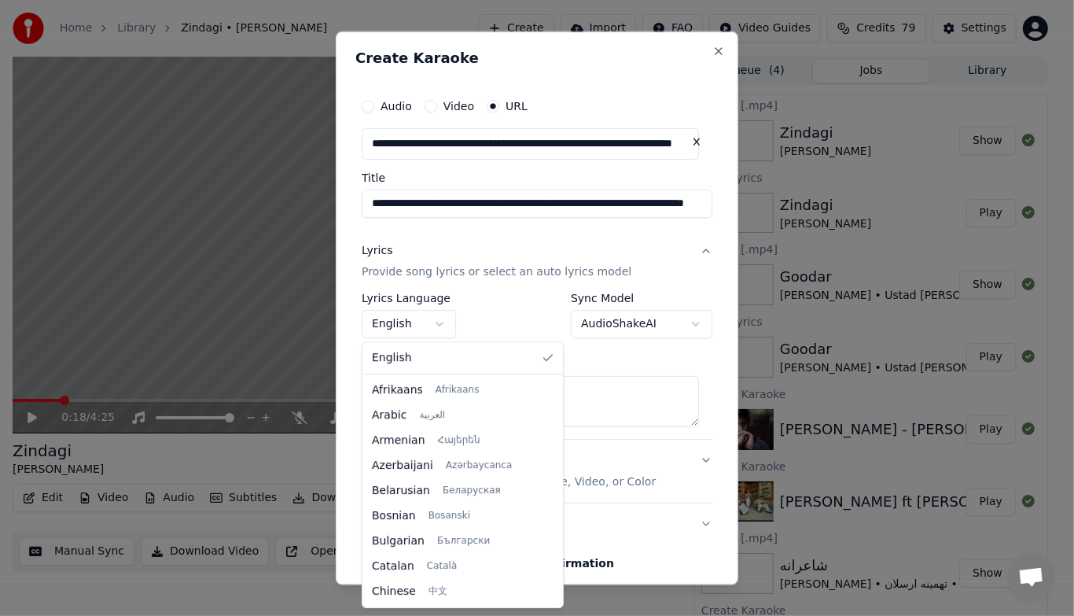
click at [447, 327] on body "Home Library [PERSON_NAME] Create Import FAQ Video Guides Credits 79 Settings 0…" at bounding box center [530, 308] width 1060 height 616
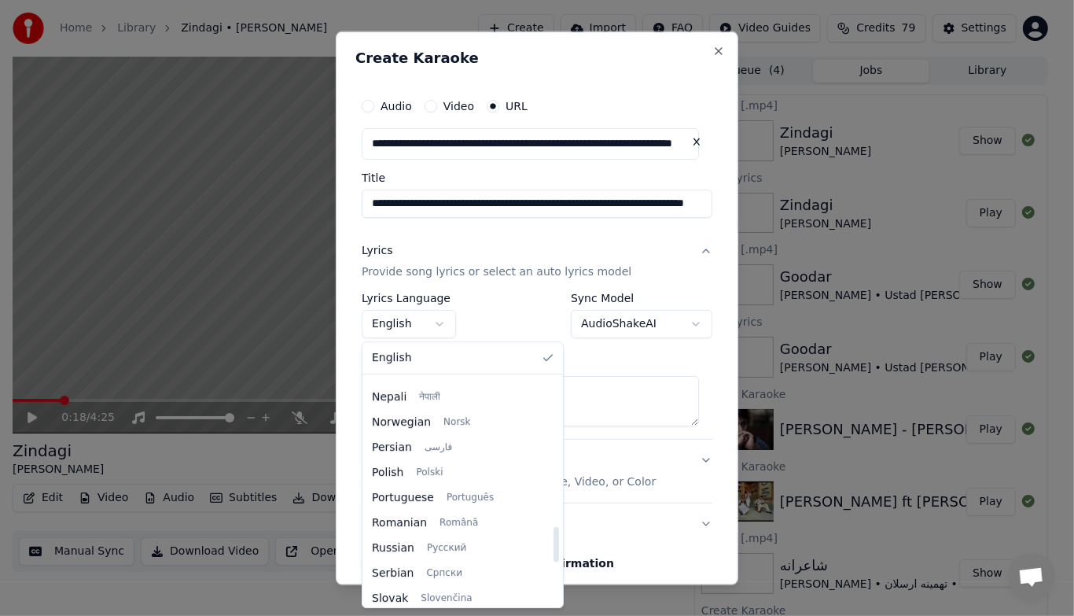
scroll to position [946, 0]
select select "**"
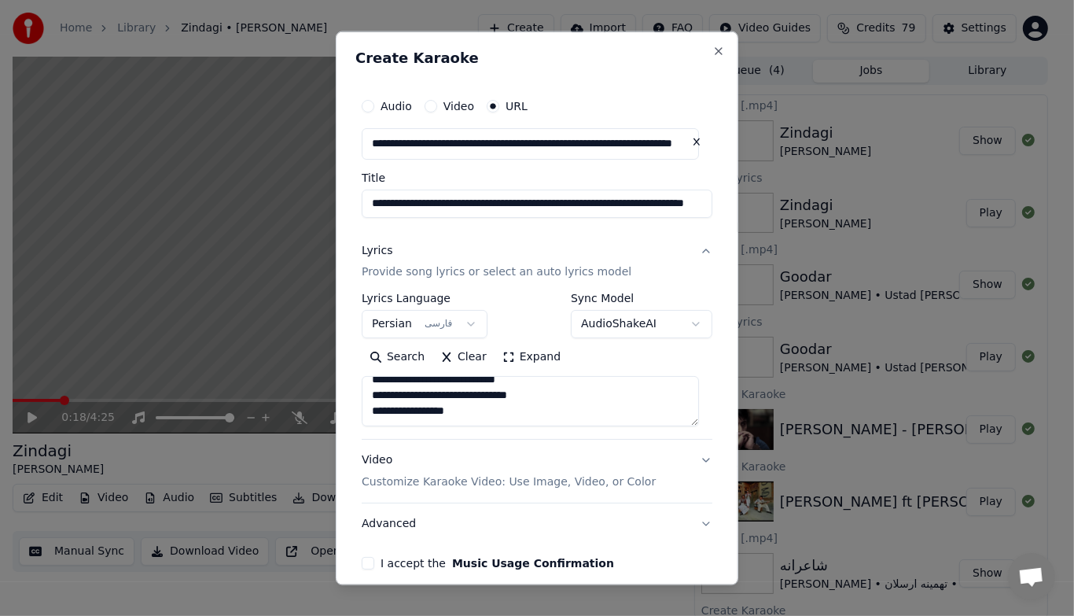
click at [530, 365] on button "Expand" at bounding box center [531, 356] width 74 height 25
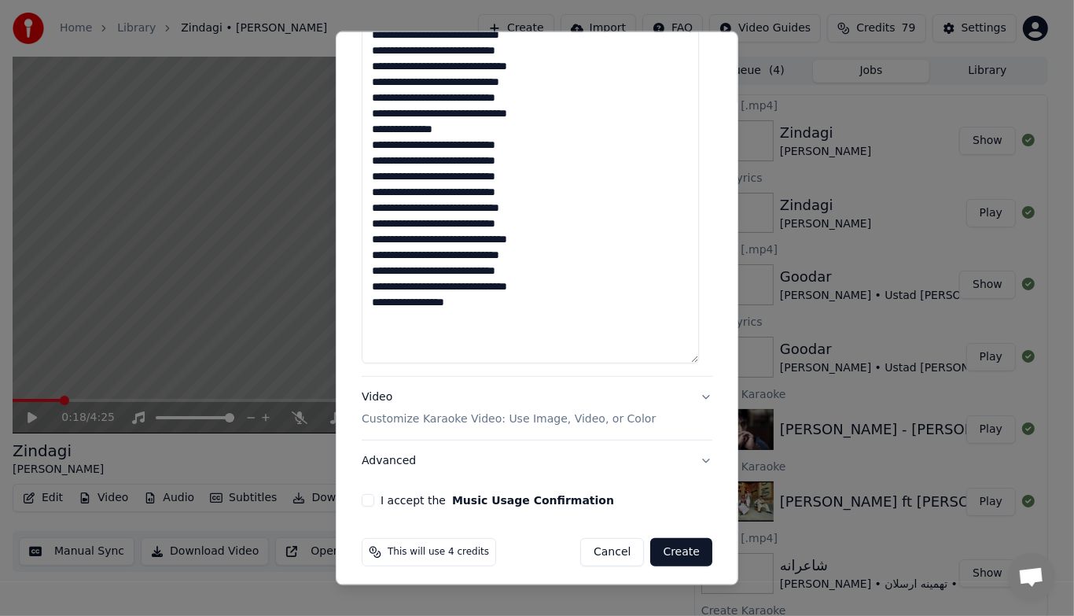
scroll to position [535, 0]
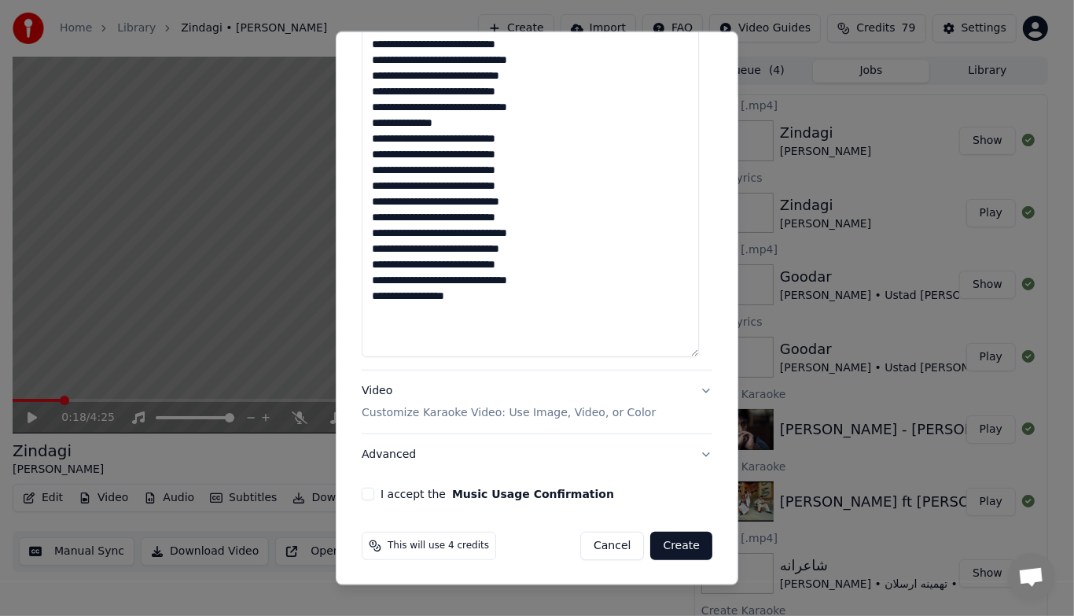
click at [610, 413] on p "Customize Karaoke Video: Use Image, Video, or Color" at bounding box center [509, 413] width 294 height 16
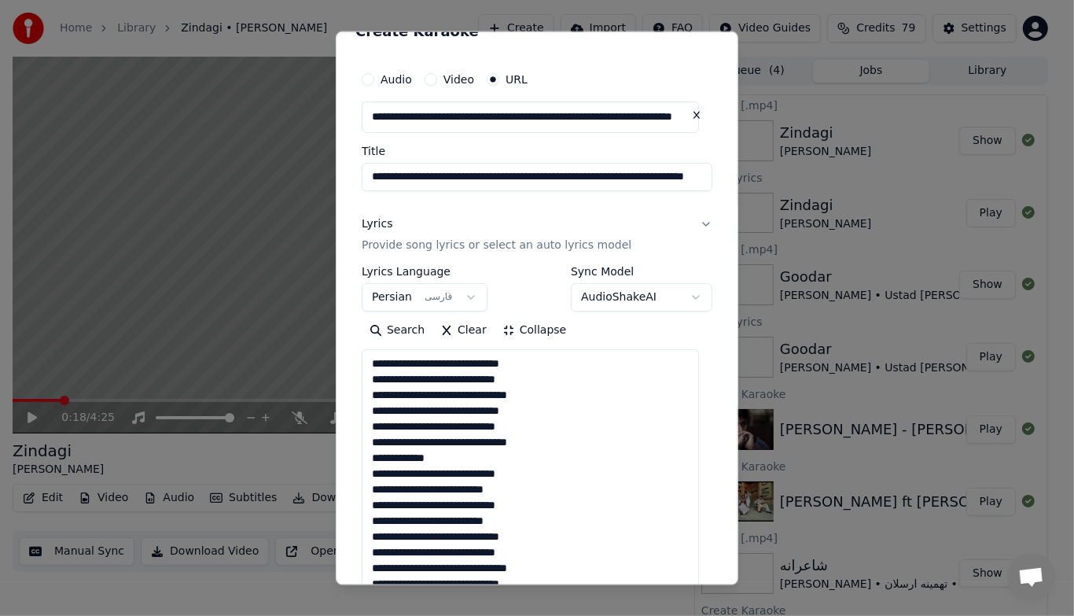
scroll to position [27, 0]
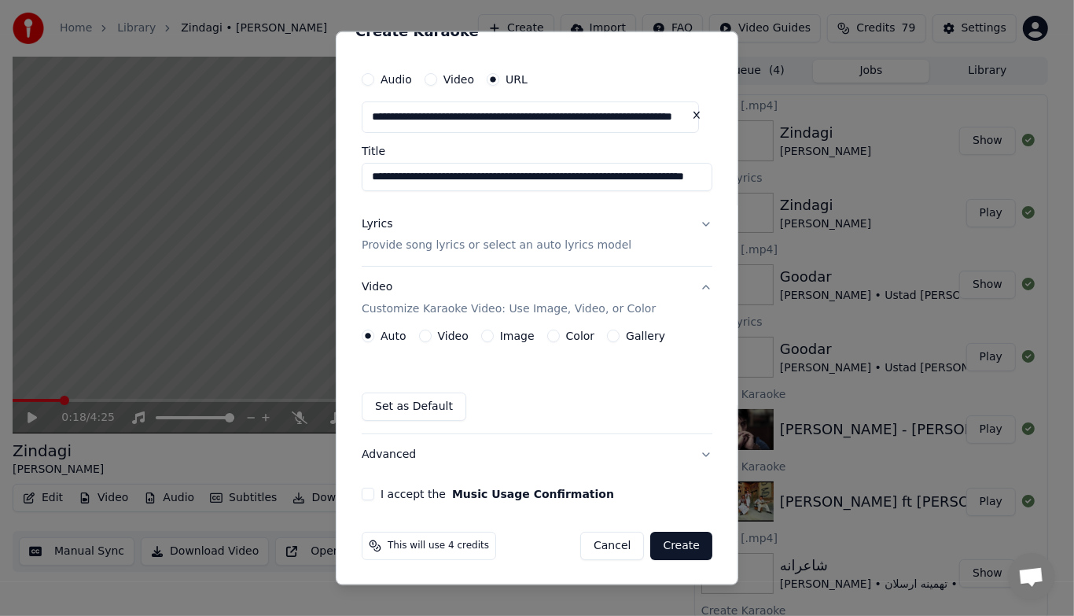
click at [607, 333] on button "Gallery" at bounding box center [613, 335] width 13 height 13
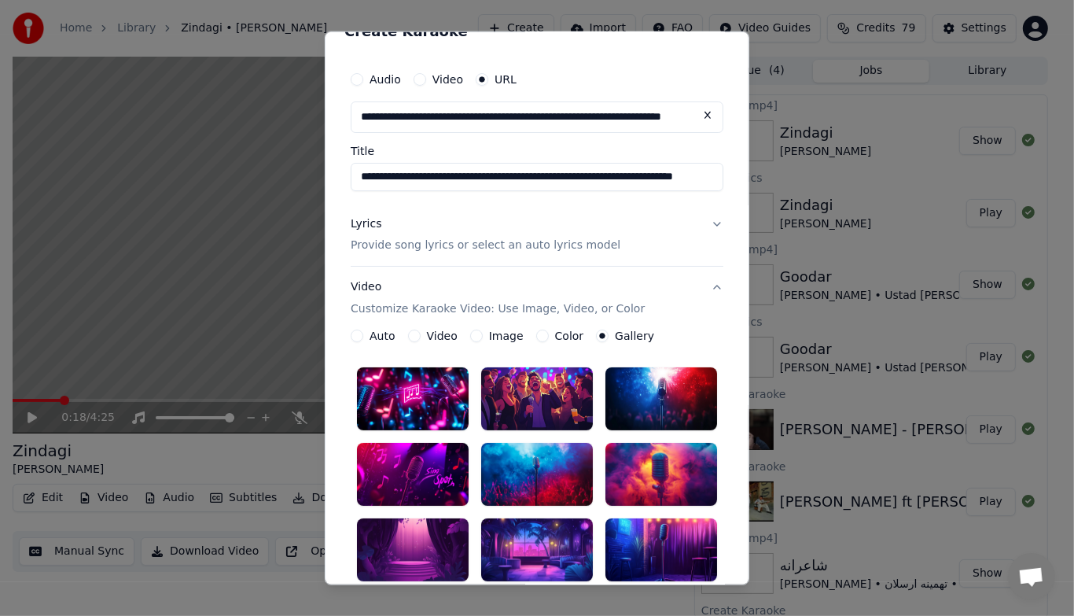
click at [505, 546] on div at bounding box center [537, 549] width 112 height 63
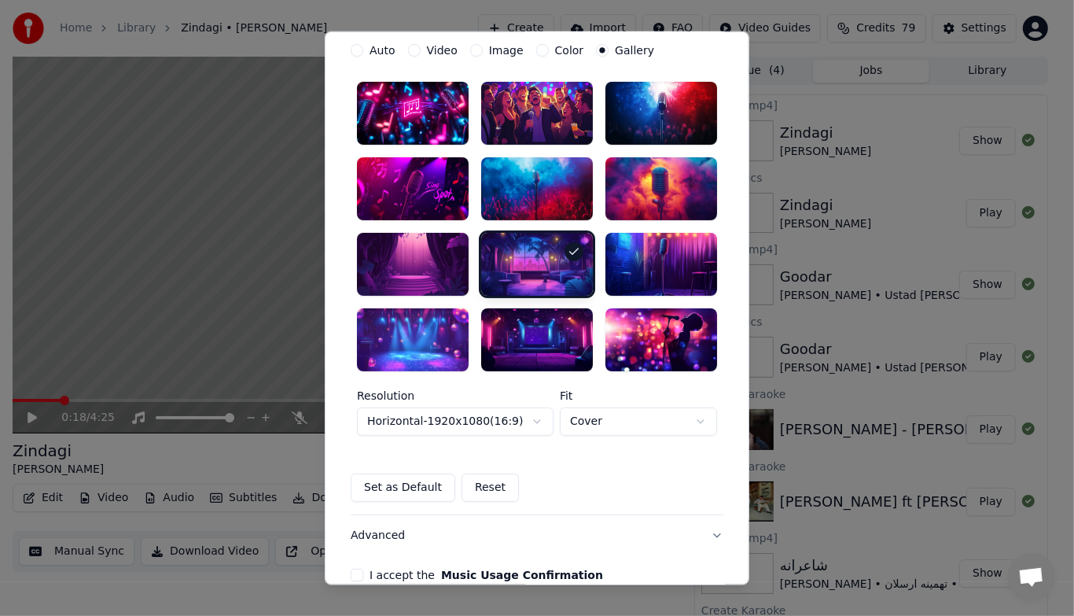
scroll to position [393, 0]
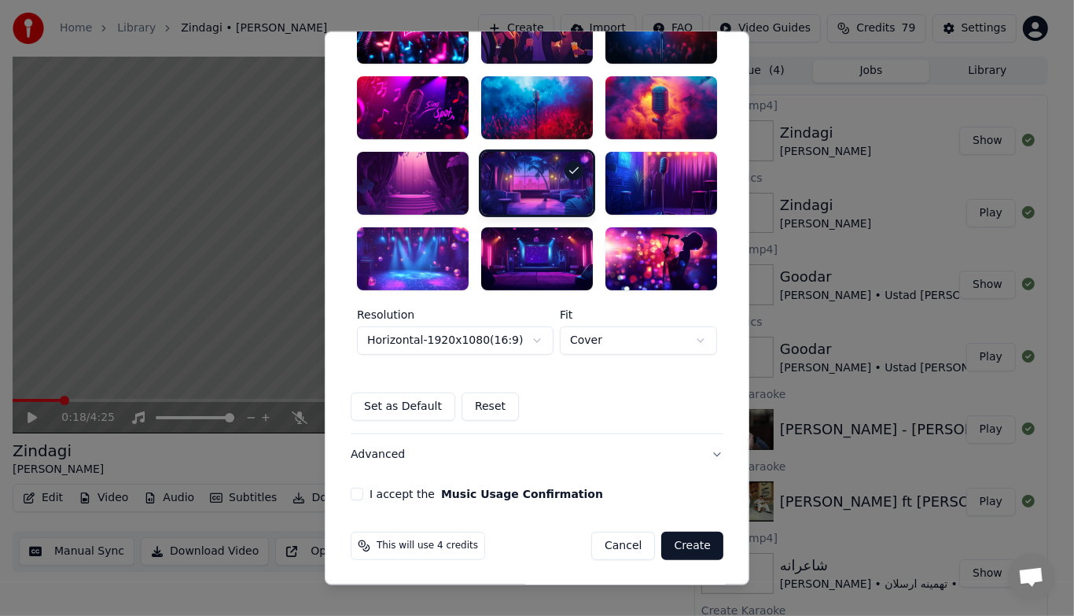
click at [351, 492] on button "I accept the Music Usage Confirmation" at bounding box center [357, 493] width 13 height 13
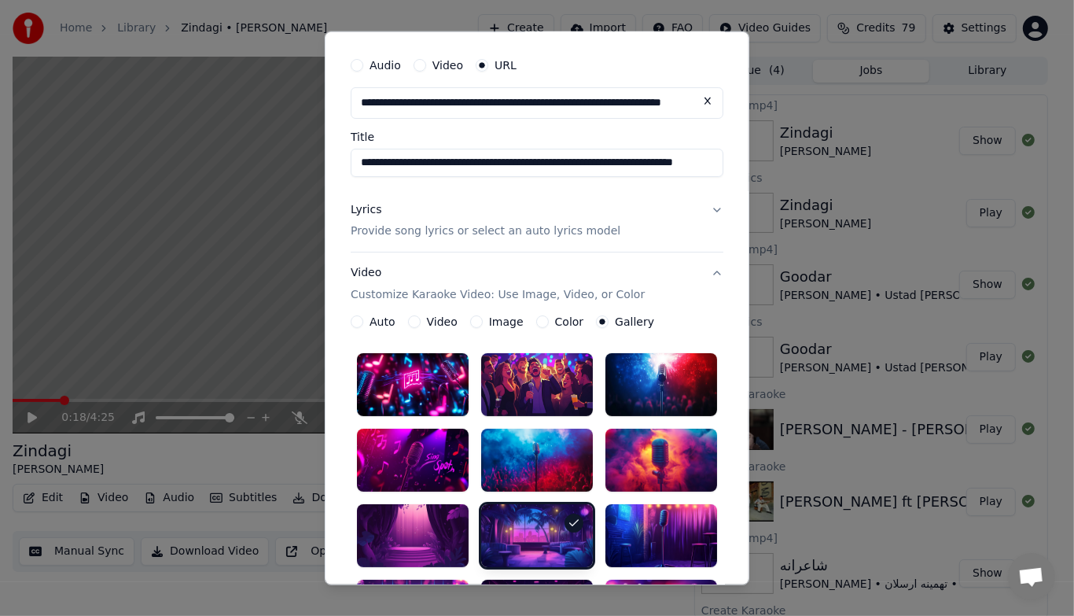
scroll to position [0, 0]
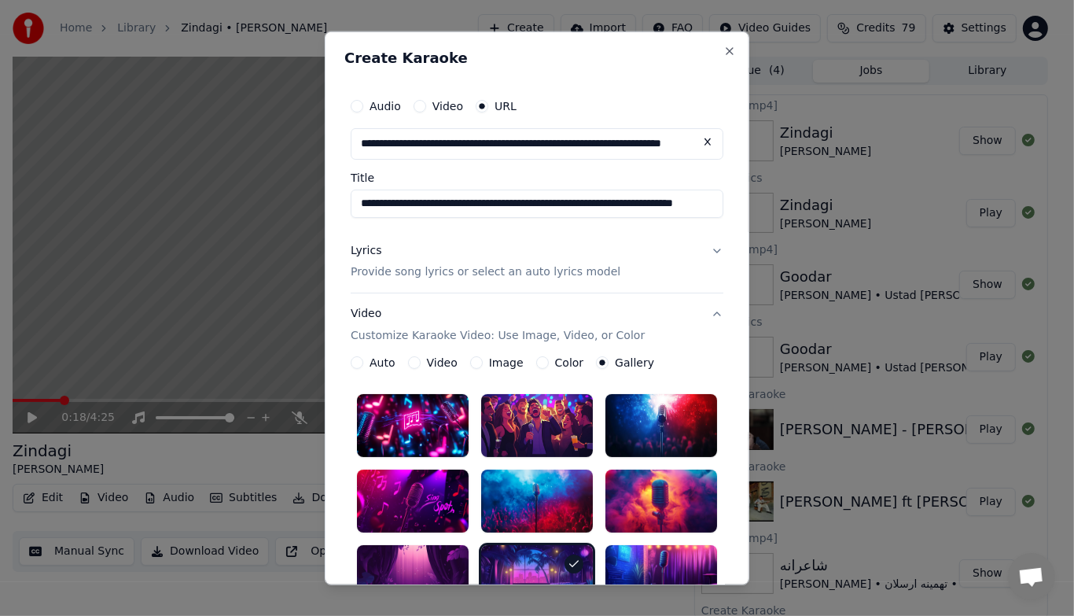
click at [708, 248] on button "Lyrics Provide song lyrics or select an auto lyrics model" at bounding box center [537, 261] width 373 height 63
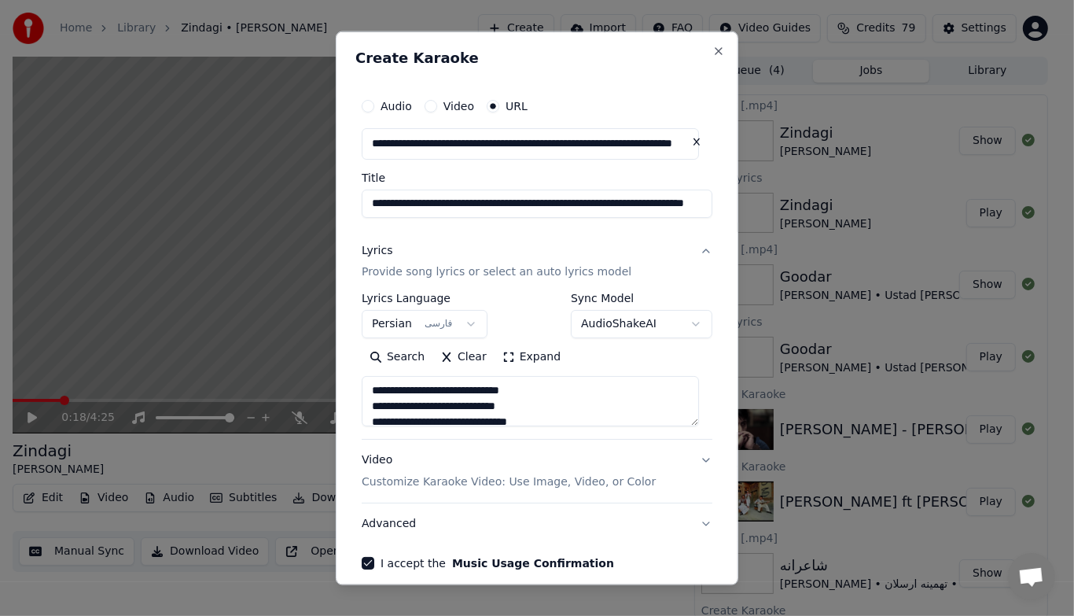
scroll to position [69, 0]
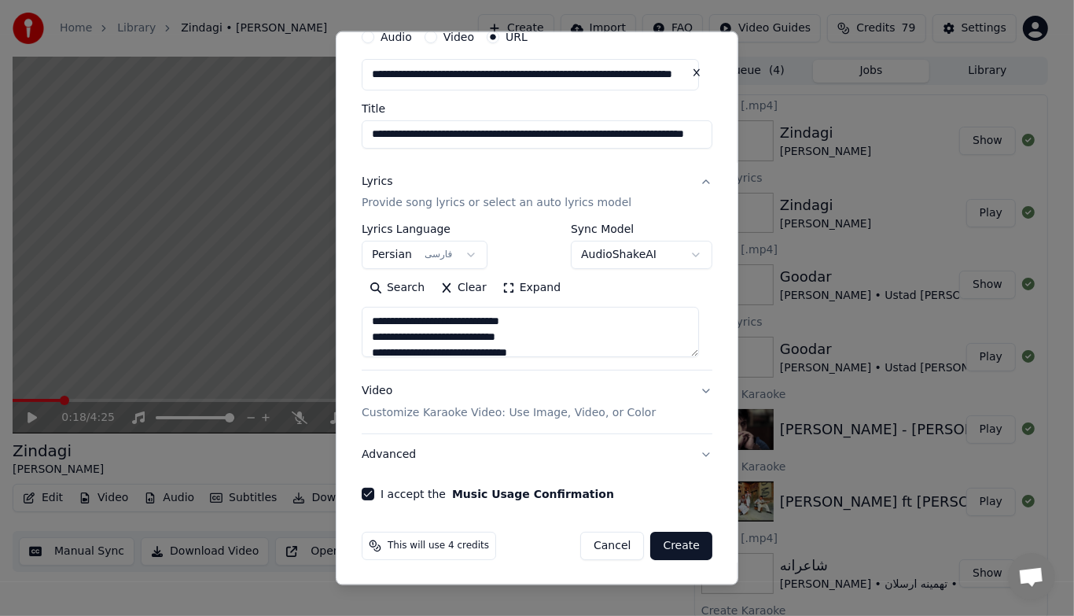
click at [672, 539] on button "Create" at bounding box center [681, 545] width 62 height 28
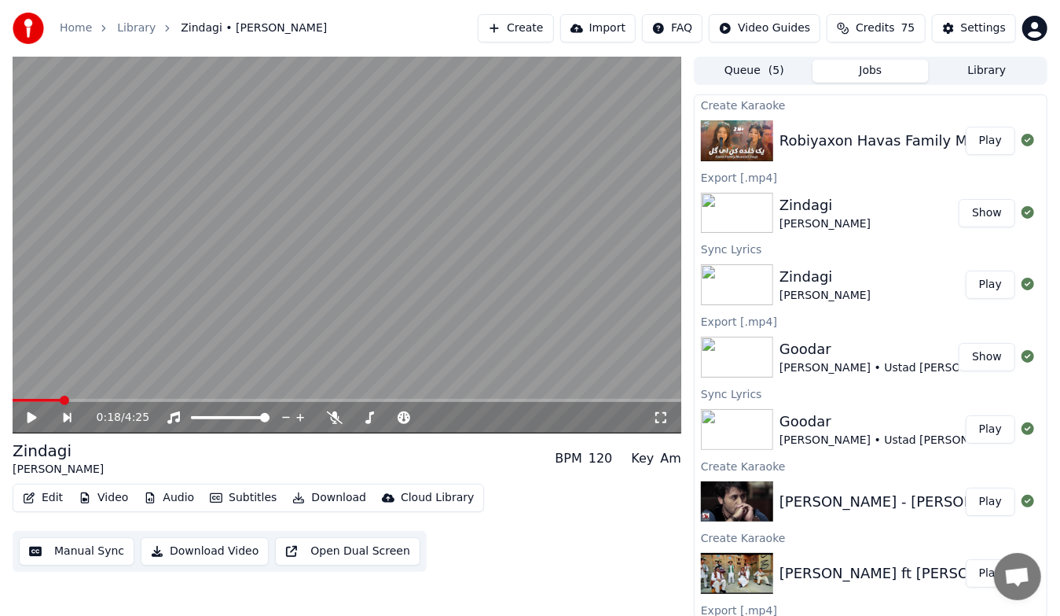
click at [974, 146] on button "Play" at bounding box center [991, 141] width 50 height 28
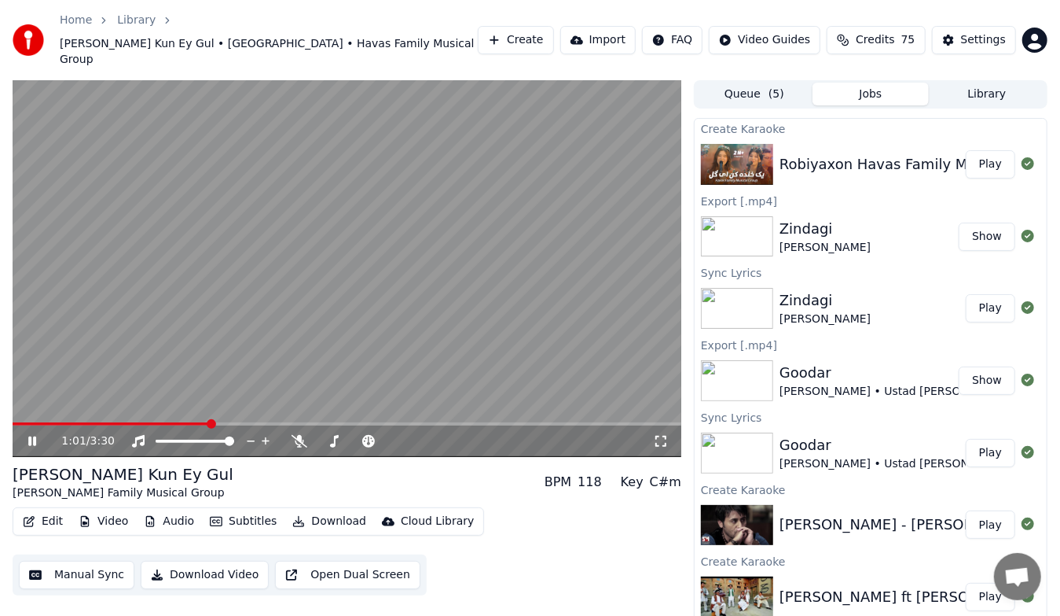
click at [219, 561] on button "Download Video" at bounding box center [205, 575] width 128 height 28
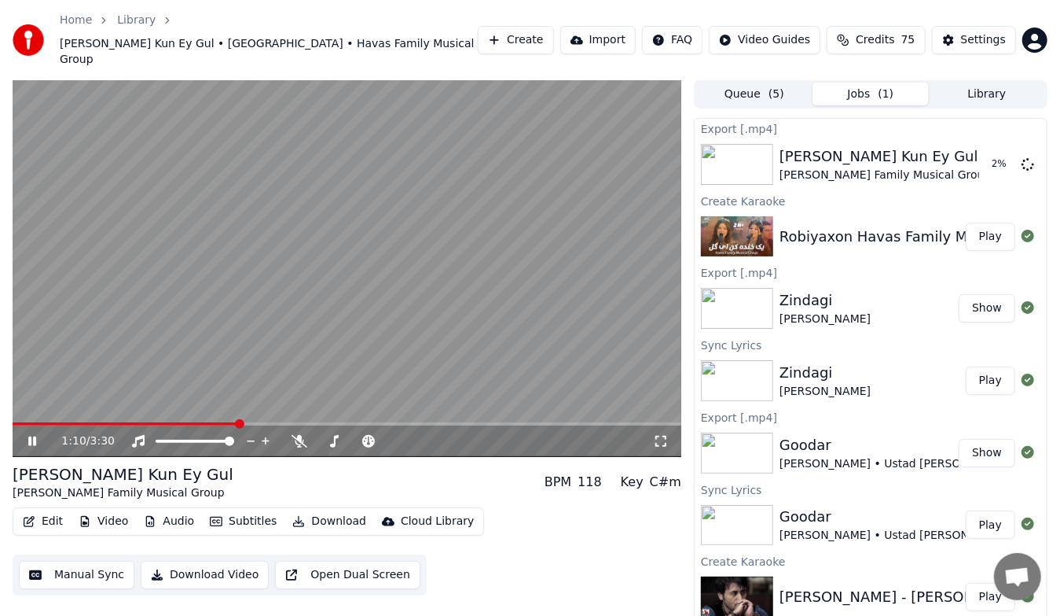
click at [30, 436] on icon at bounding box center [32, 440] width 8 height 9
click at [535, 35] on button "Create" at bounding box center [516, 40] width 76 height 28
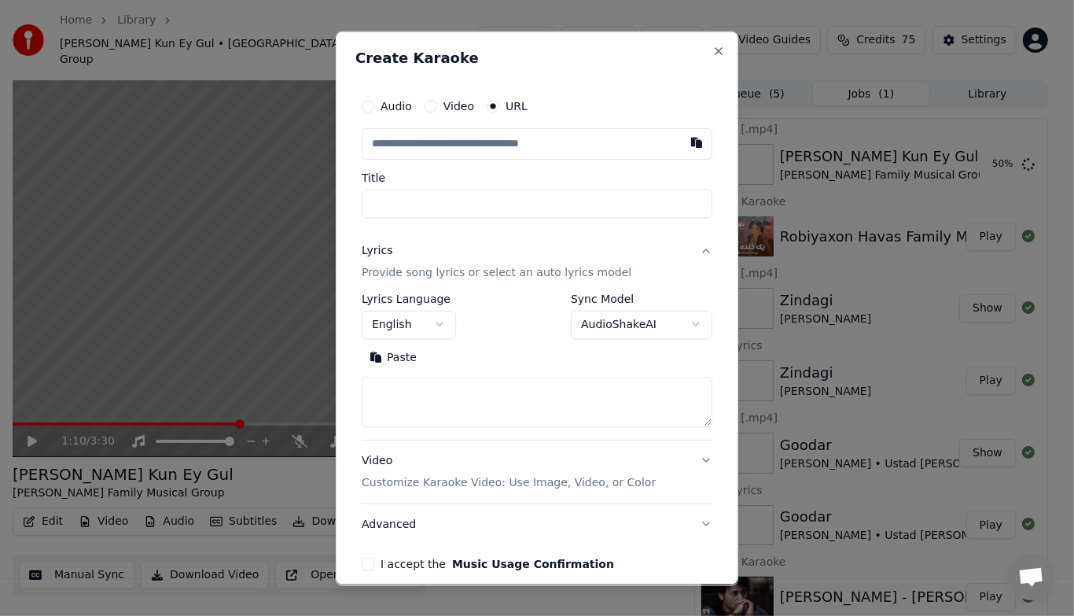
click at [500, 136] on input "text" at bounding box center [537, 142] width 351 height 31
type input "**********"
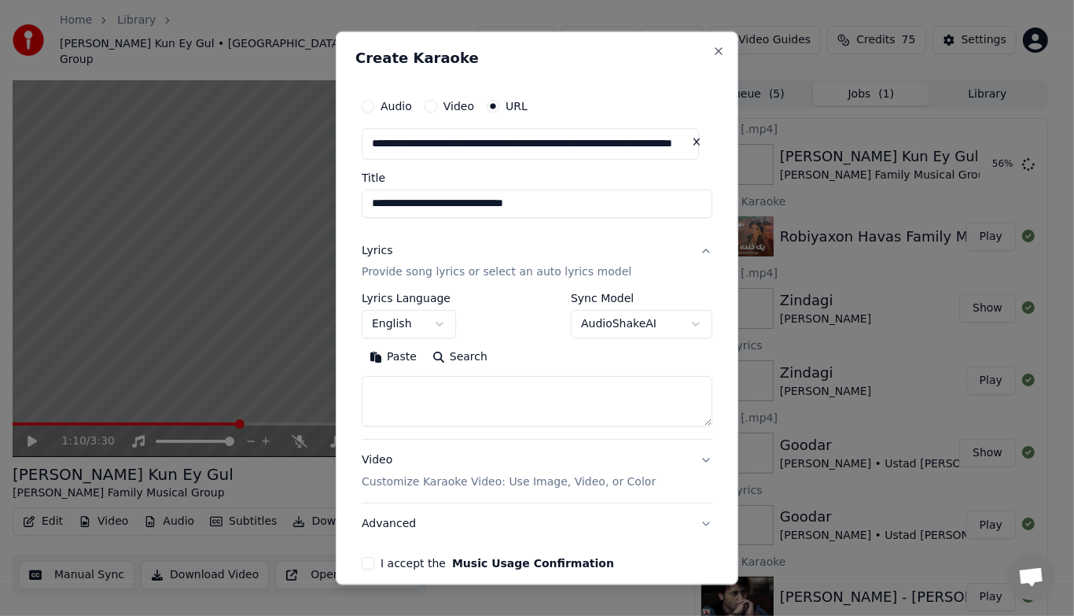
click at [447, 322] on button "English" at bounding box center [409, 324] width 94 height 28
type input "**********"
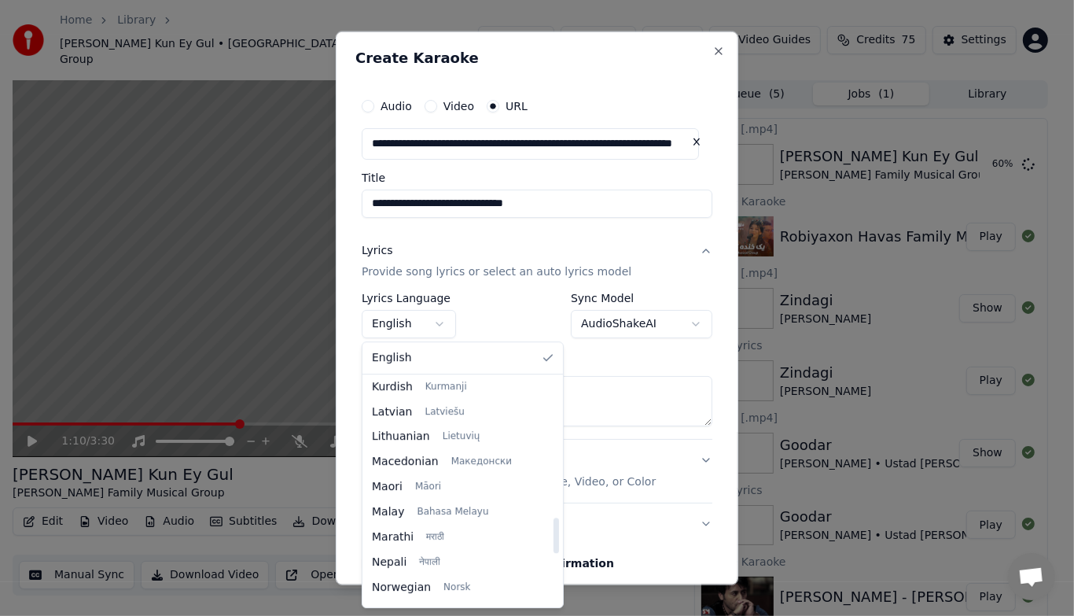
scroll to position [902, 0]
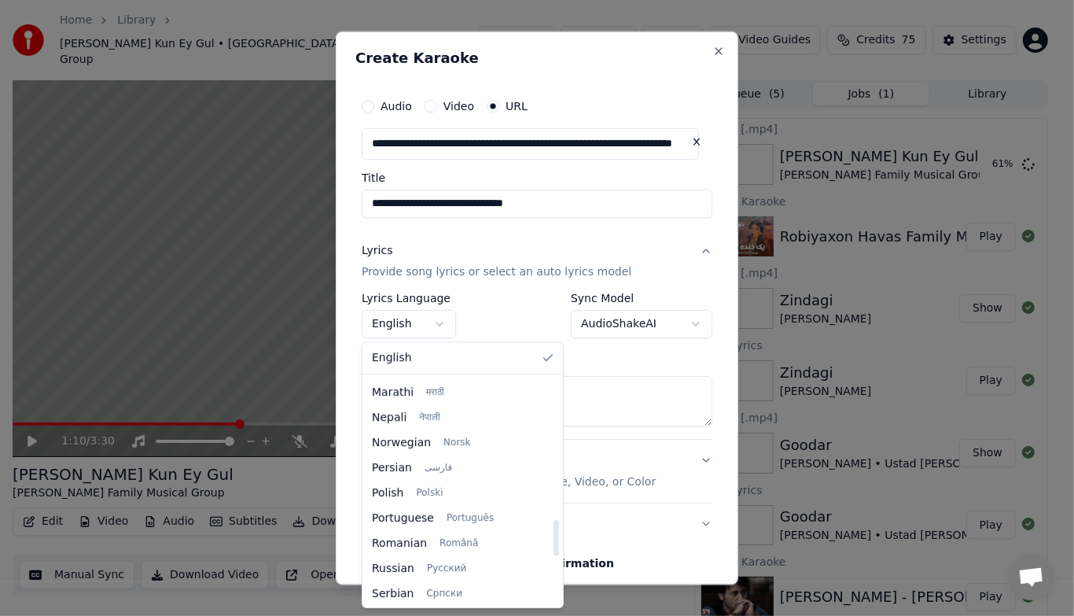
select select "**"
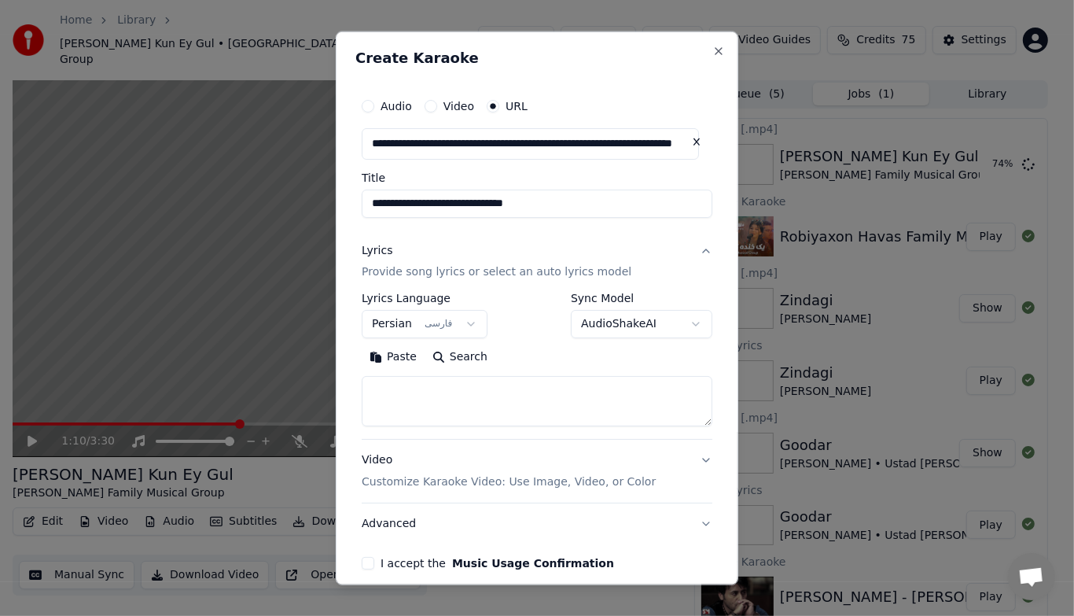
click at [408, 398] on textarea at bounding box center [537, 401] width 351 height 50
paste textarea "**********"
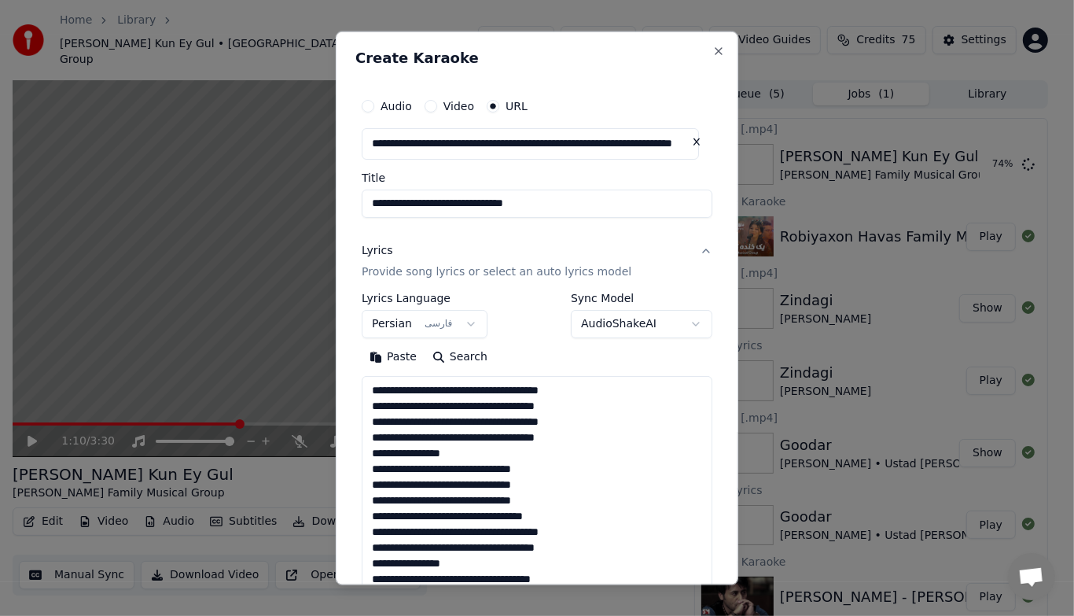
scroll to position [302, 0]
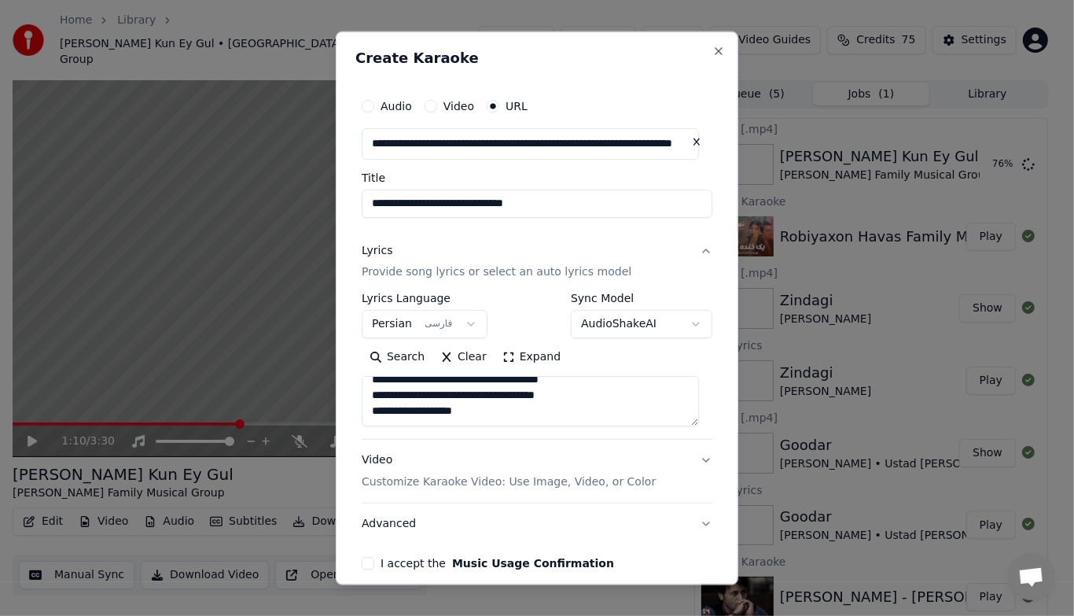
type textarea "**********"
click at [506, 352] on button "Expand" at bounding box center [531, 356] width 74 height 25
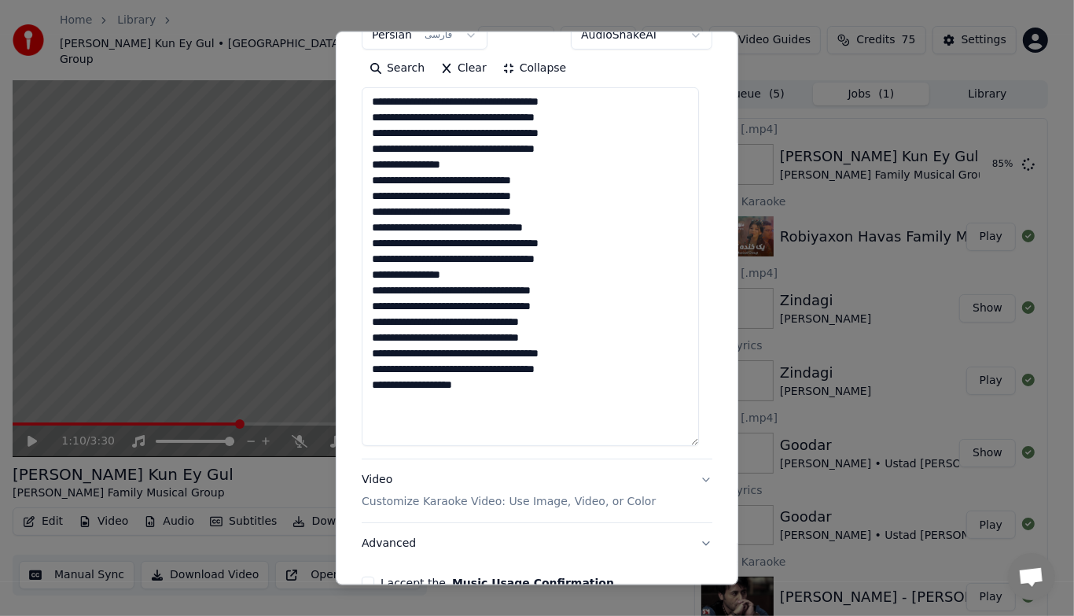
scroll to position [289, 0]
click at [614, 502] on p "Customize Karaoke Video: Use Image, Video, or Color" at bounding box center [509, 501] width 294 height 16
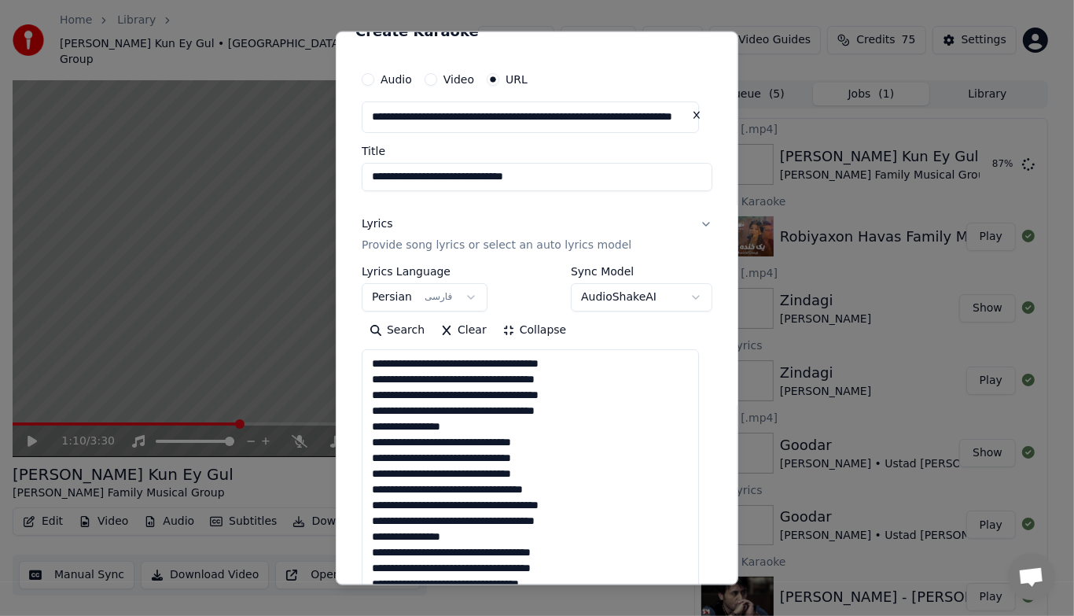
scroll to position [27, 0]
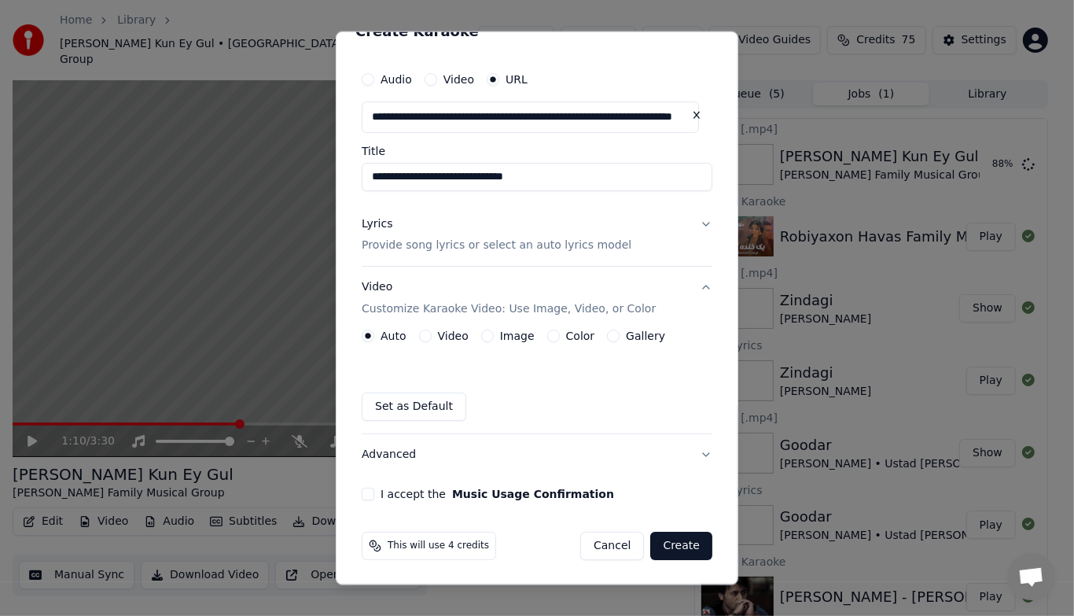
click at [610, 345] on div "Auto Video Image Color Gallery Set as Default" at bounding box center [537, 374] width 351 height 91
click at [608, 337] on button "Gallery" at bounding box center [613, 335] width 13 height 13
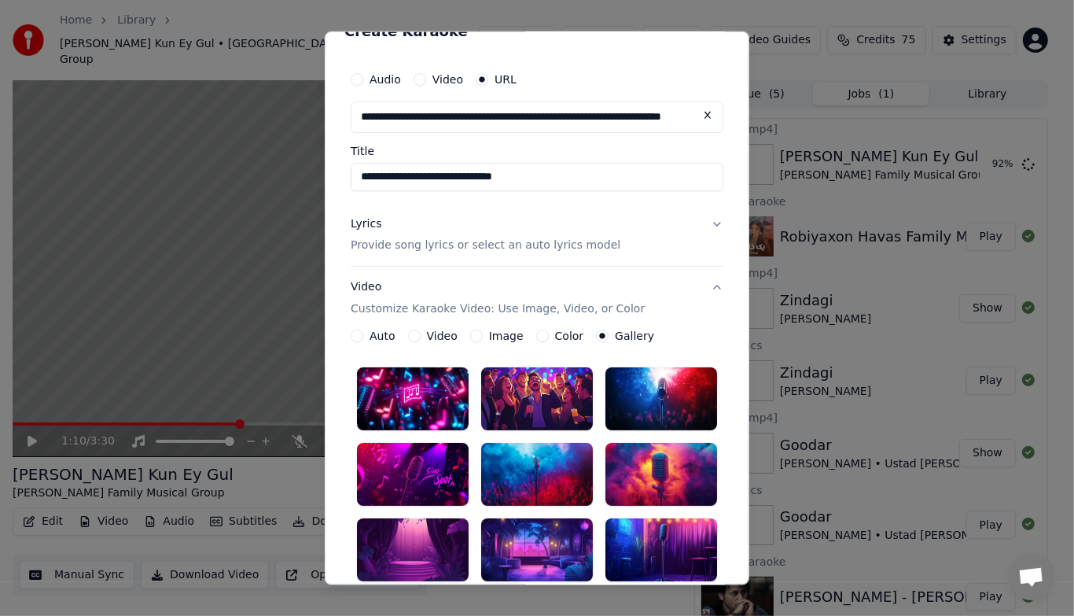
click at [553, 467] on div at bounding box center [537, 474] width 112 height 63
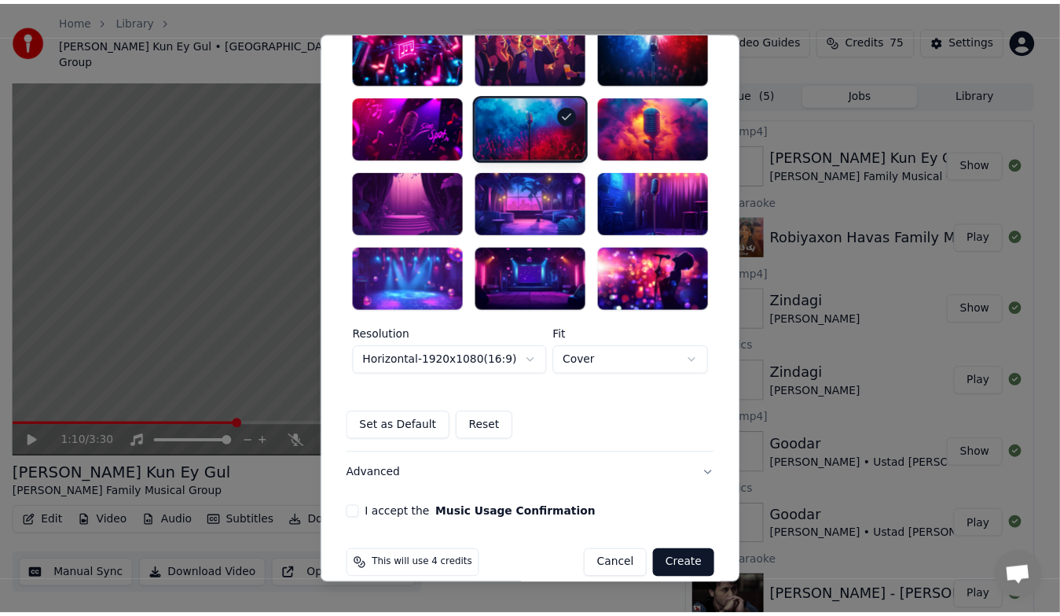
scroll to position [393, 0]
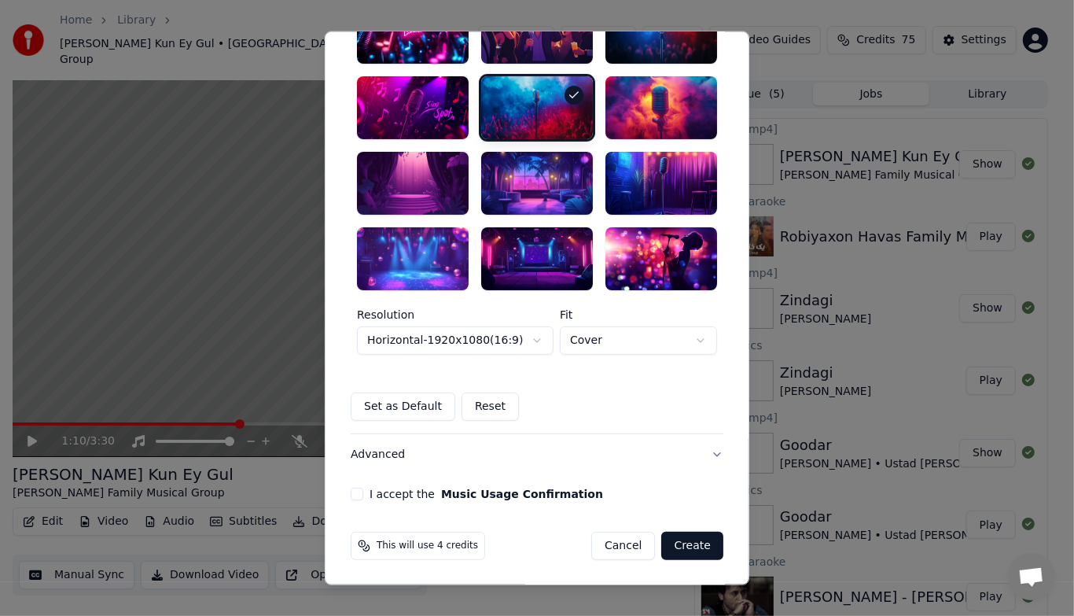
click at [351, 494] on button "I accept the Music Usage Confirmation" at bounding box center [357, 493] width 13 height 13
click at [683, 541] on button "Create" at bounding box center [692, 545] width 62 height 28
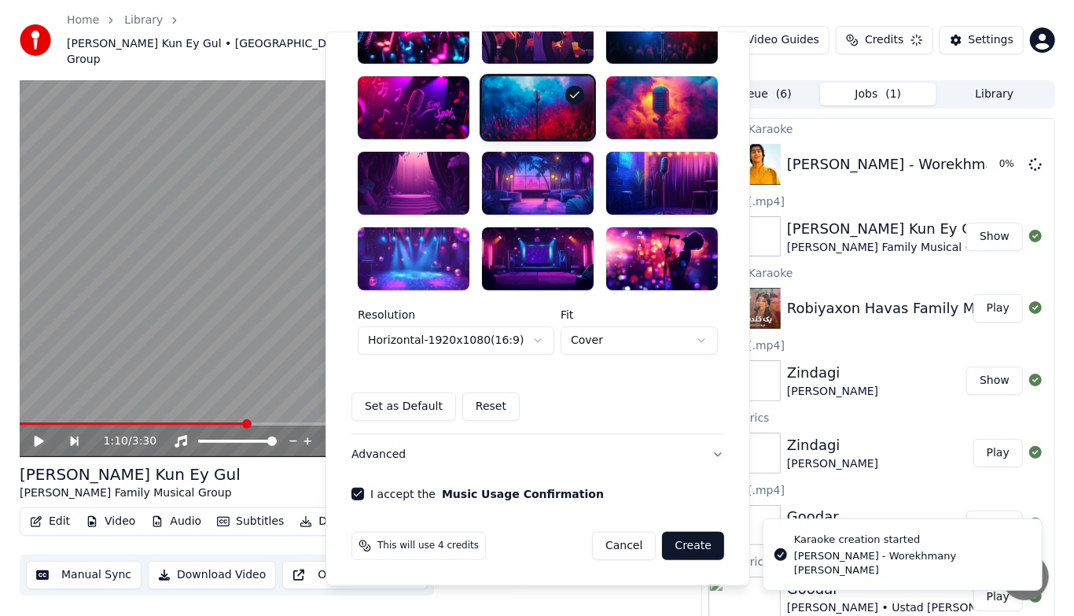
scroll to position [27, 0]
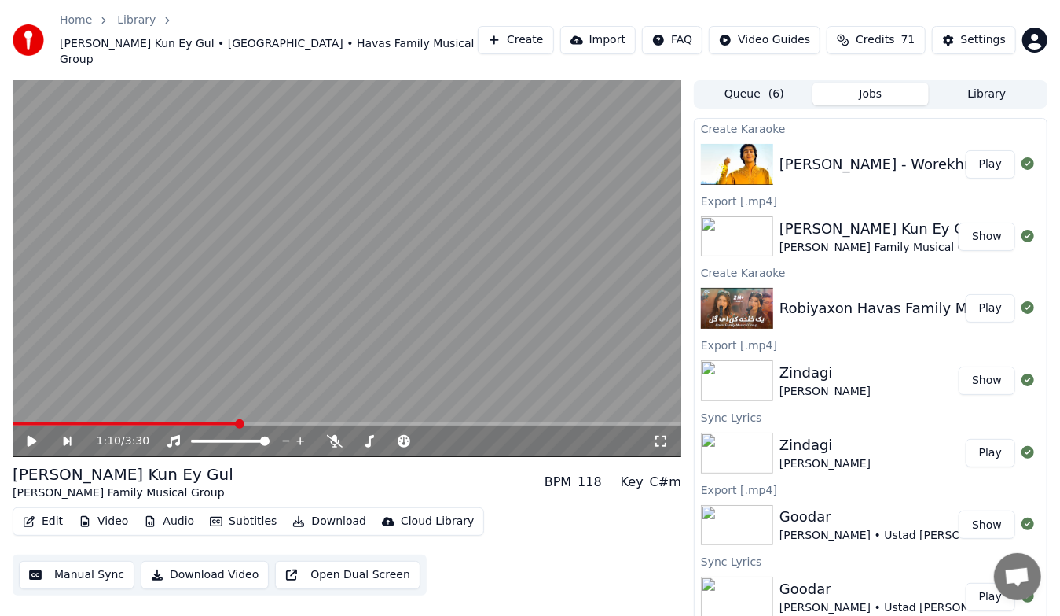
click at [528, 34] on button "Create" at bounding box center [516, 40] width 76 height 28
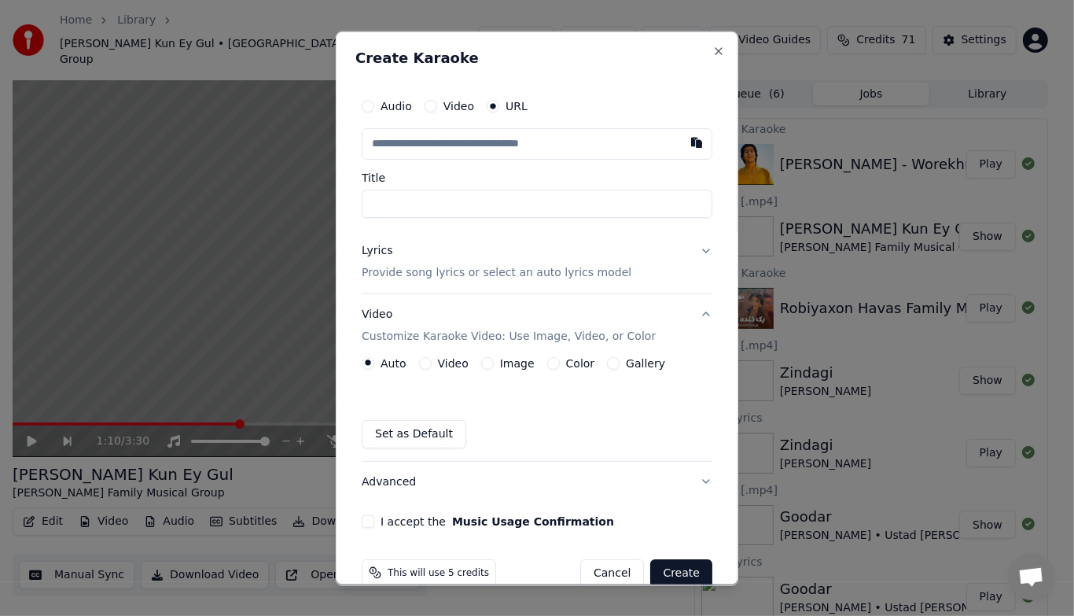
type input "**********"
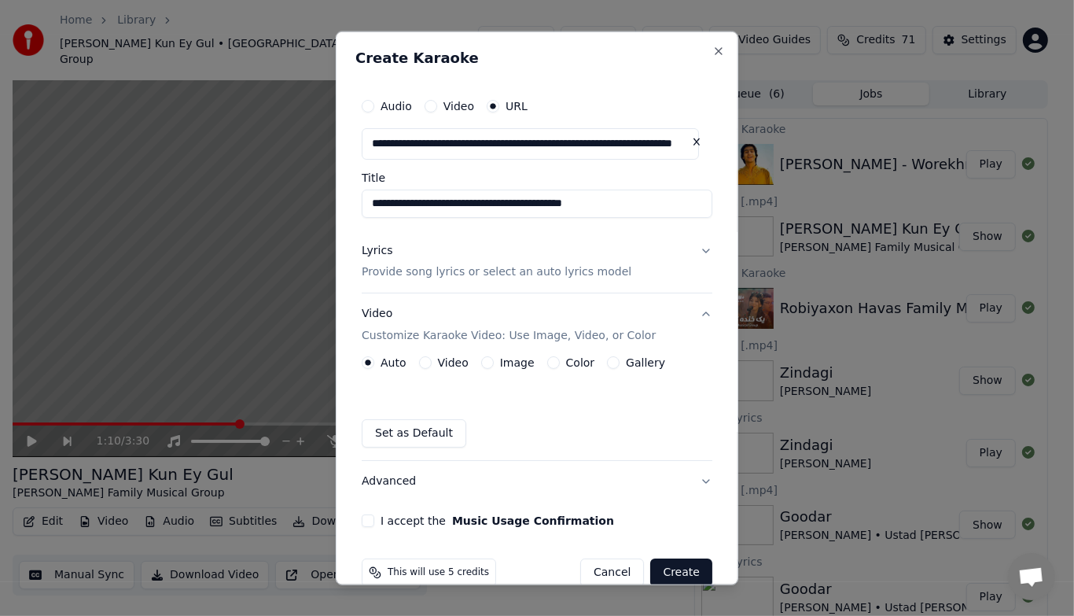
type input "**********"
click at [691, 250] on button "Lyrics Provide song lyrics or select an auto lyrics model" at bounding box center [537, 261] width 351 height 63
type input "**********"
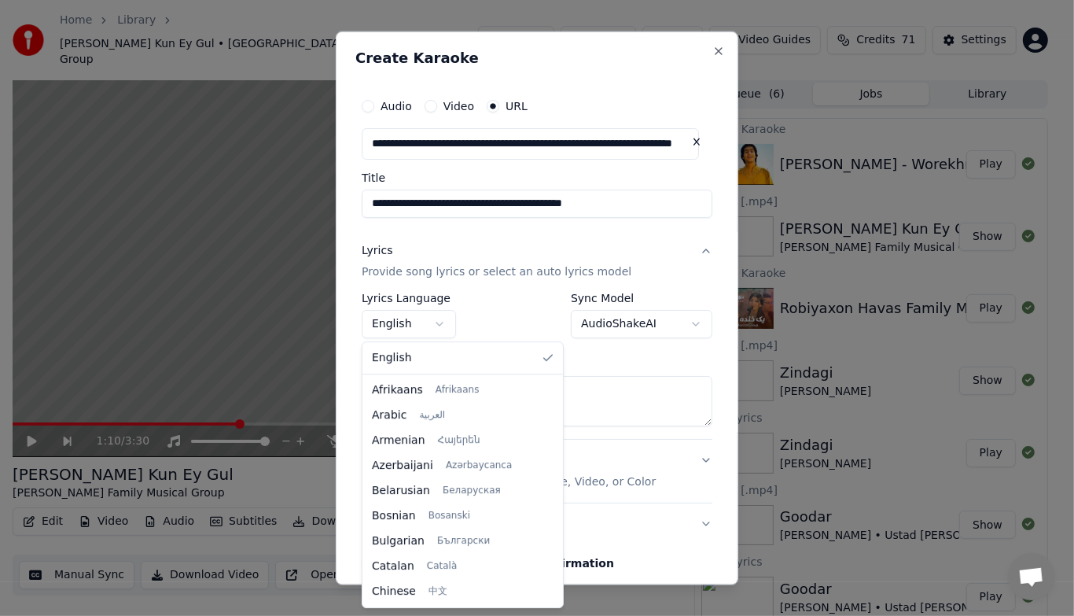
click at [440, 329] on body "Home Library [PERSON_NAME] Ey Gul • [GEOGRAPHIC_DATA] • Havas Family Musical Gr…" at bounding box center [530, 308] width 1060 height 616
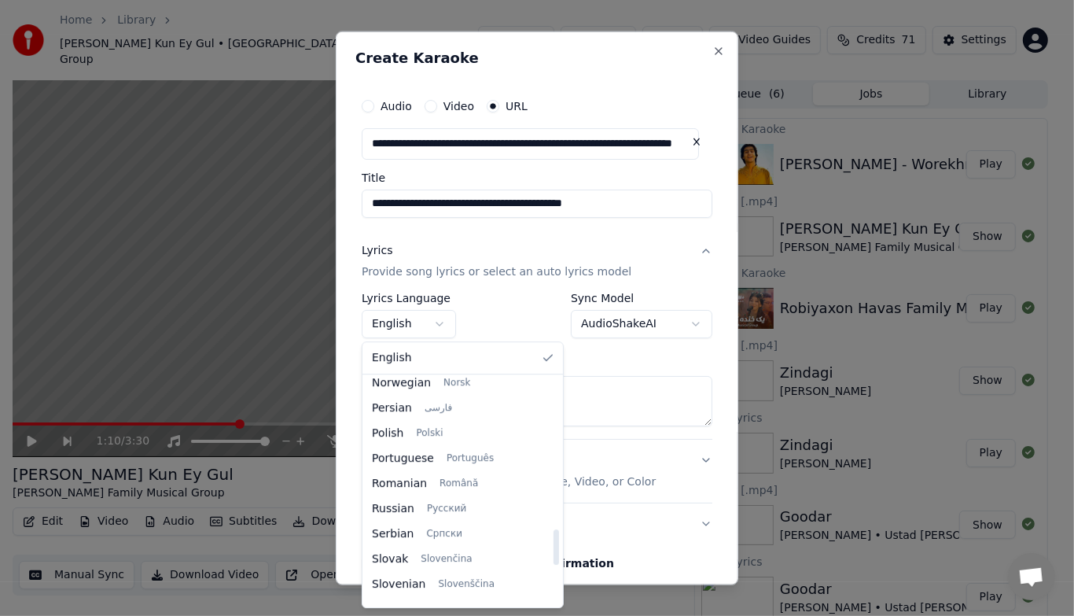
scroll to position [961, 0]
select select "**"
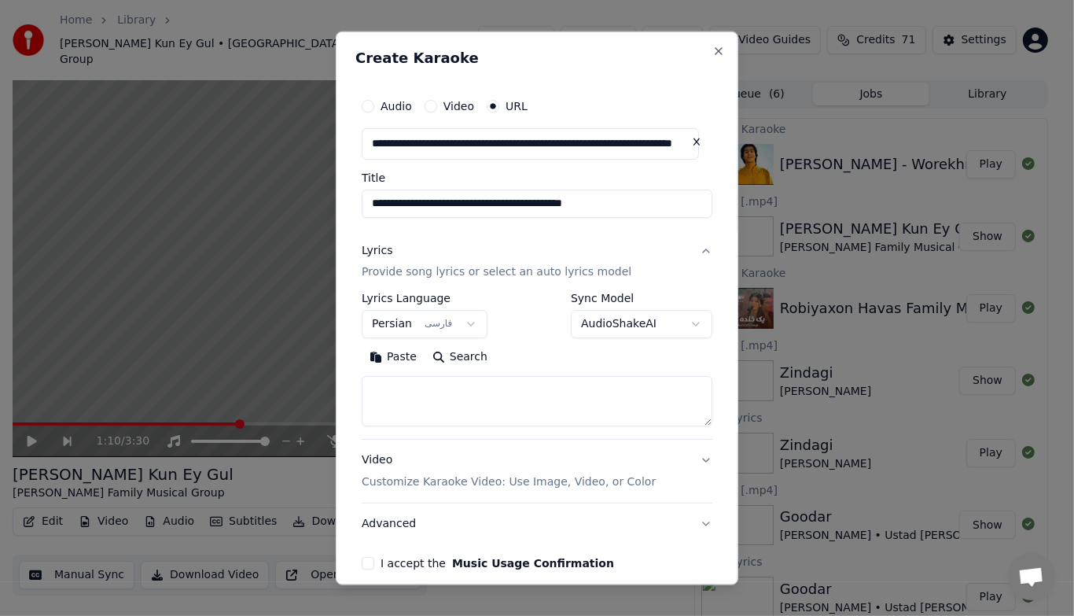
click at [464, 395] on textarea at bounding box center [537, 401] width 351 height 50
paste textarea "**********"
type textarea "**********"
click at [524, 358] on button "Expand" at bounding box center [531, 356] width 74 height 25
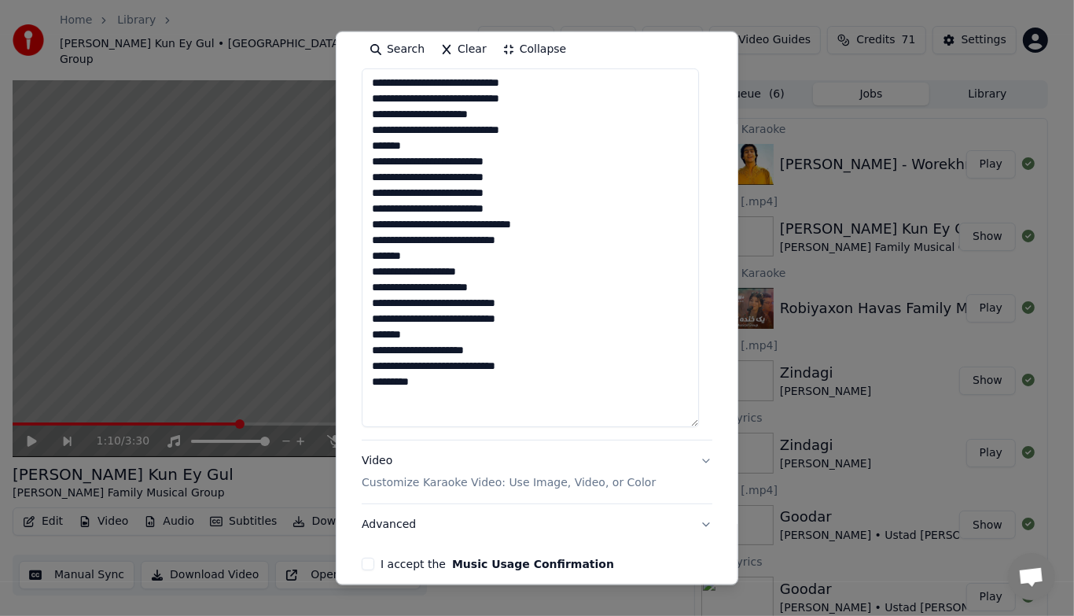
scroll to position [377, 0]
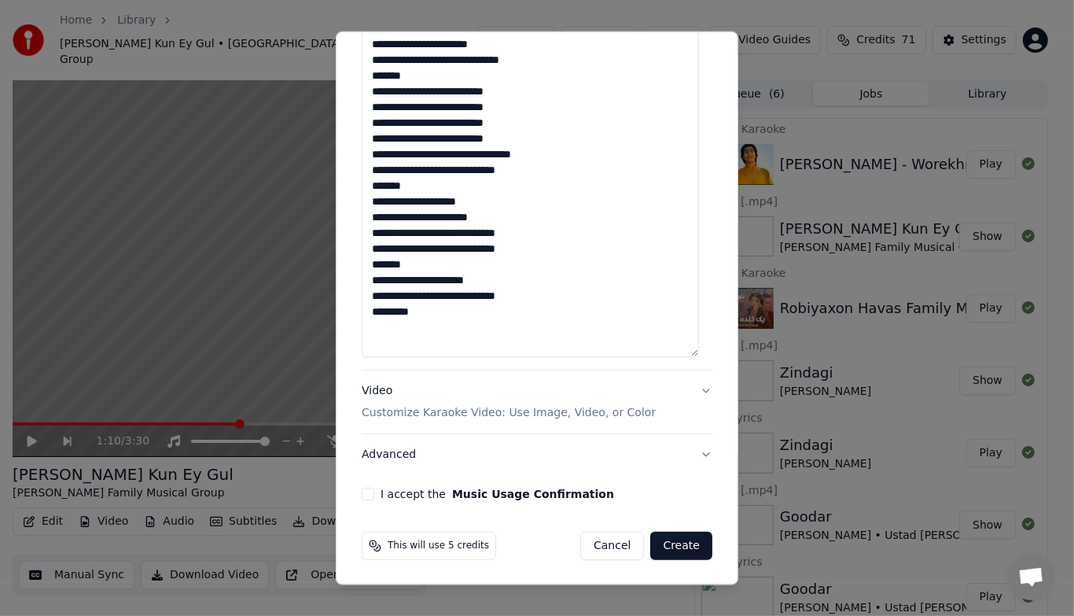
click at [600, 414] on p "Customize Karaoke Video: Use Image, Video, or Color" at bounding box center [509, 413] width 294 height 16
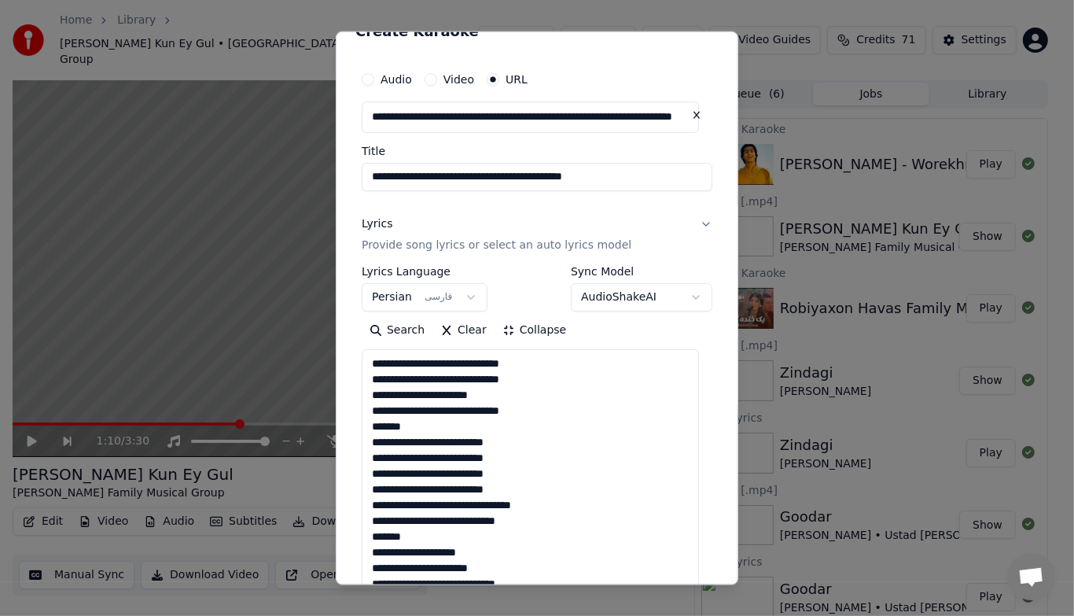
scroll to position [27, 0]
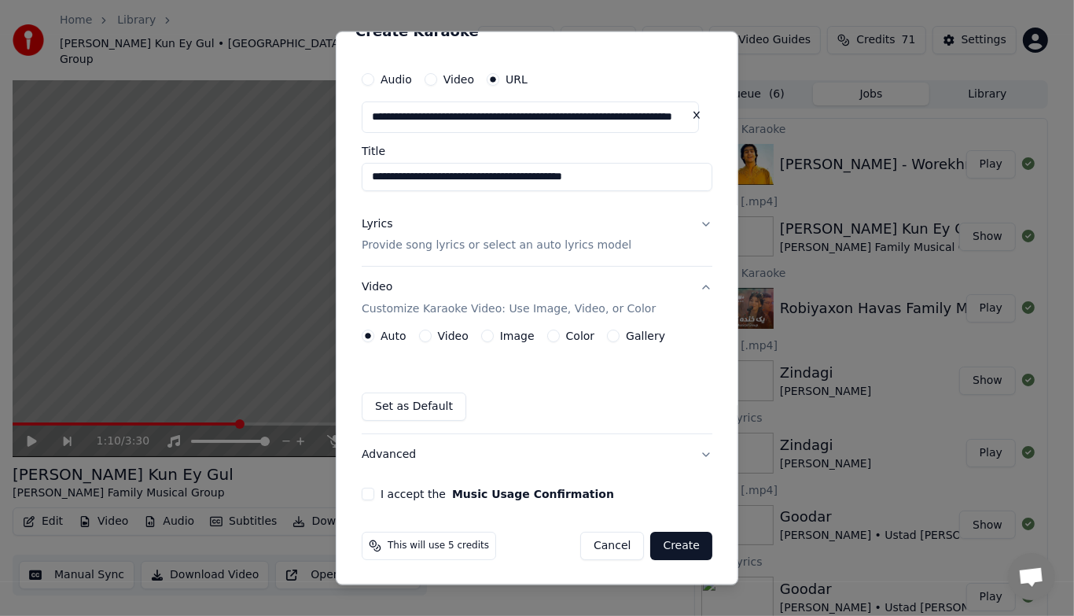
click at [607, 340] on button "Gallery" at bounding box center [613, 335] width 13 height 13
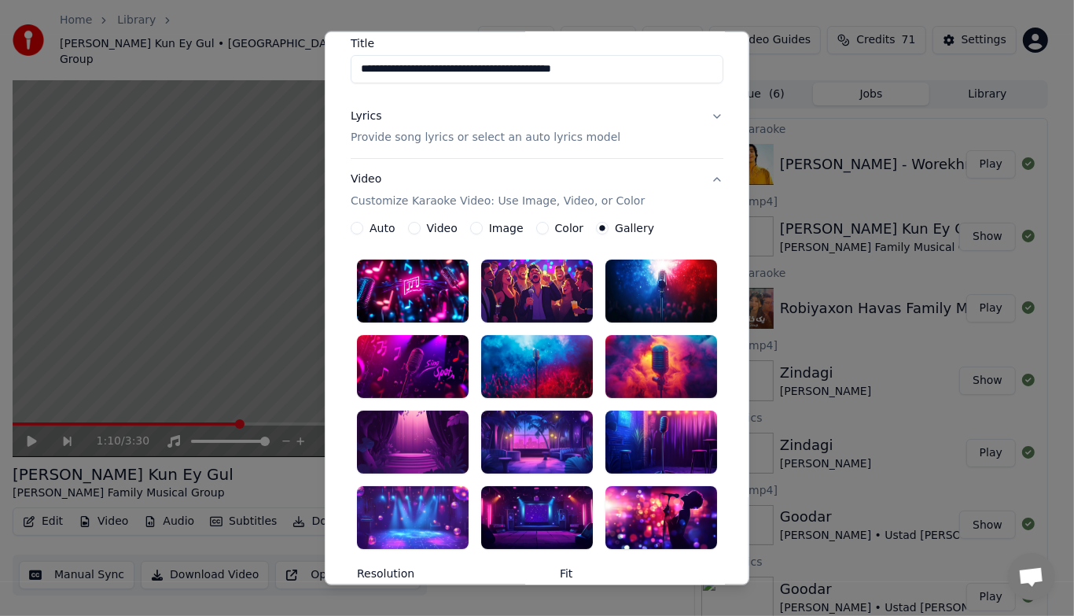
scroll to position [136, 0]
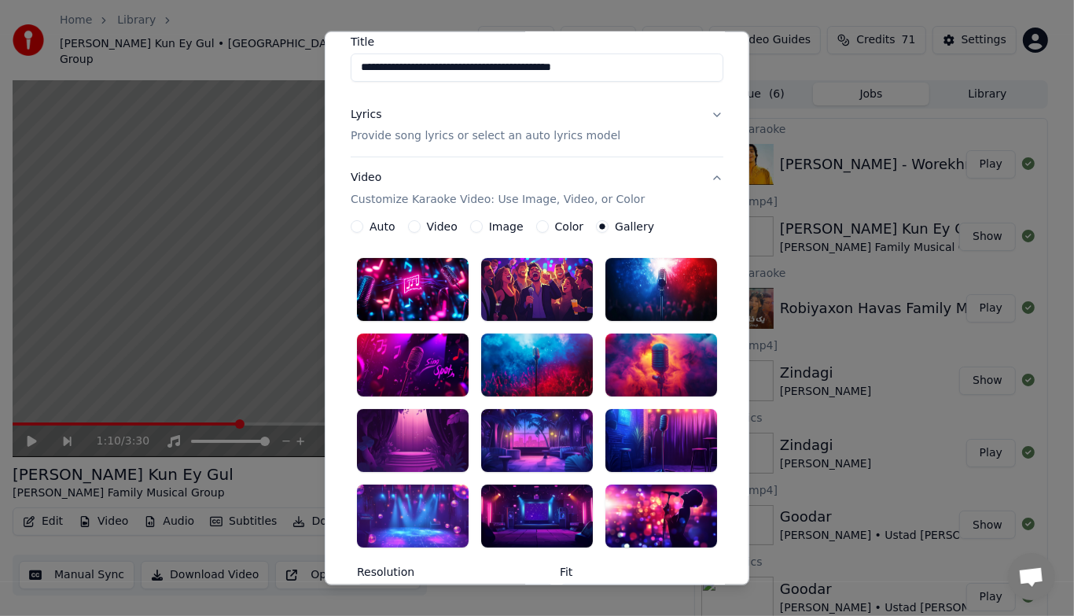
click at [508, 527] on div at bounding box center [537, 515] width 112 height 63
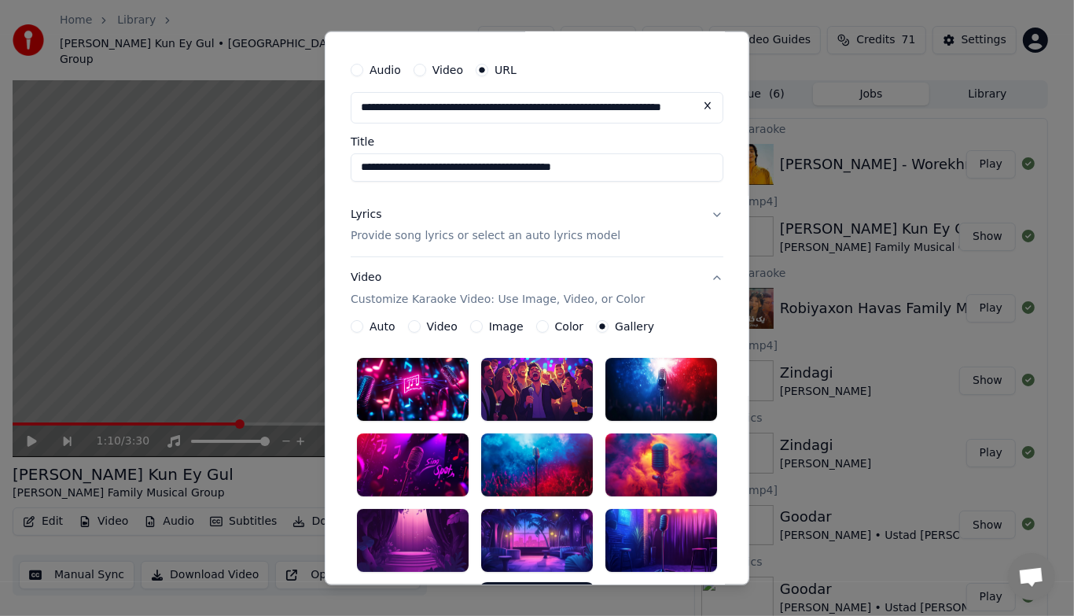
scroll to position [0, 0]
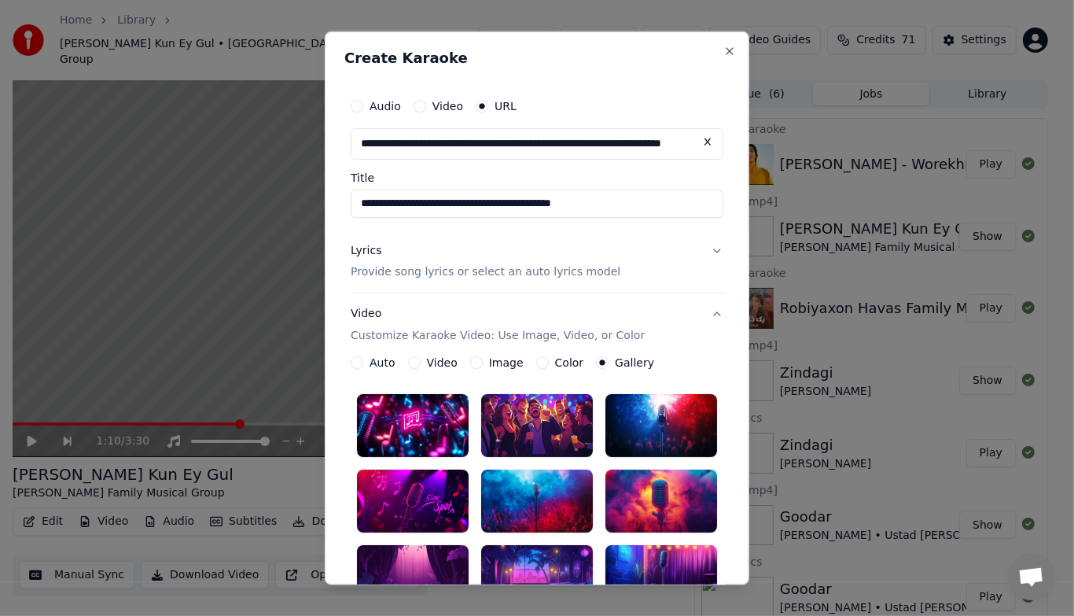
click at [709, 247] on button "Lyrics Provide song lyrics or select an auto lyrics model" at bounding box center [537, 261] width 373 height 63
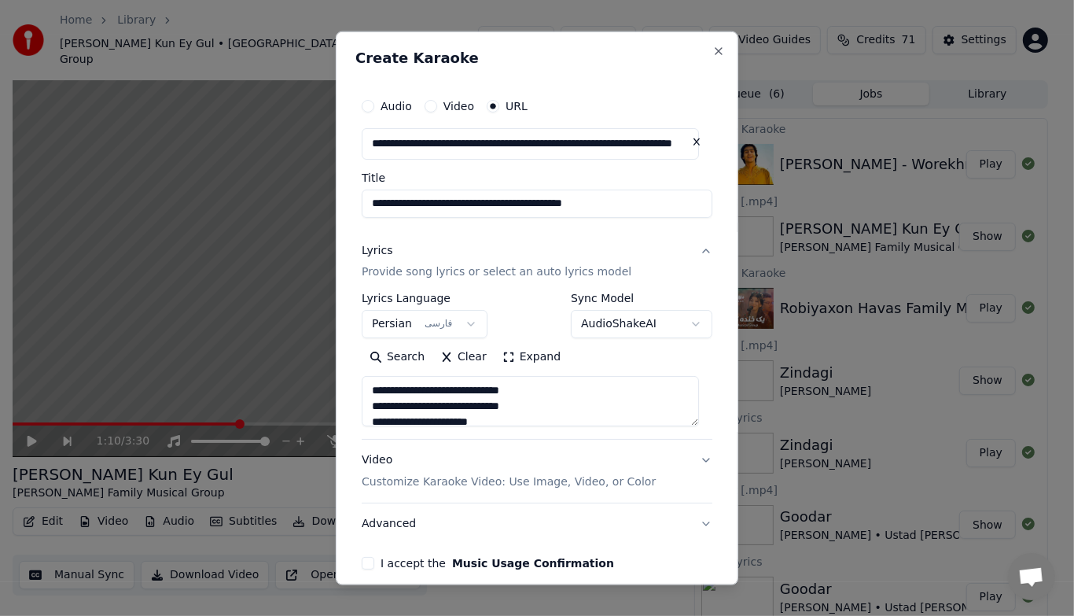
scroll to position [69, 0]
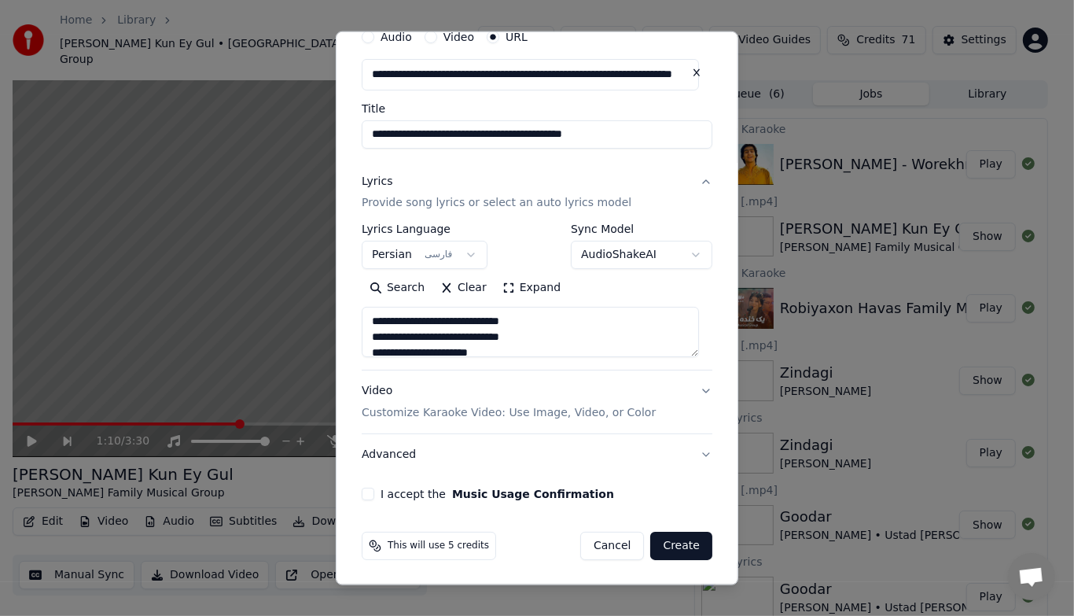
click at [365, 496] on button "I accept the Music Usage Confirmation" at bounding box center [368, 493] width 13 height 13
click at [671, 555] on button "Create" at bounding box center [681, 545] width 62 height 28
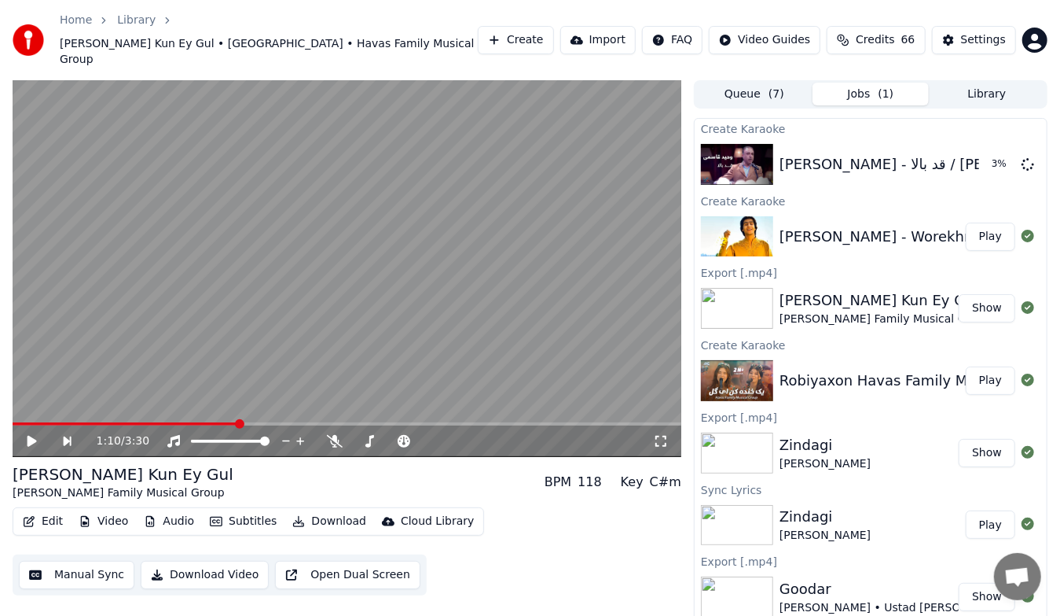
click at [969, 222] on button "Play" at bounding box center [991, 236] width 50 height 28
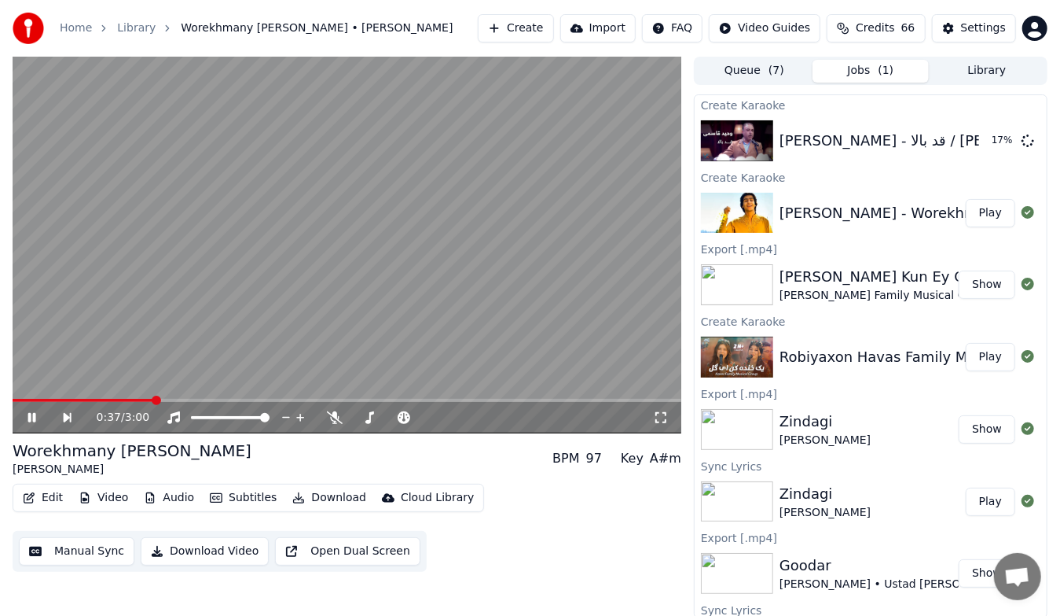
click at [25, 410] on div "0:37 / 3:00" at bounding box center [347, 418] width 656 height 16
click at [34, 418] on icon at bounding box center [32, 417] width 8 height 9
click at [988, 222] on button "Play" at bounding box center [991, 213] width 50 height 28
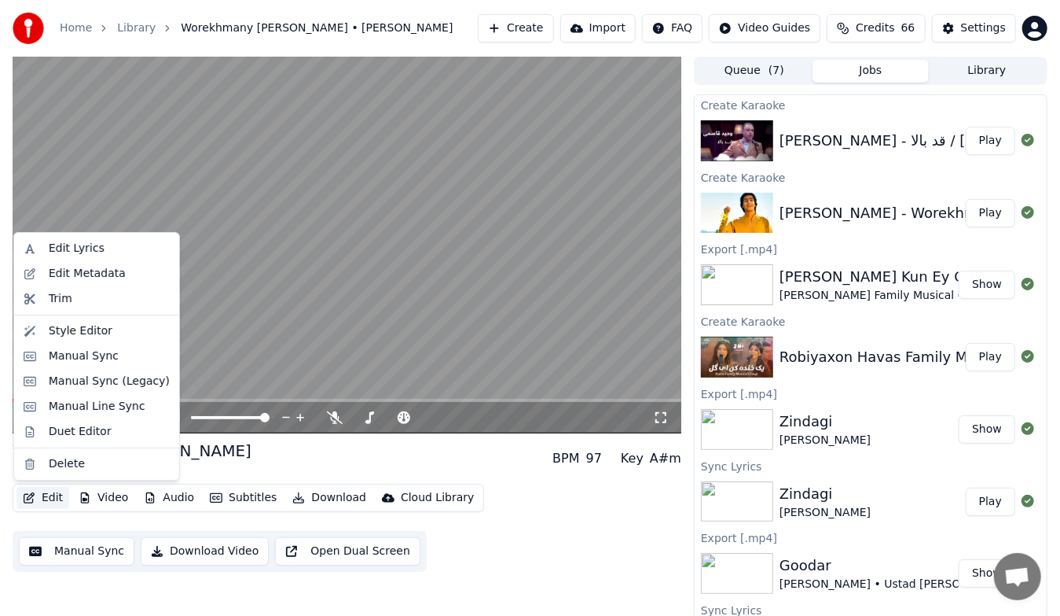
click at [51, 501] on button "Edit" at bounding box center [43, 498] width 53 height 22
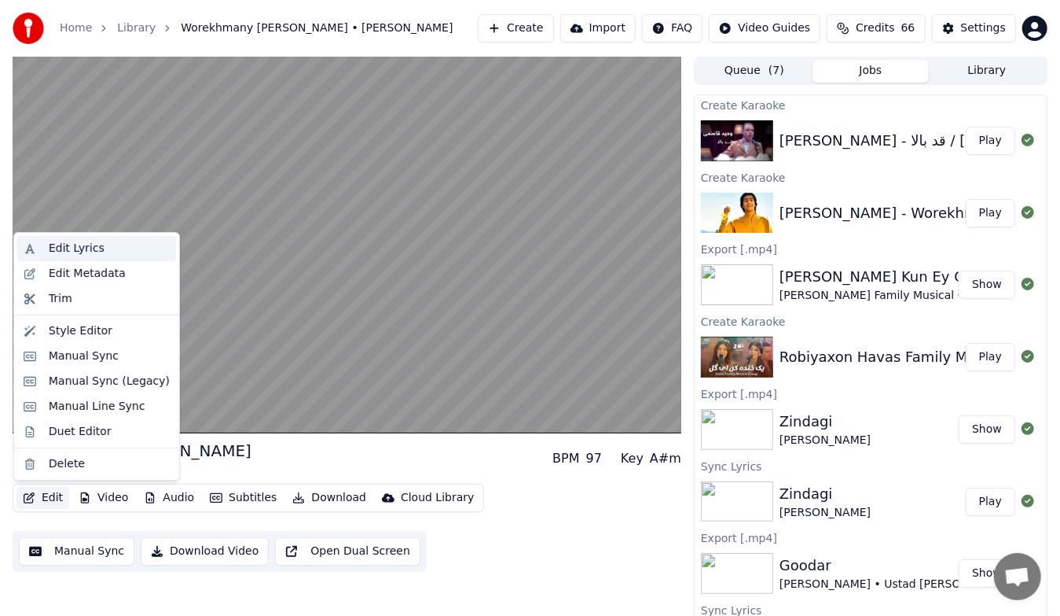
click at [85, 252] on div "Edit Lyrics" at bounding box center [77, 249] width 56 height 16
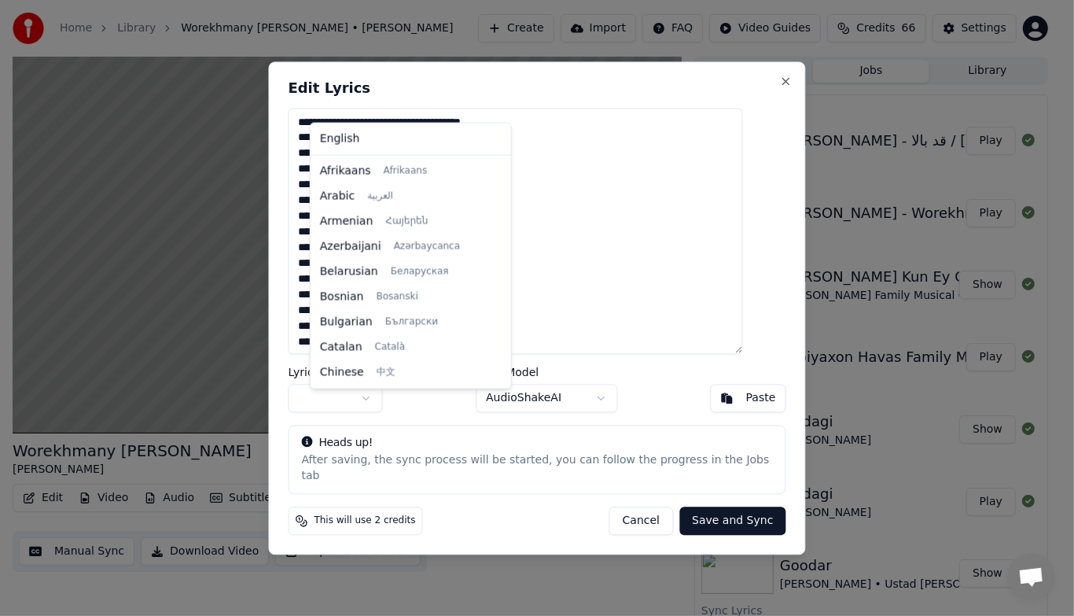
click at [385, 414] on body "Home Library Worekhmany [PERSON_NAME] • [PERSON_NAME] Create Import FAQ Video G…" at bounding box center [530, 308] width 1060 height 616
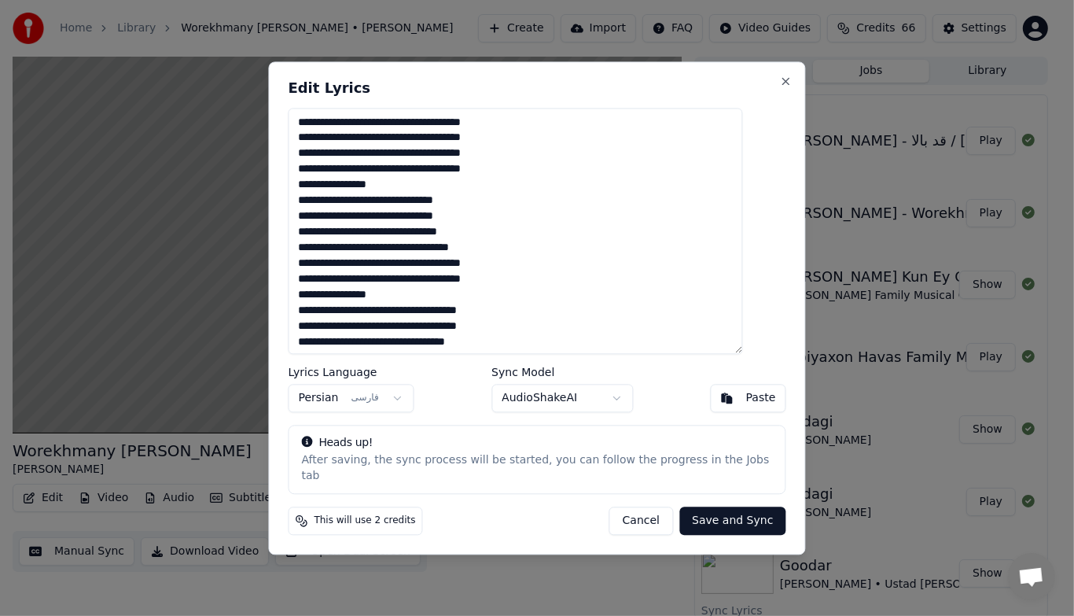
click at [714, 517] on button "Save and Sync" at bounding box center [732, 520] width 106 height 28
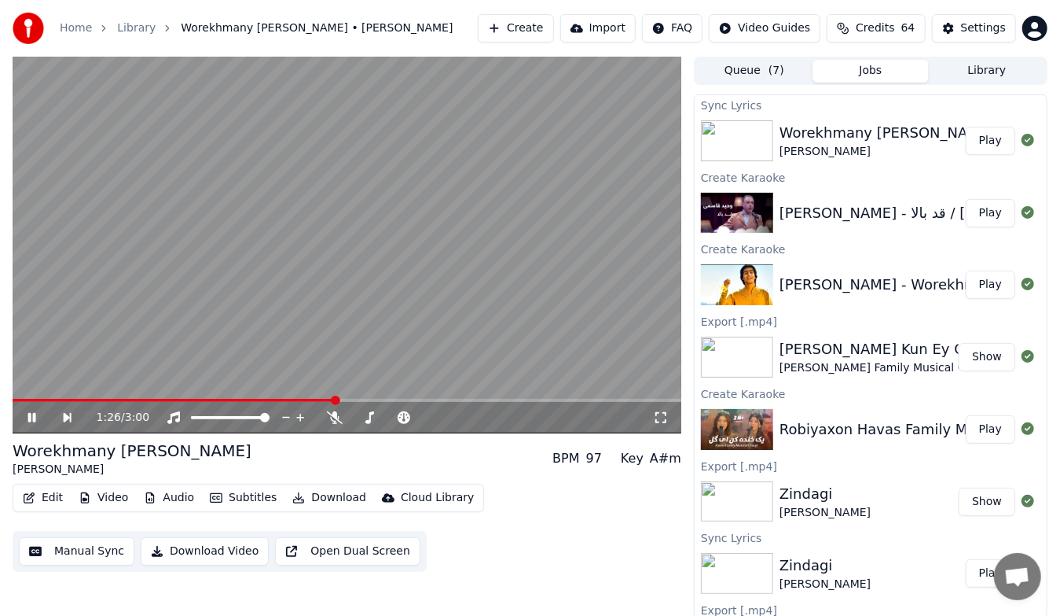
click at [28, 421] on icon at bounding box center [32, 417] width 8 height 9
click at [28, 421] on icon at bounding box center [32, 417] width 9 height 11
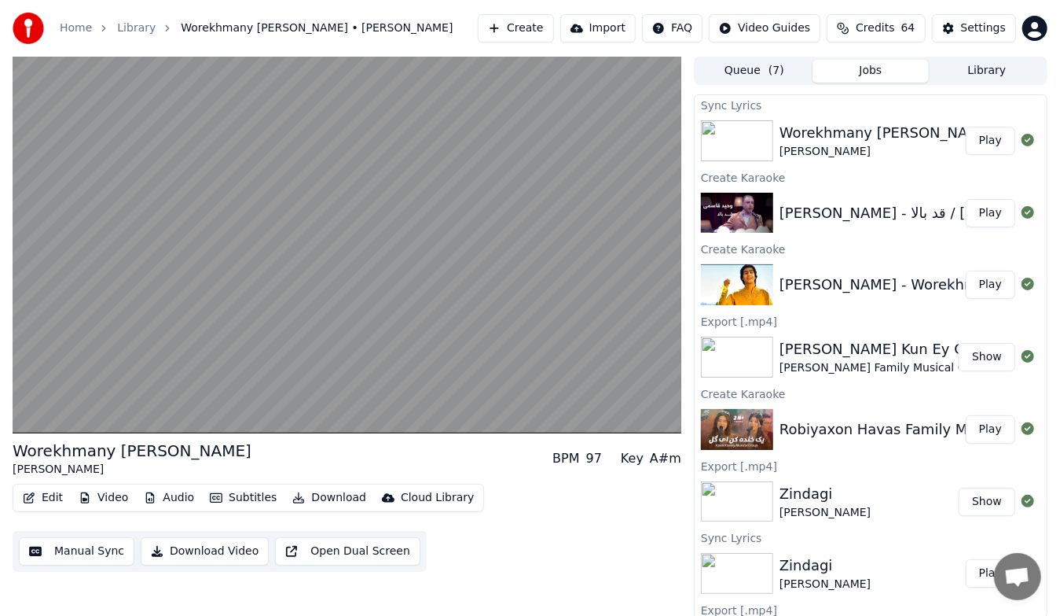
click at [202, 553] on button "Download Video" at bounding box center [205, 551] width 128 height 28
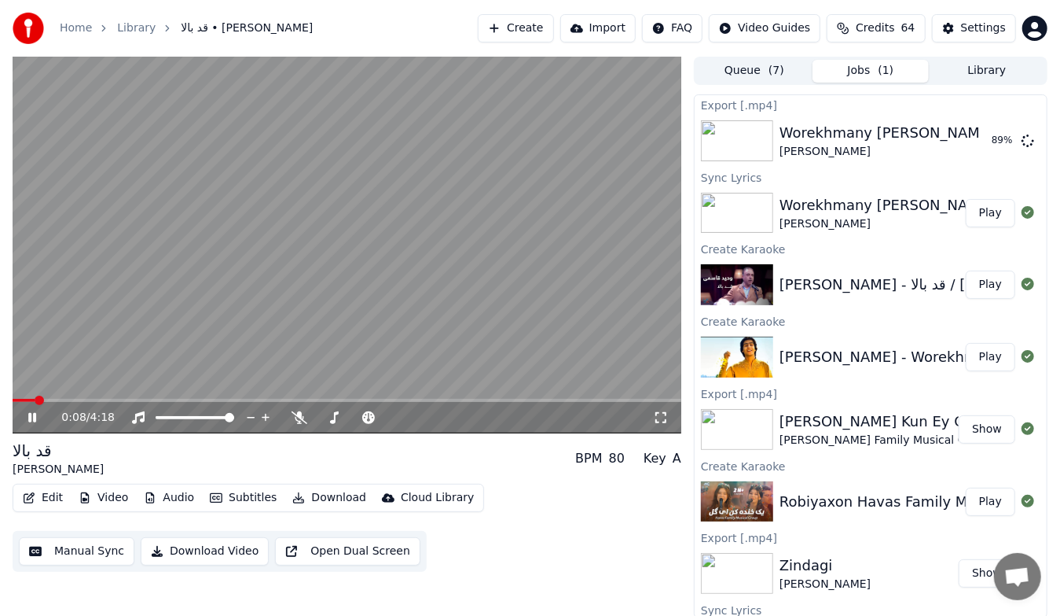
click at [35, 412] on icon at bounding box center [43, 417] width 36 height 13
click at [24, 417] on div "0:08 / 4:18" at bounding box center [347, 418] width 656 height 16
click at [31, 417] on icon at bounding box center [32, 417] width 9 height 11
click at [188, 557] on button "Download Video" at bounding box center [205, 551] width 128 height 28
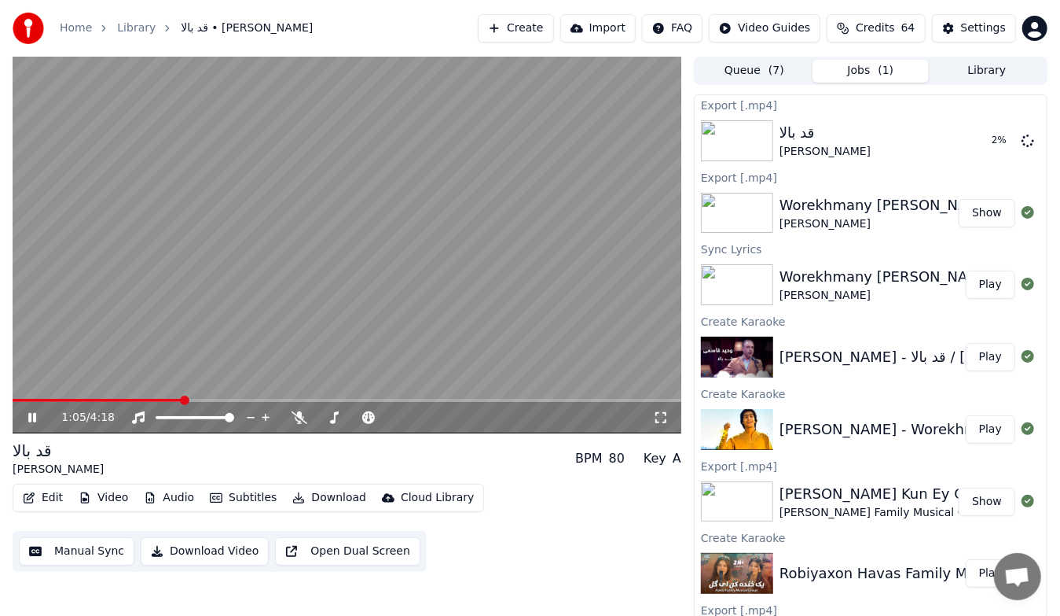
click at [31, 417] on icon at bounding box center [32, 417] width 8 height 9
click at [535, 31] on button "Create" at bounding box center [516, 28] width 76 height 28
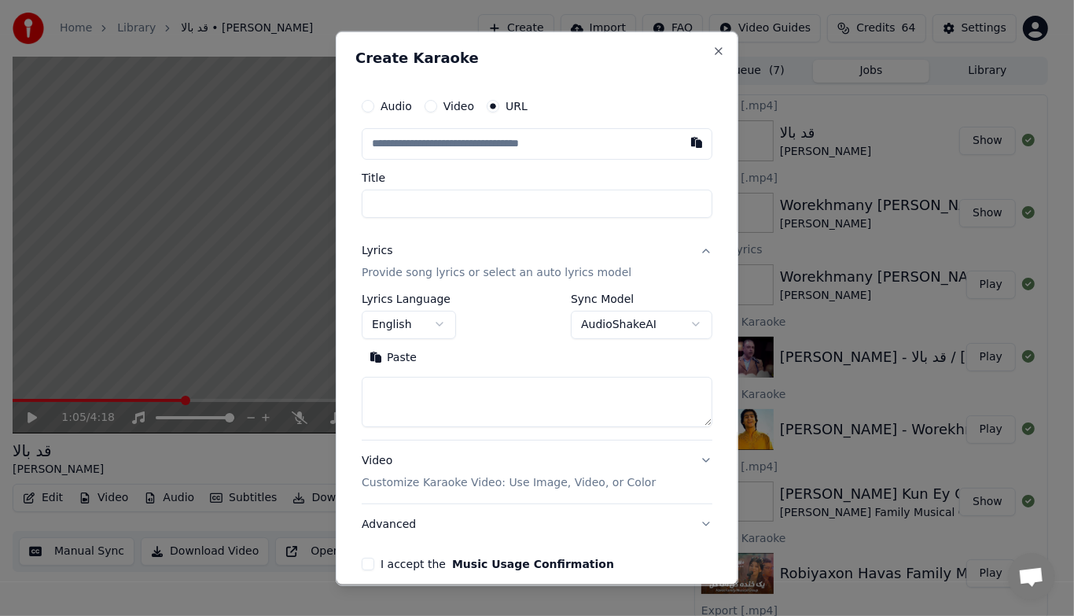
type input "**********"
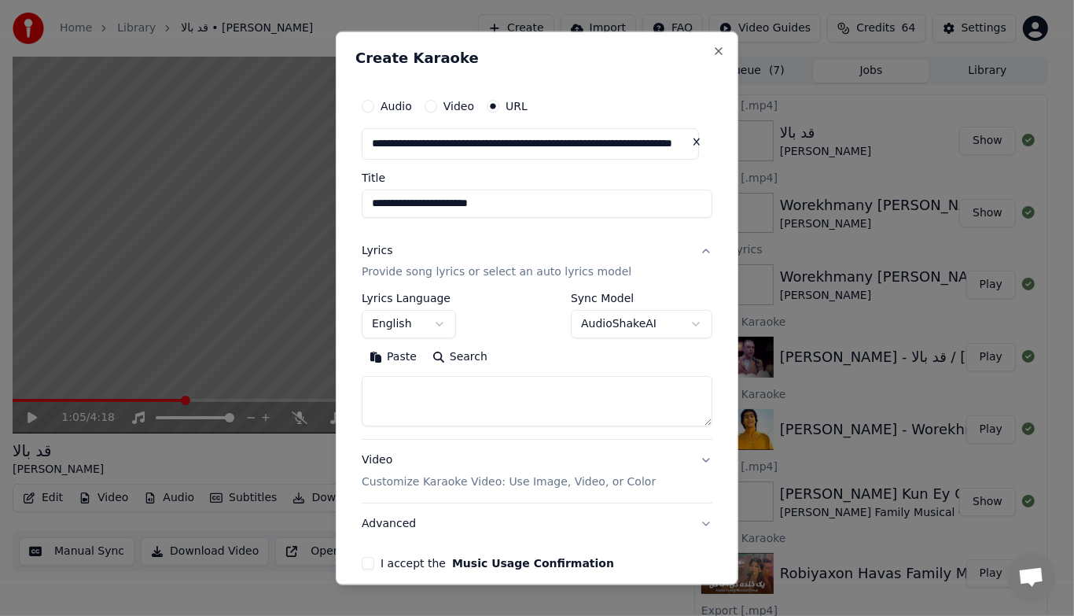
type input "**********"
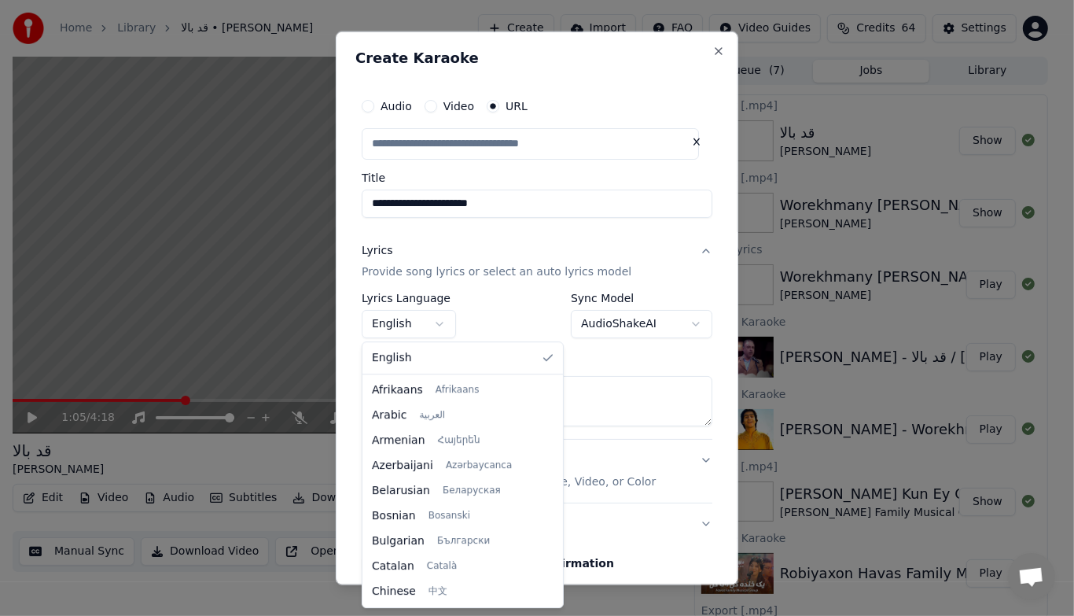
scroll to position [0, 0]
click at [440, 333] on body "Home Library قد بالا • [PERSON_NAME] Create Import FAQ Video Guides Credits 64 …" at bounding box center [530, 308] width 1060 height 616
select select "**"
type input "**********"
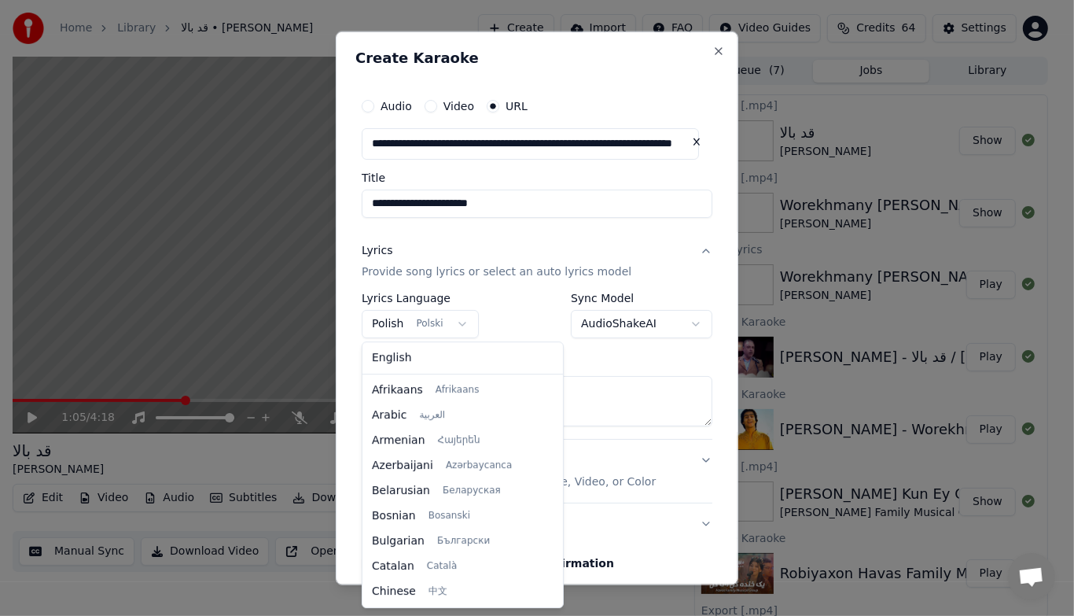
scroll to position [804, 0]
click at [393, 314] on body "Home Library قد بالا • [PERSON_NAME] Create Import FAQ Video Guides Credits 64 …" at bounding box center [530, 308] width 1060 height 616
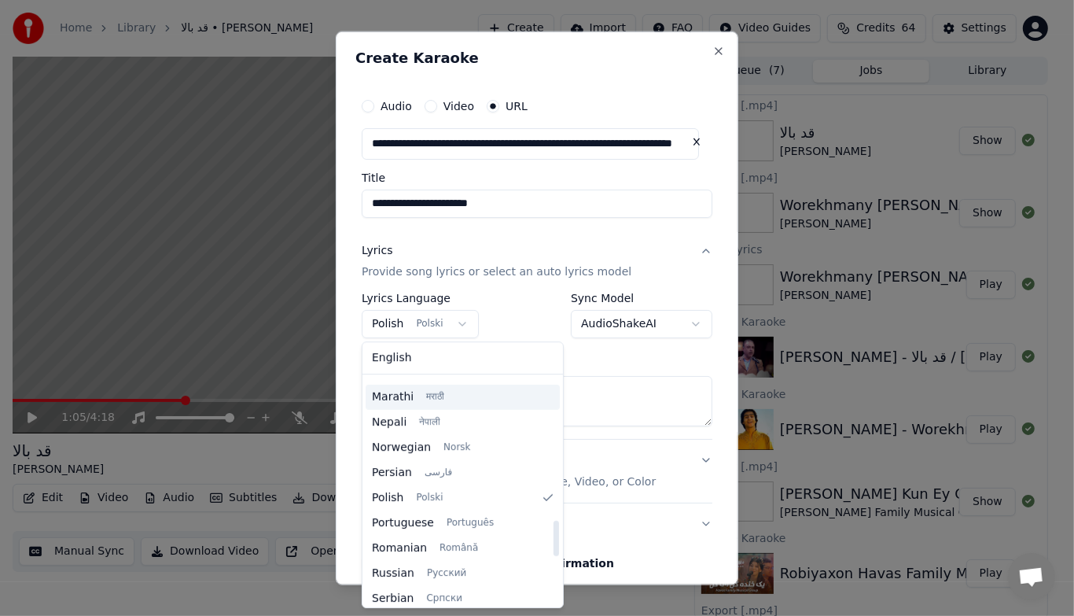
scroll to position [906, 0]
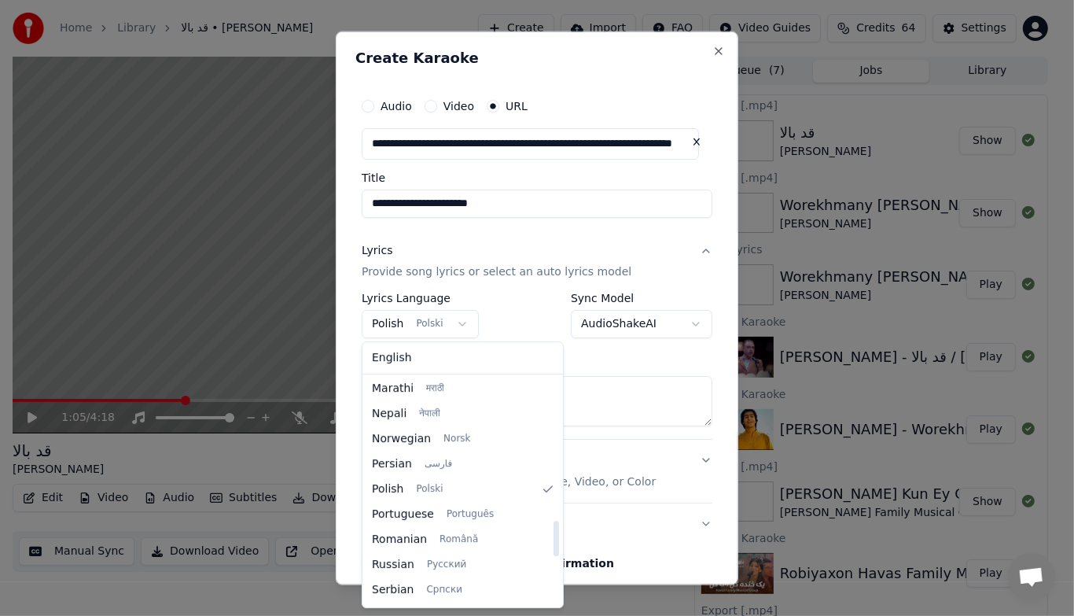
select select "**"
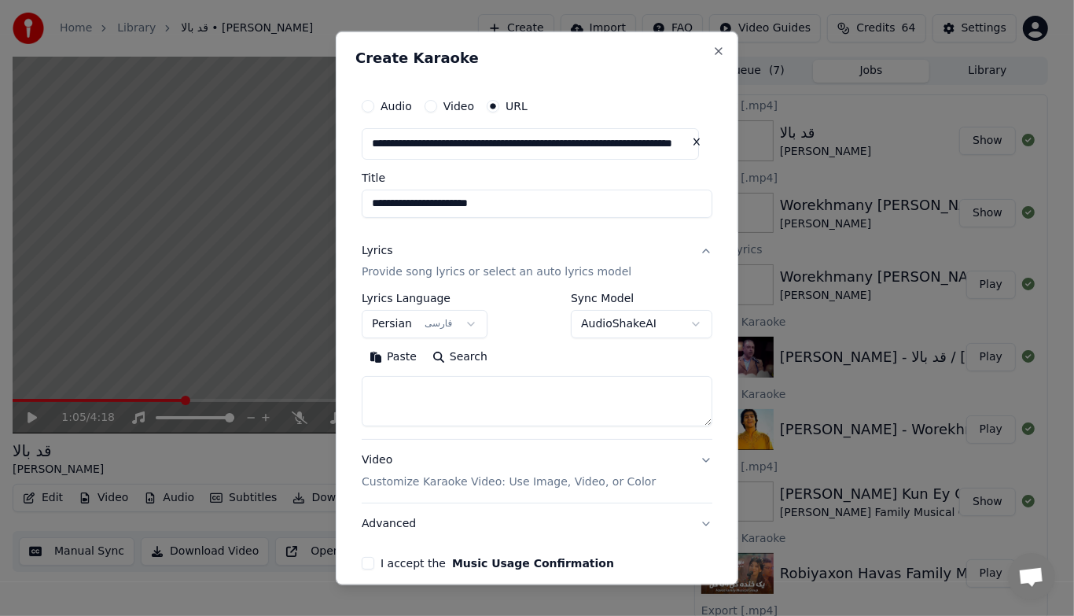
click at [531, 408] on textarea at bounding box center [537, 401] width 351 height 50
paste textarea "**********"
type textarea "**********"
paste textarea "**********"
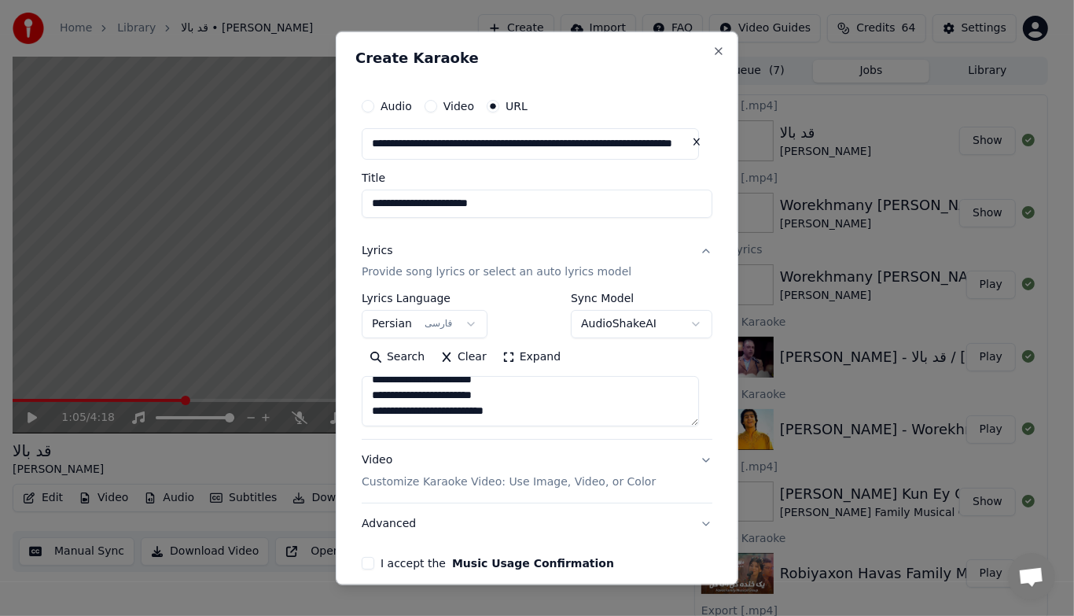
type textarea "**********"
click at [537, 362] on button "Expand" at bounding box center [531, 356] width 74 height 25
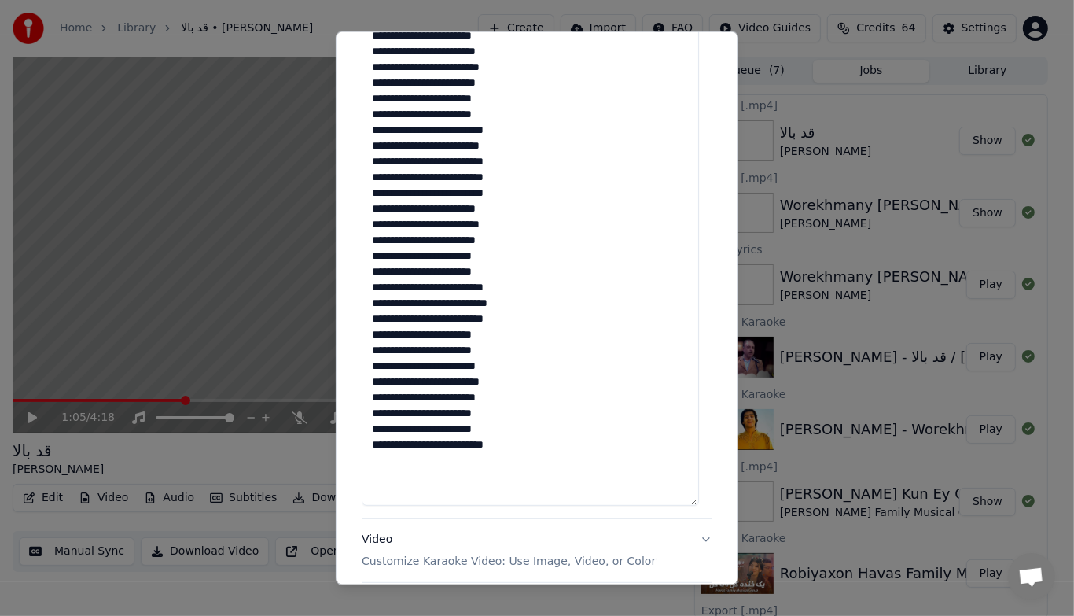
scroll to position [566, 0]
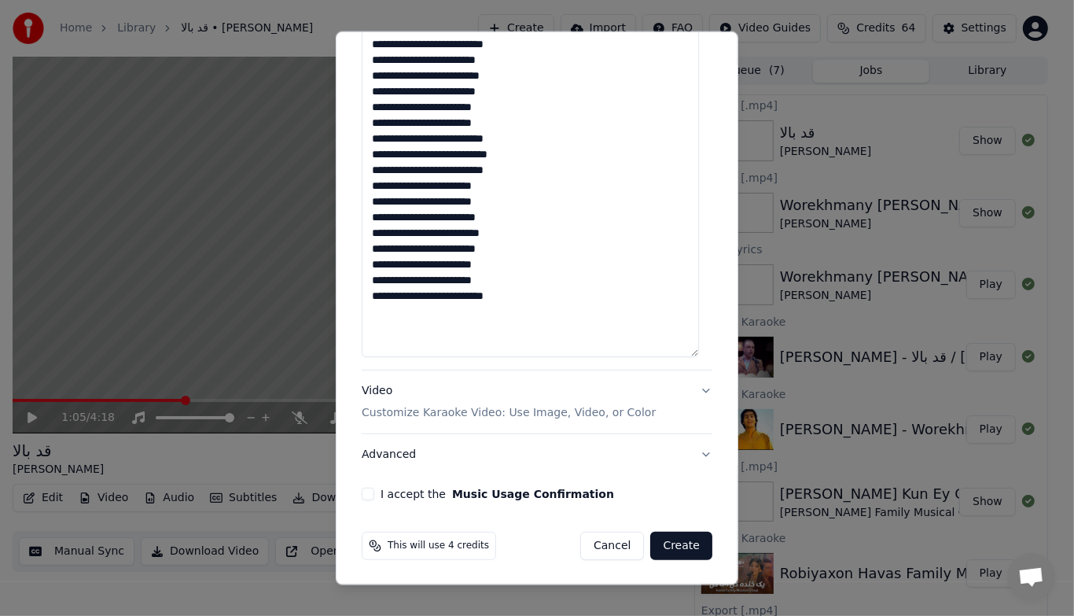
click at [589, 414] on p "Customize Karaoke Video: Use Image, Video, or Color" at bounding box center [509, 413] width 294 height 16
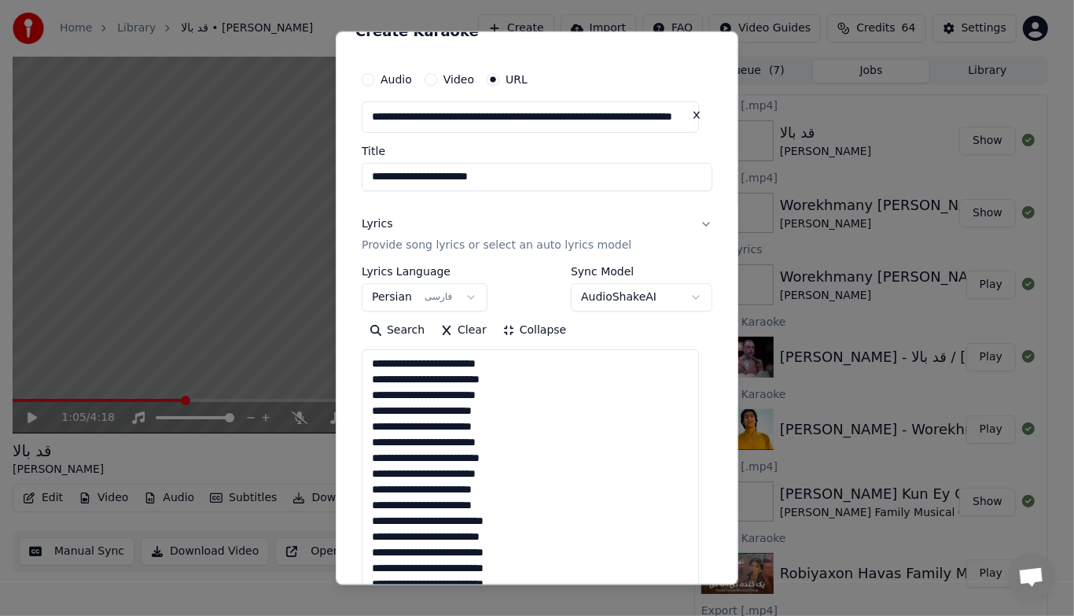
scroll to position [27, 0]
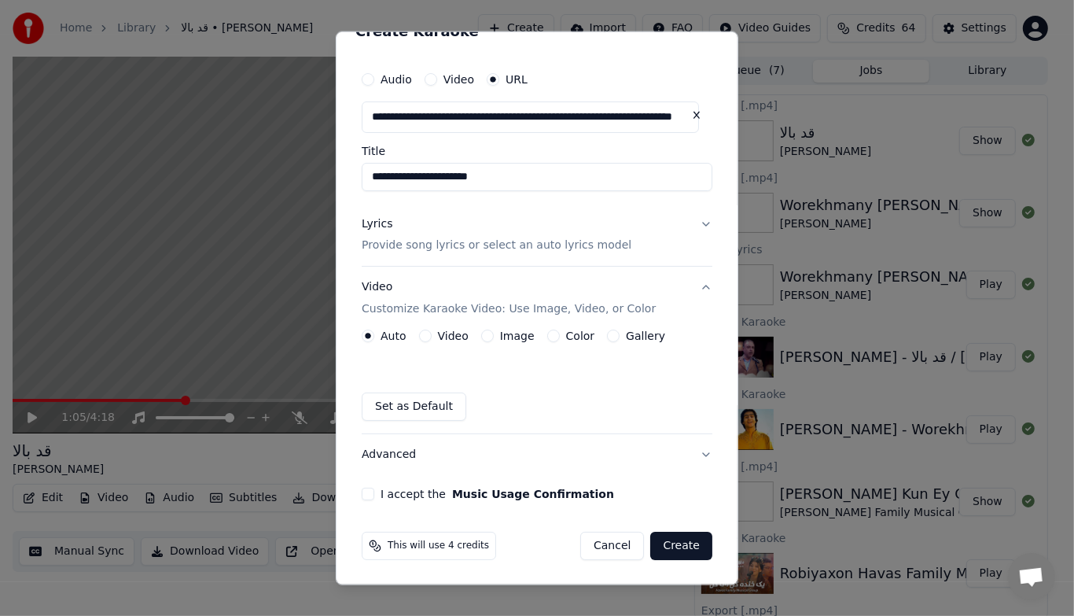
click at [481, 336] on button "Image" at bounding box center [487, 335] width 13 height 13
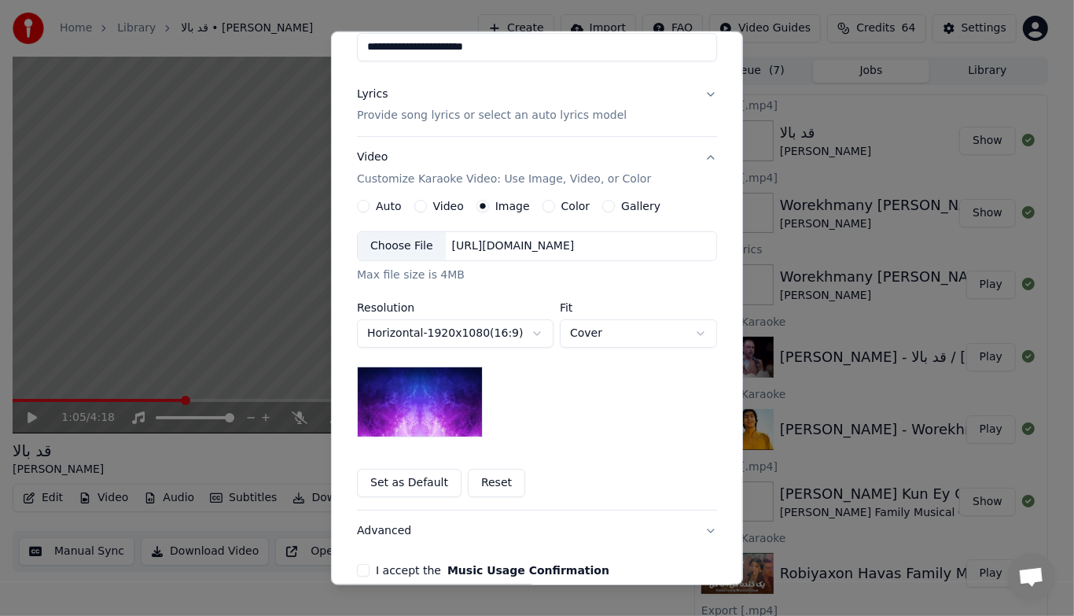
scroll to position [157, 0]
click at [357, 204] on button "Auto" at bounding box center [363, 205] width 13 height 13
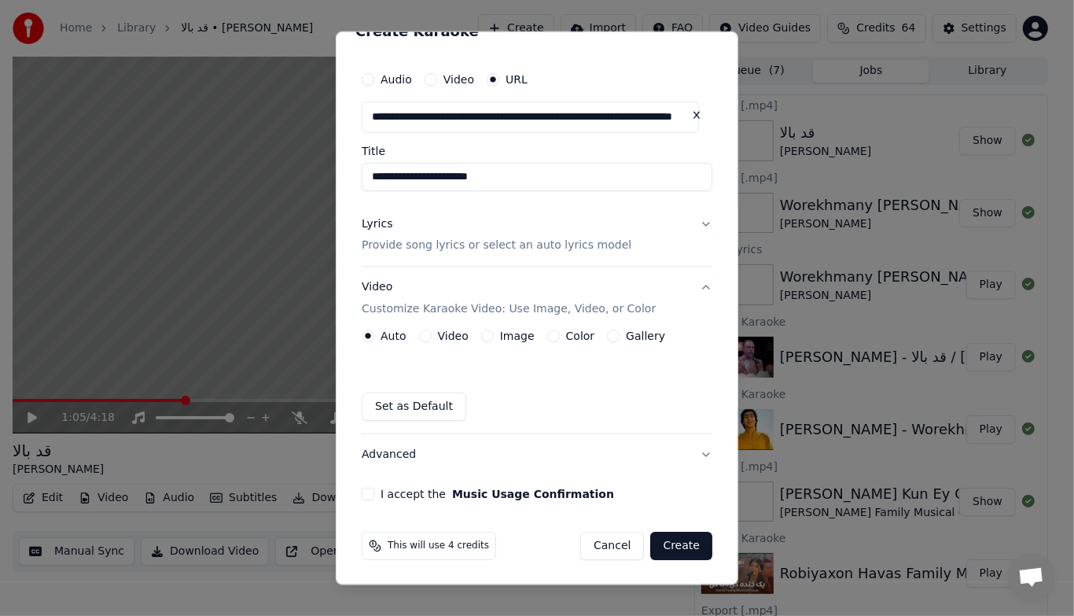
click at [547, 335] on button "Color" at bounding box center [553, 335] width 13 height 13
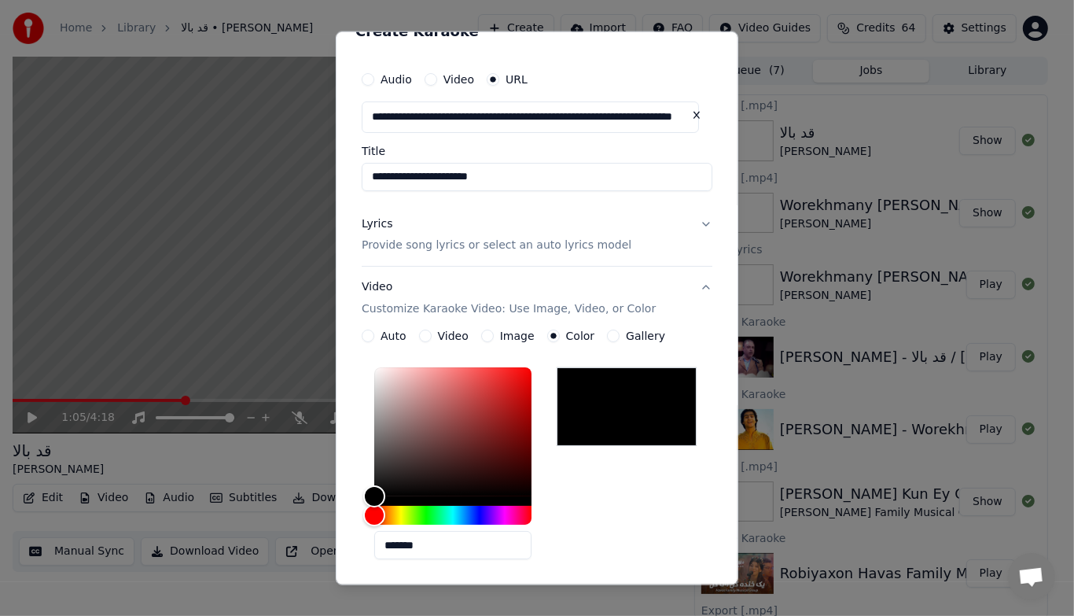
click at [607, 333] on button "Gallery" at bounding box center [613, 335] width 13 height 13
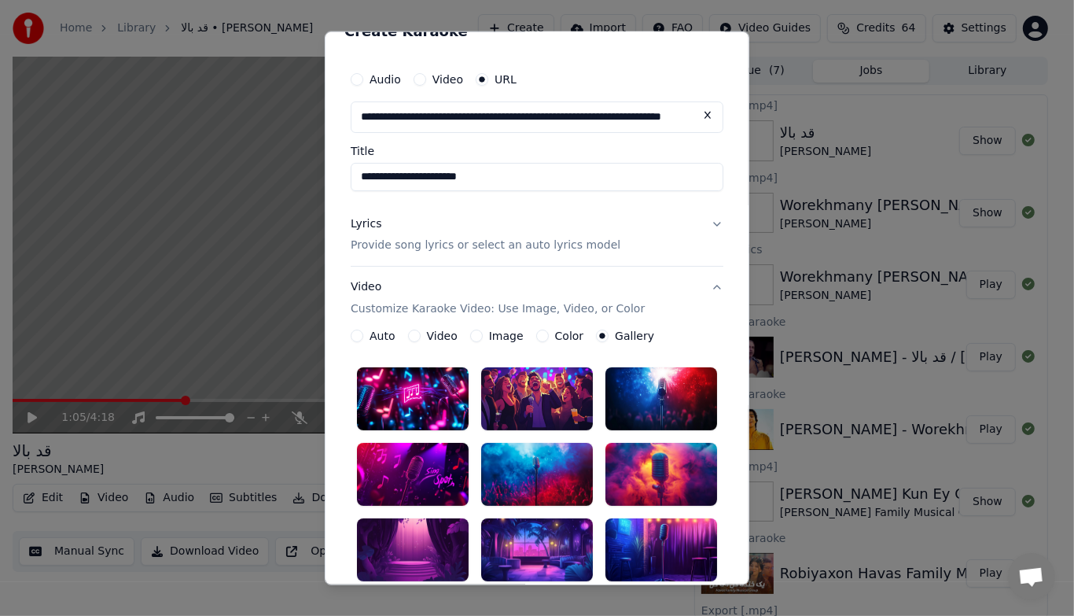
click at [409, 560] on div at bounding box center [413, 549] width 112 height 63
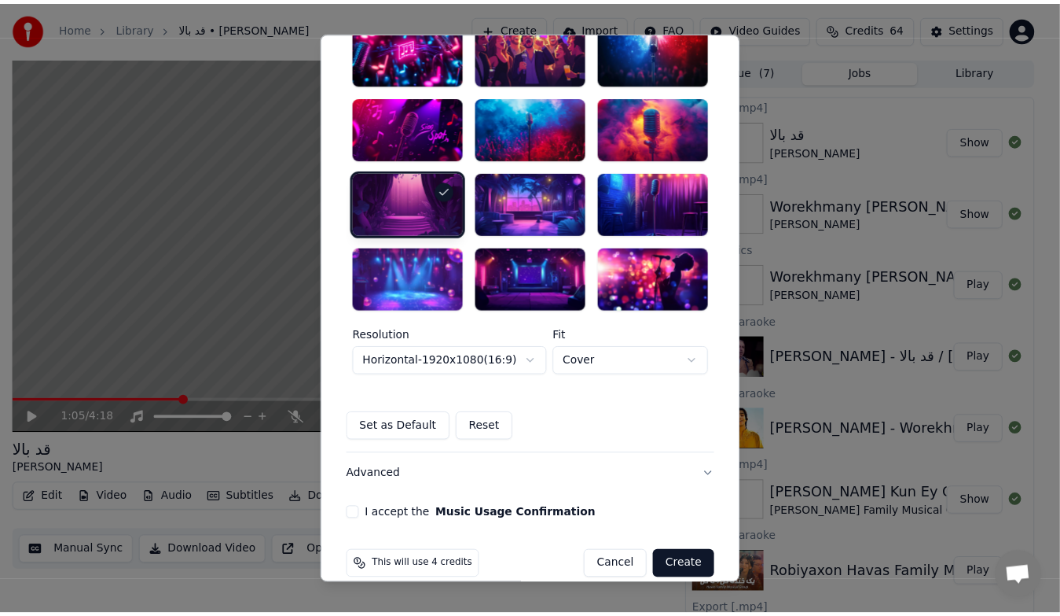
scroll to position [393, 0]
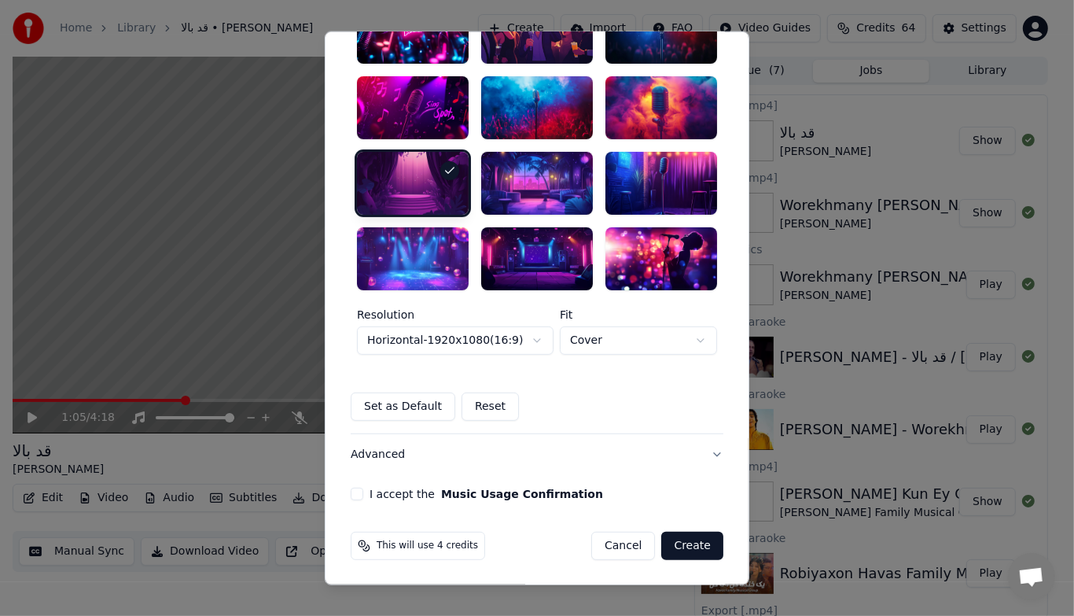
click at [351, 495] on button "I accept the Music Usage Confirmation" at bounding box center [357, 493] width 13 height 13
click at [682, 548] on button "Create" at bounding box center [692, 545] width 62 height 28
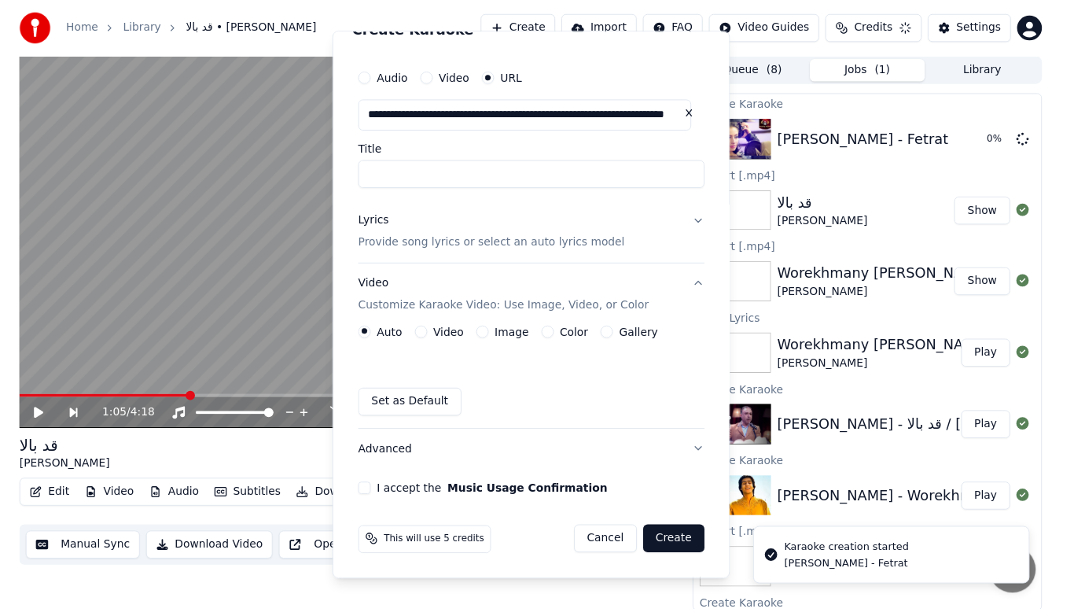
scroll to position [27, 0]
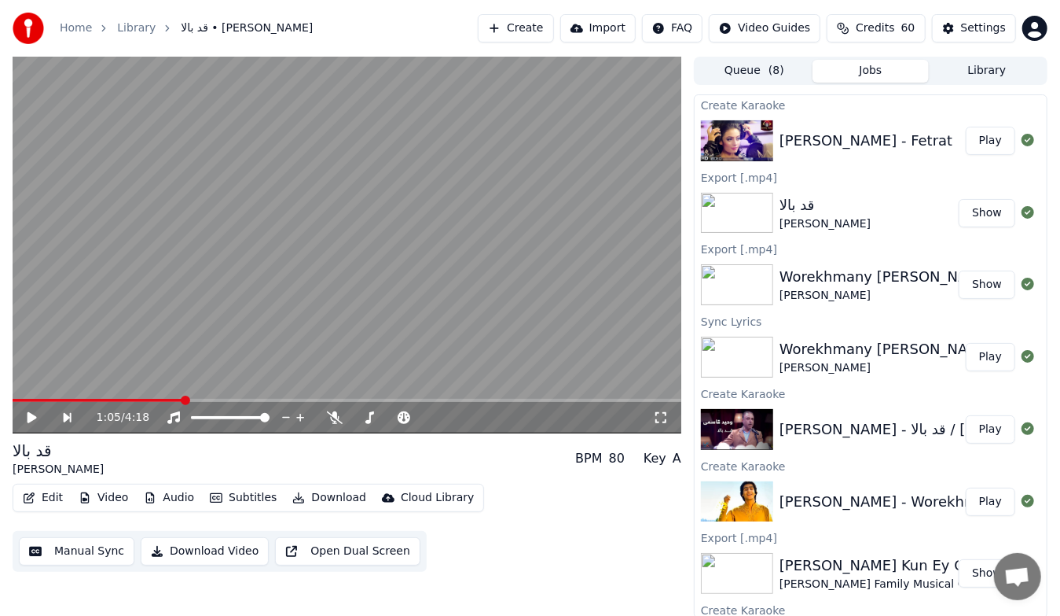
click at [982, 151] on button "Play" at bounding box center [991, 141] width 50 height 28
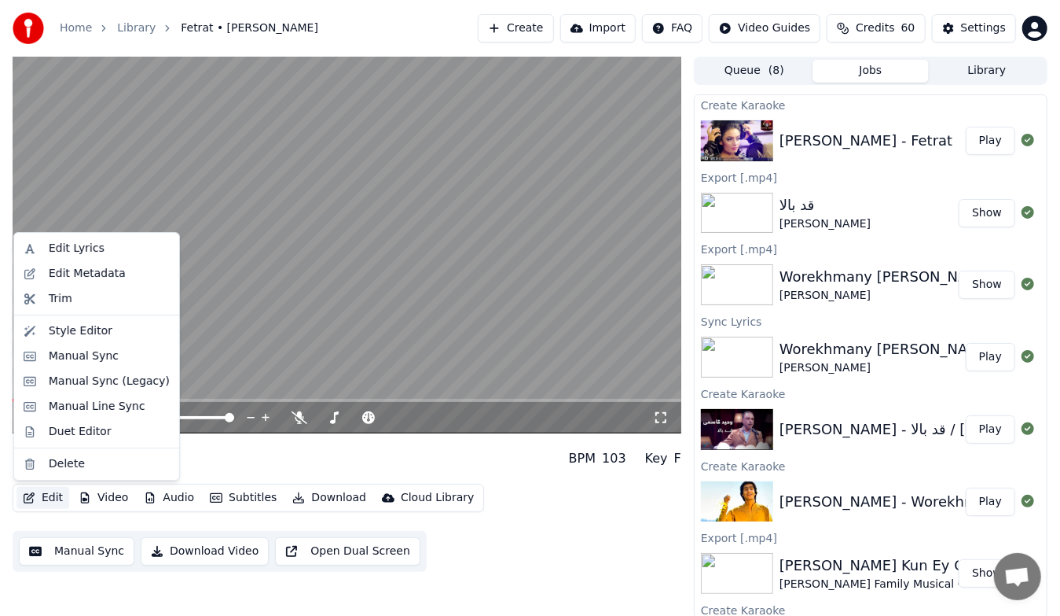
click at [38, 501] on button "Edit" at bounding box center [43, 498] width 53 height 22
click at [79, 248] on div "Edit Lyrics" at bounding box center [77, 249] width 56 height 16
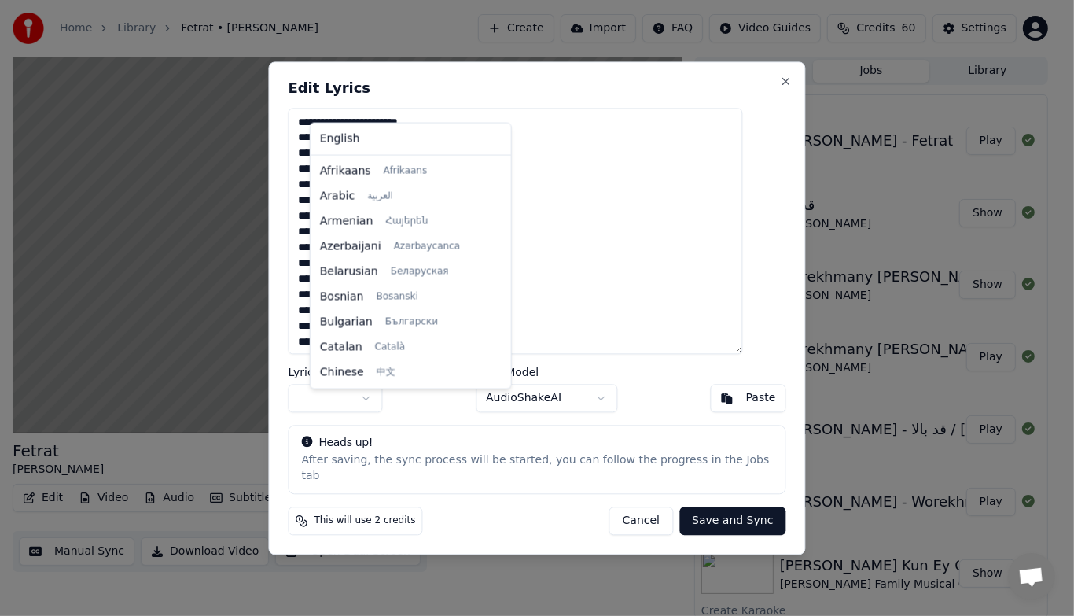
click at [387, 402] on body "Home Library Fetrat • [PERSON_NAME] Create Import FAQ Video Guides Credits 60 S…" at bounding box center [530, 308] width 1060 height 616
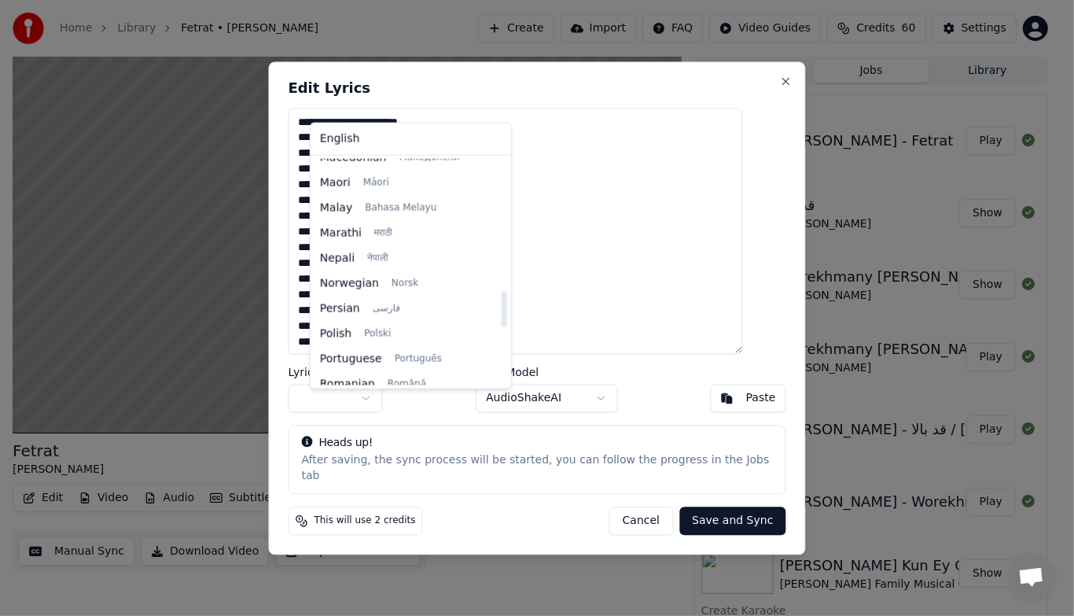
scroll to position [843, 0]
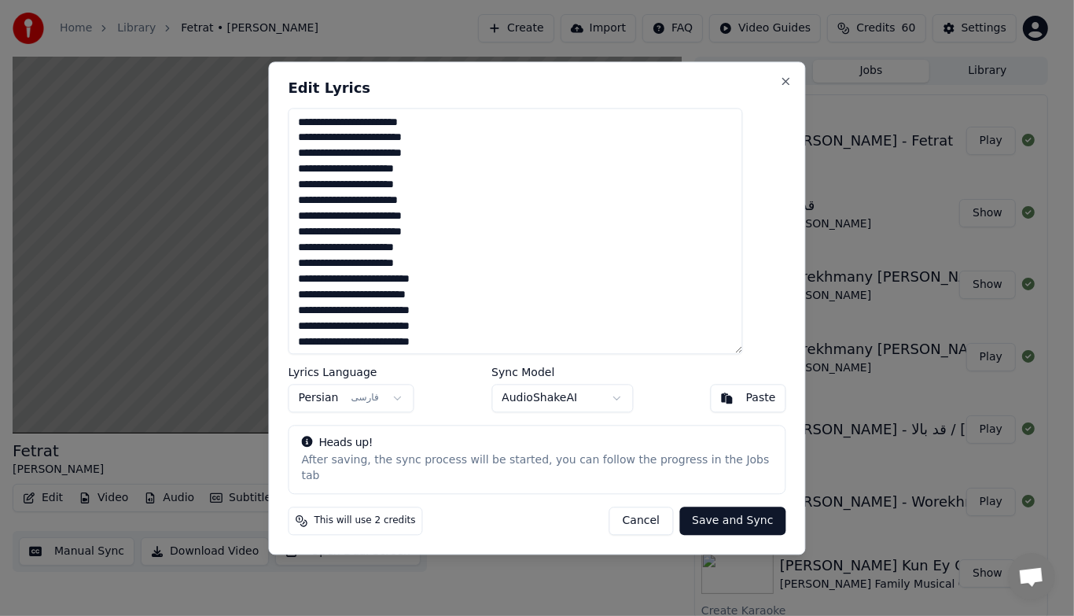
click at [706, 516] on button "Save and Sync" at bounding box center [732, 520] width 106 height 28
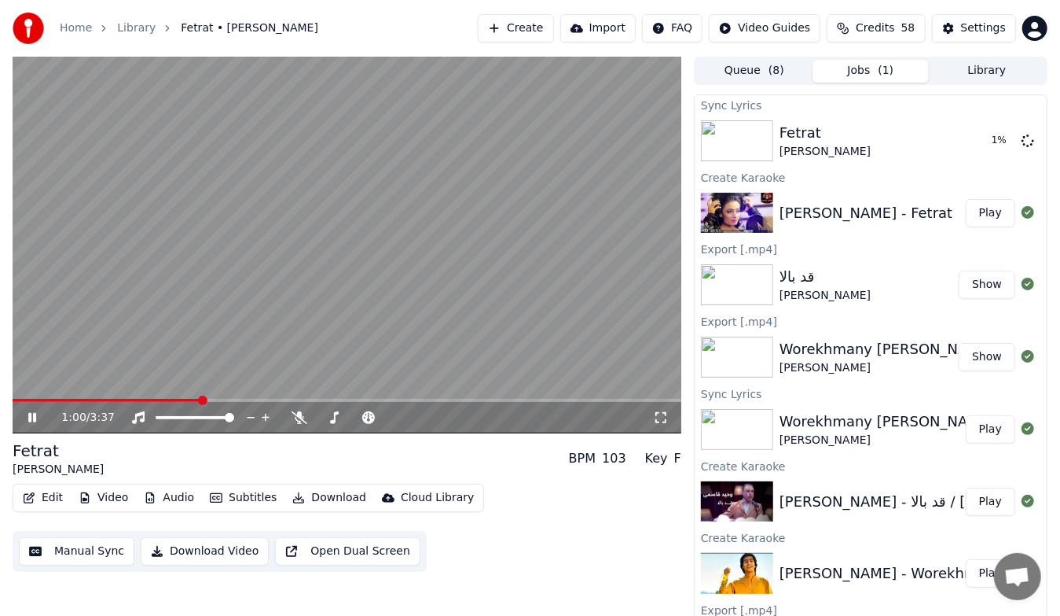
click at [24, 419] on div "1:00 / 3:37" at bounding box center [347, 418] width 656 height 16
click at [37, 415] on icon at bounding box center [43, 417] width 36 height 13
click at [31, 418] on icon at bounding box center [32, 417] width 8 height 9
click at [991, 140] on button "Play" at bounding box center [991, 141] width 50 height 28
click at [213, 556] on button "Download Video" at bounding box center [205, 551] width 128 height 28
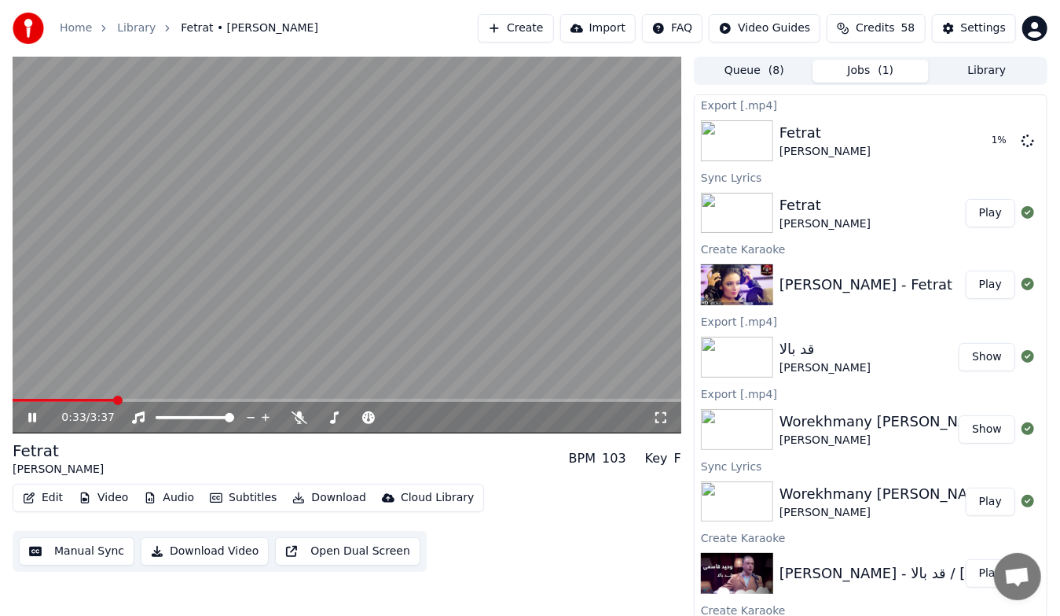
click at [31, 421] on icon at bounding box center [32, 417] width 8 height 9
click at [537, 29] on button "Create" at bounding box center [516, 28] width 76 height 28
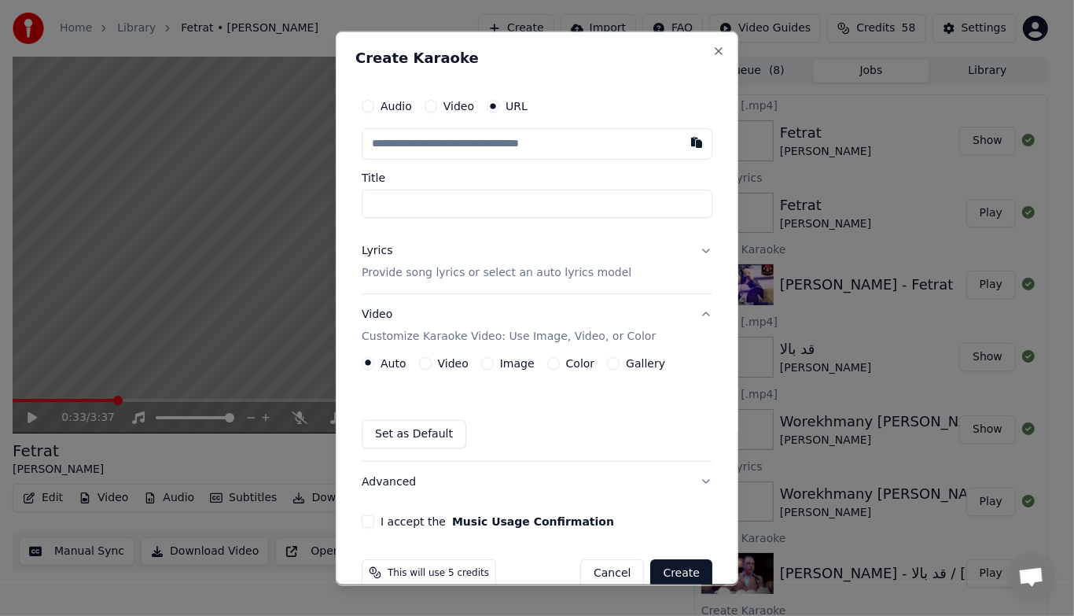
type input "**********"
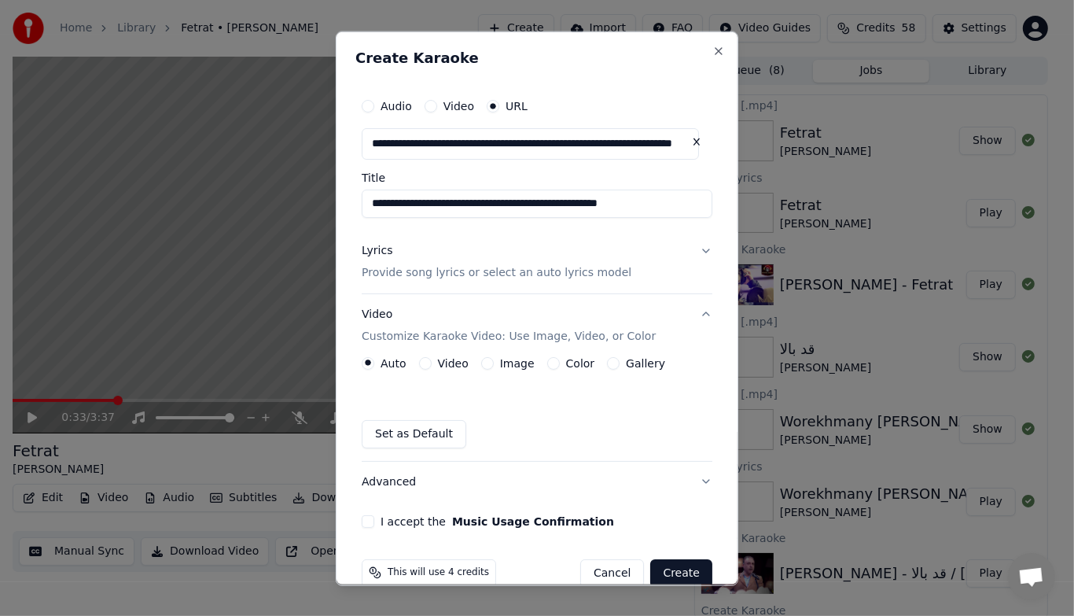
type input "**********"
click at [697, 255] on button "Lyrics Provide song lyrics or select an auto lyrics model" at bounding box center [537, 261] width 351 height 63
type input "**********"
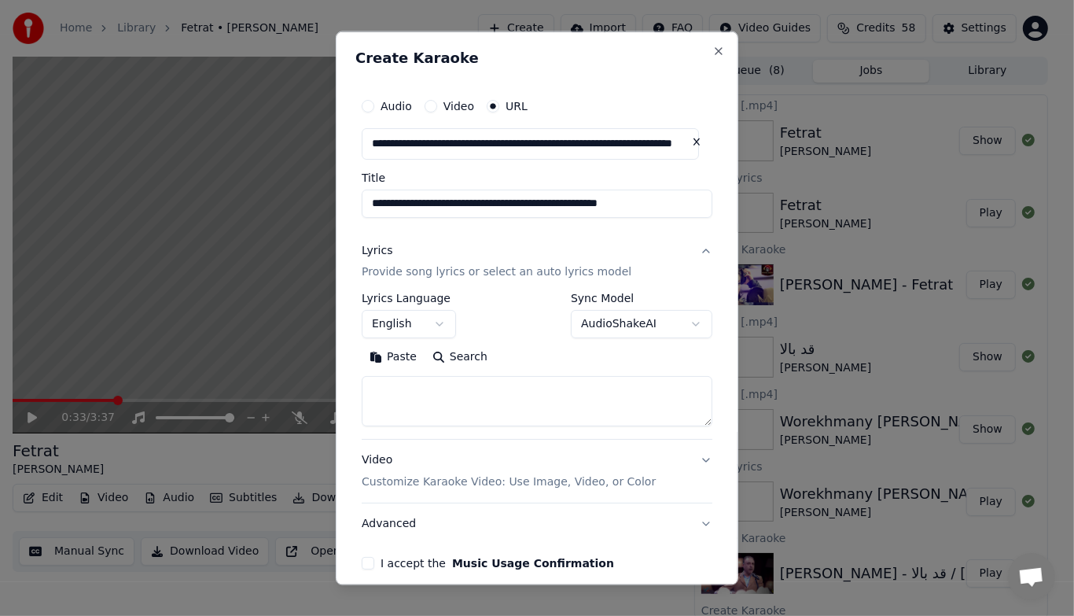
click at [575, 391] on textarea at bounding box center [537, 401] width 351 height 50
paste textarea "**********"
click at [575, 391] on textarea "**********" at bounding box center [530, 401] width 337 height 50
type textarea "**********"
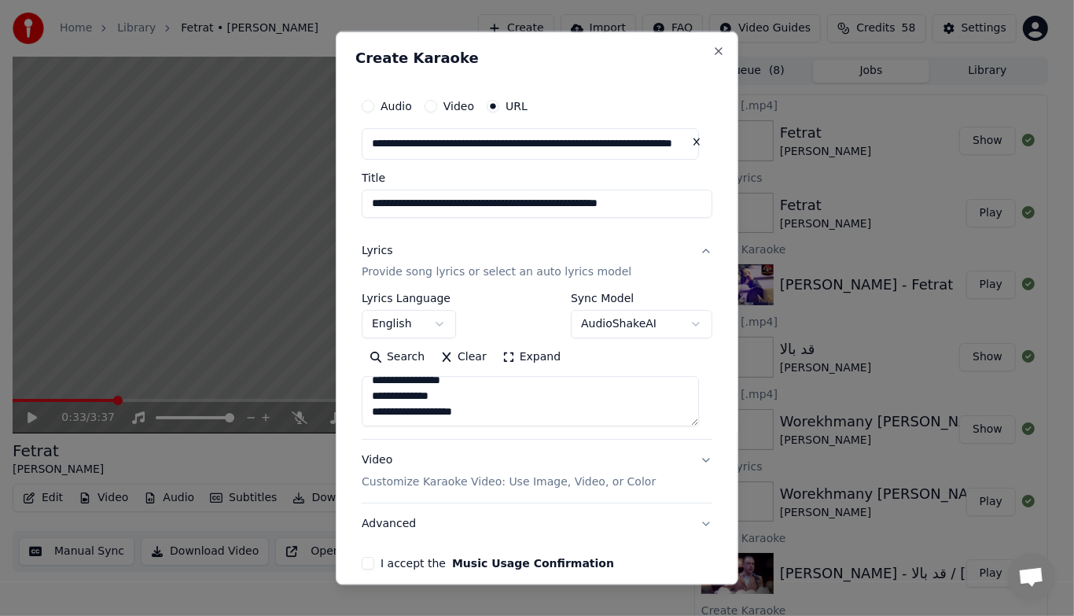
click at [528, 369] on button "Expand" at bounding box center [531, 356] width 74 height 25
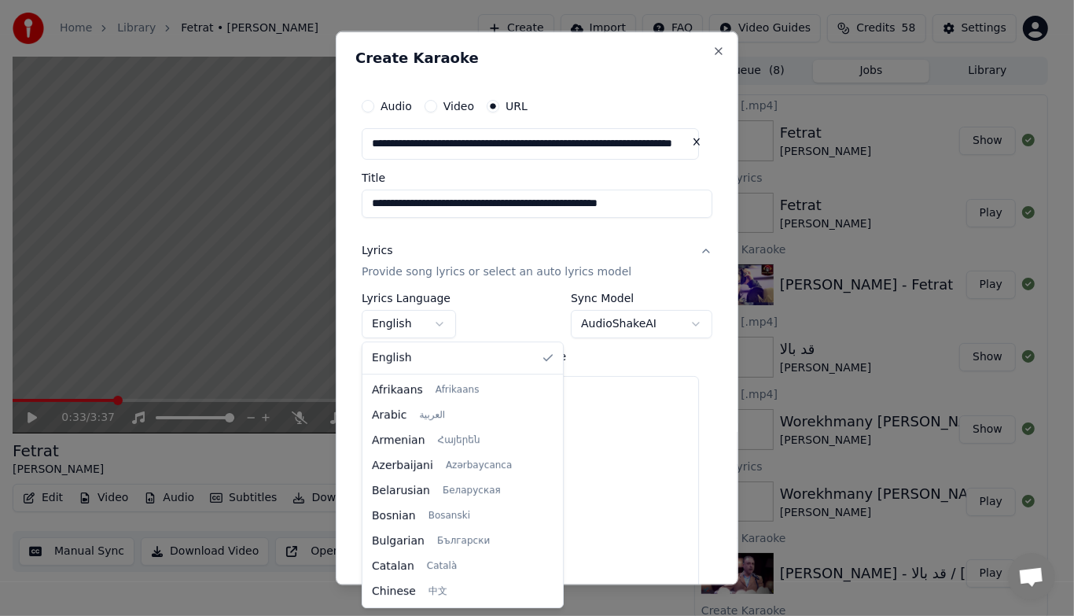
click at [409, 327] on body "Home Library Fetrat • [PERSON_NAME] Create Import FAQ Video Guides Credits 58 S…" at bounding box center [530, 308] width 1060 height 616
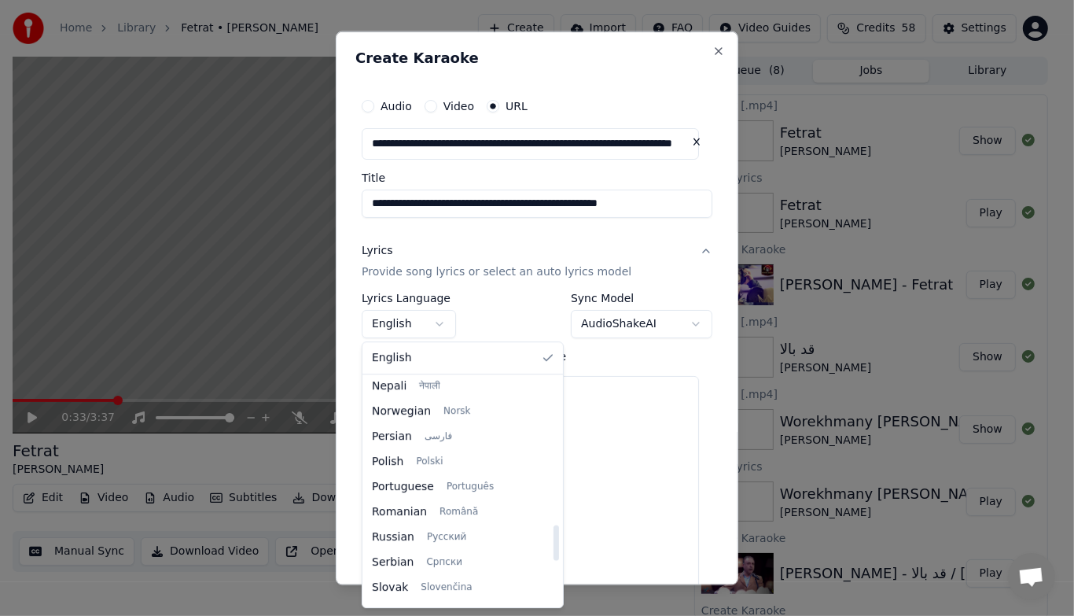
select select "**"
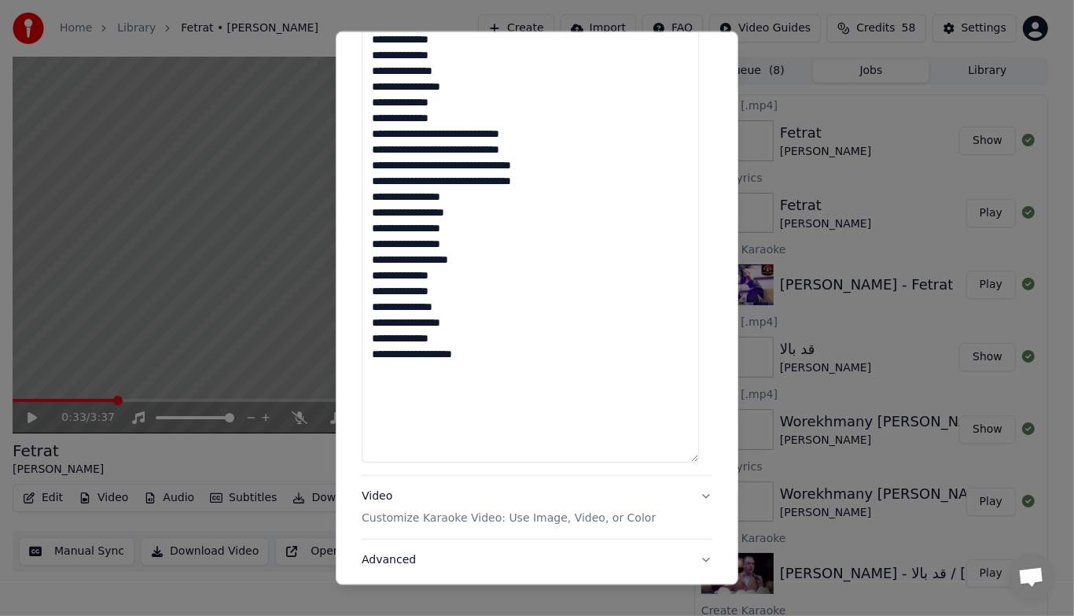
scroll to position [645, 0]
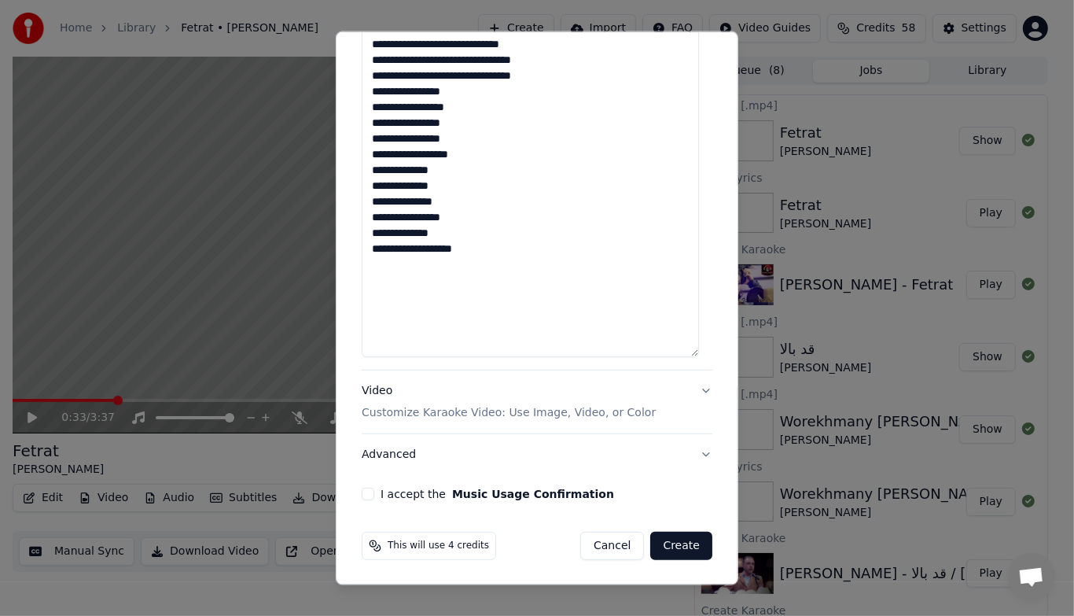
click at [601, 411] on p "Customize Karaoke Video: Use Image, Video, or Color" at bounding box center [509, 413] width 294 height 16
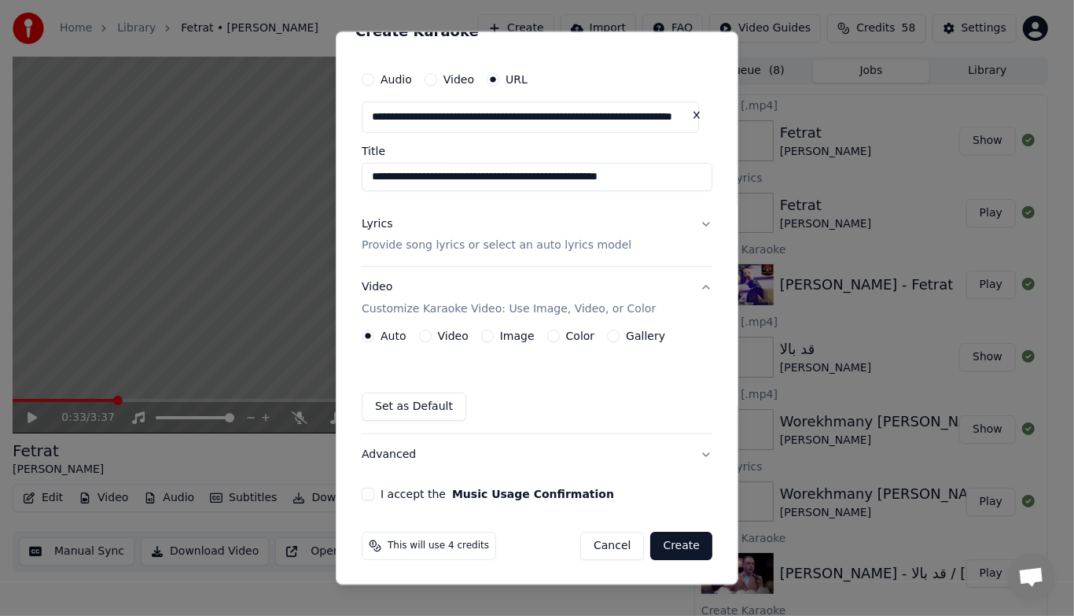
scroll to position [27, 0]
click at [607, 333] on button "Gallery" at bounding box center [613, 335] width 13 height 13
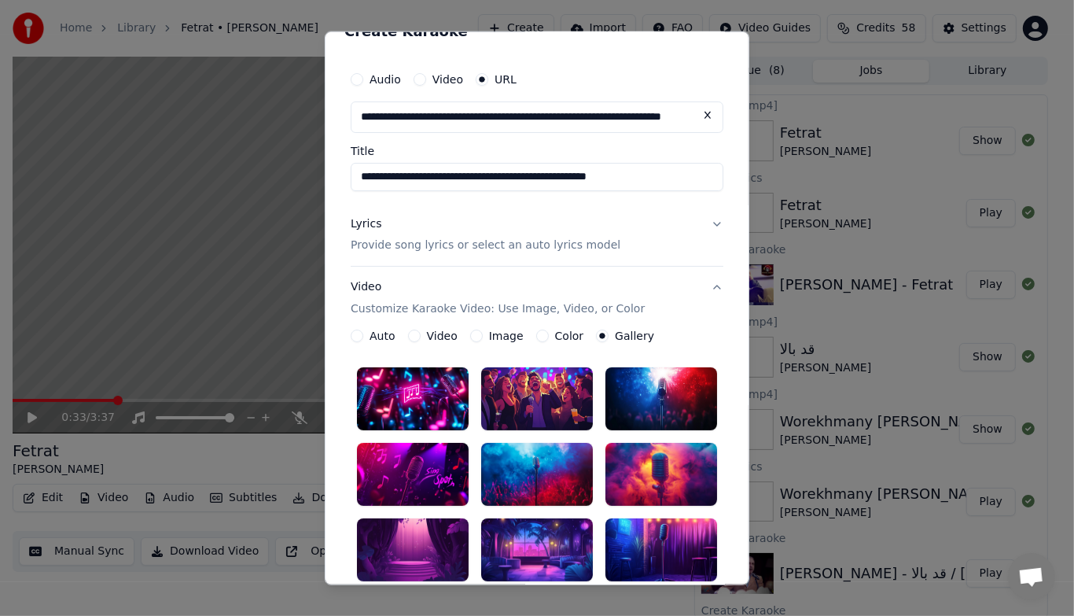
click at [520, 547] on div at bounding box center [537, 549] width 112 height 63
click at [517, 478] on div at bounding box center [537, 474] width 112 height 63
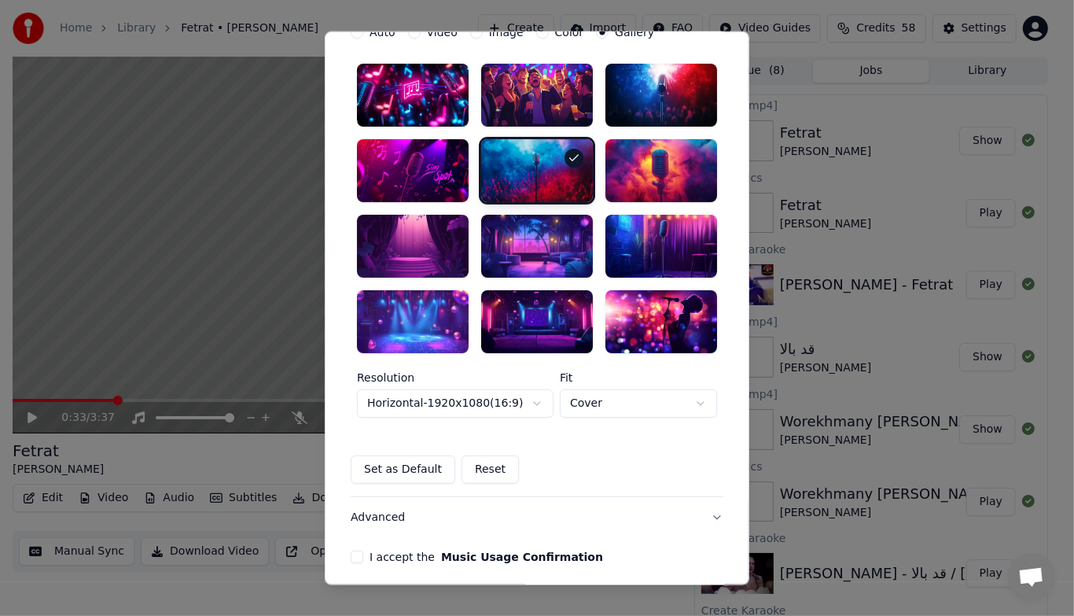
scroll to position [331, 0]
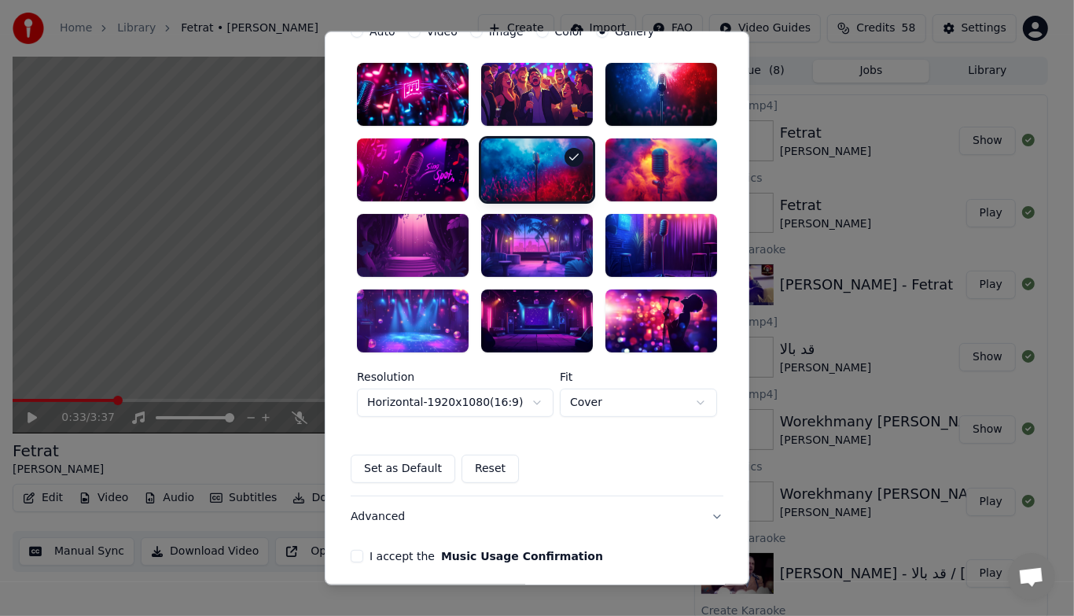
click at [351, 553] on button "I accept the Music Usage Confirmation" at bounding box center [357, 556] width 13 height 13
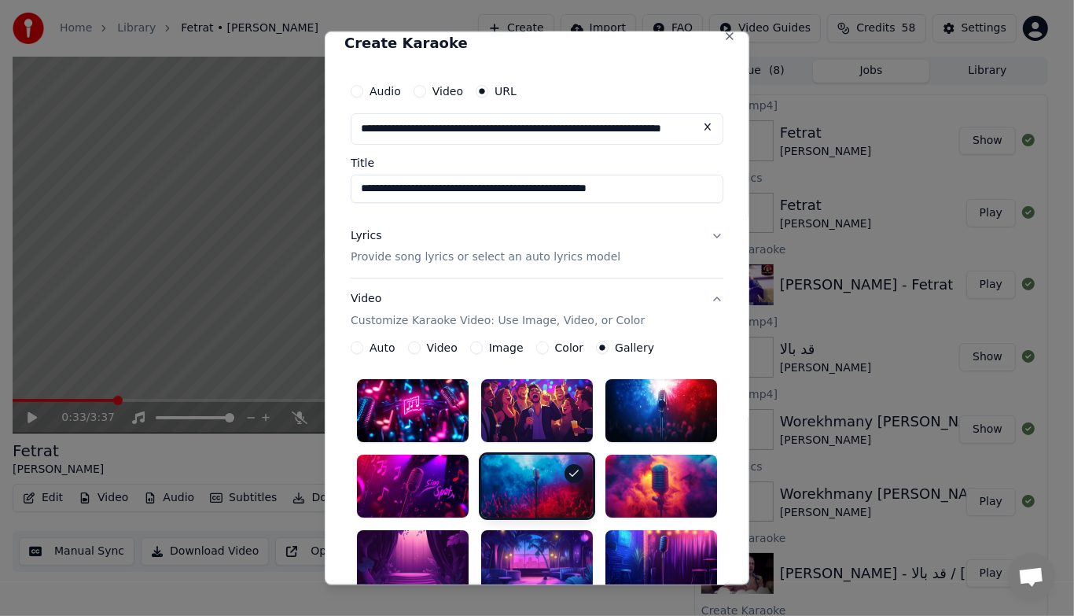
scroll to position [0, 0]
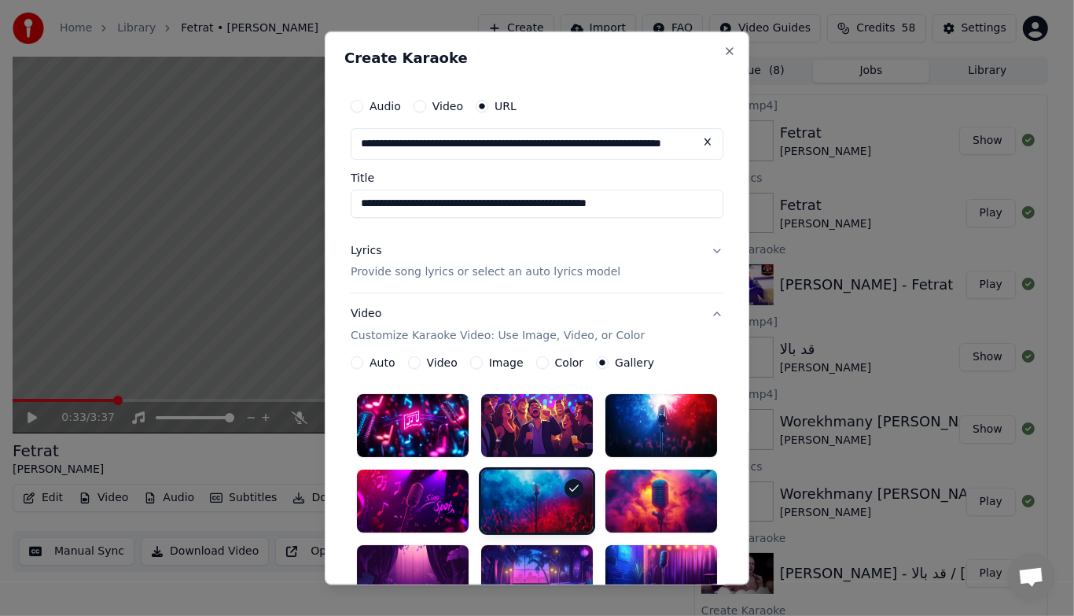
click at [711, 248] on button "Lyrics Provide song lyrics or select an auto lyrics model" at bounding box center [537, 261] width 373 height 63
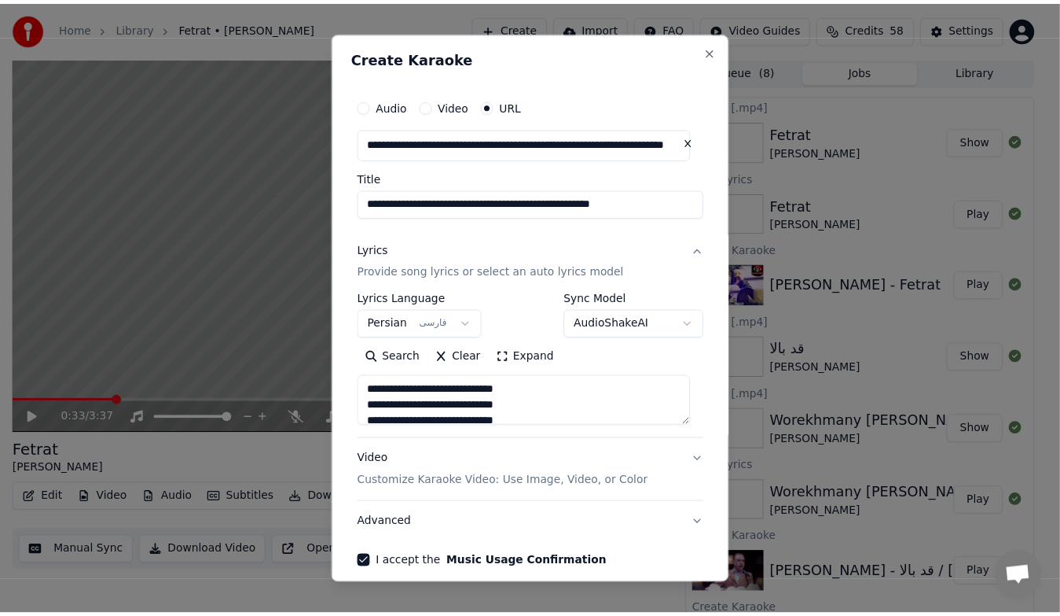
scroll to position [69, 0]
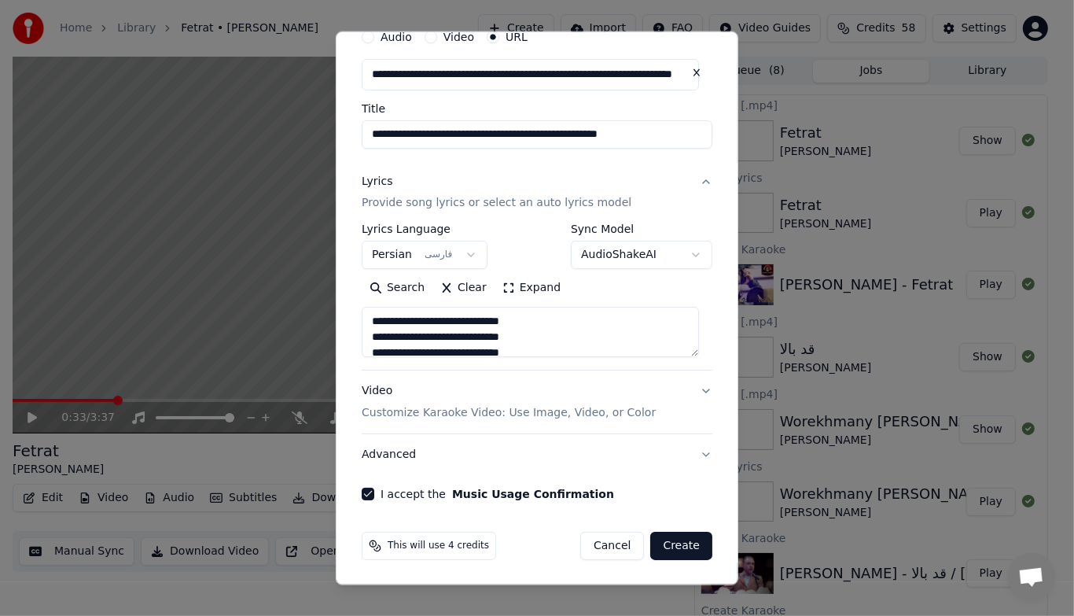
click at [664, 544] on button "Create" at bounding box center [681, 545] width 62 height 28
select select
